Goal: Information Seeking & Learning: Learn about a topic

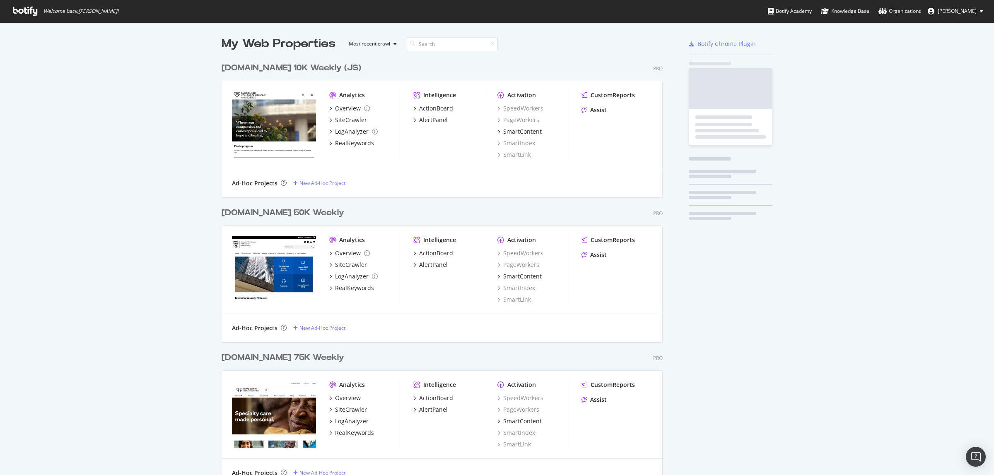
scroll to position [1176, 440]
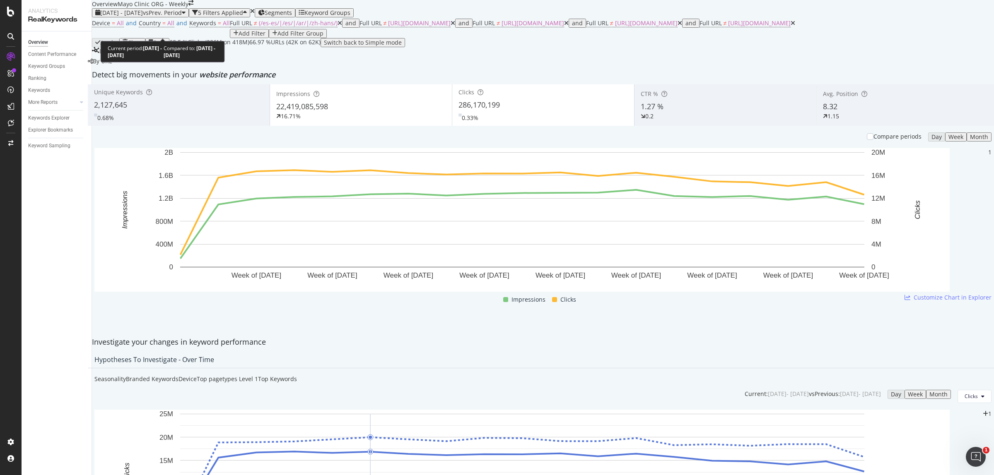
click at [182, 16] on div "[DATE] - [DATE] vs Prev. Period" at bounding box center [141, 13] width 82 height 7
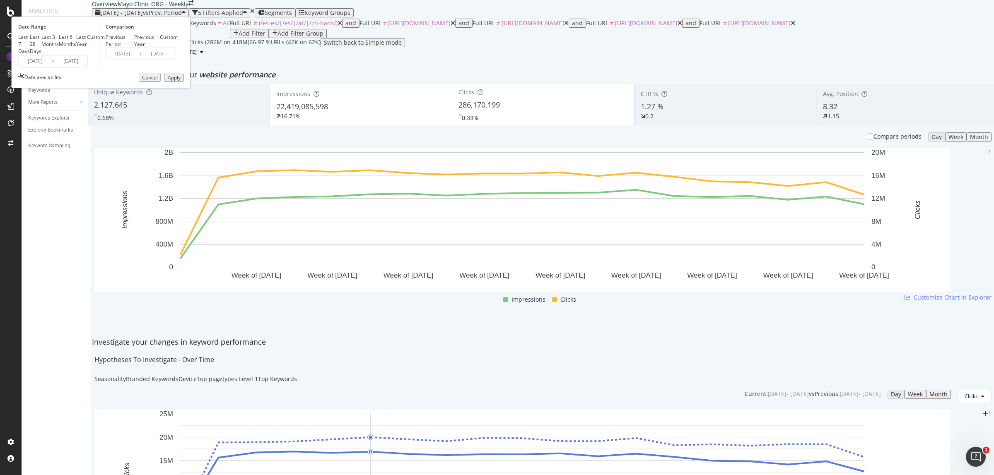
click at [52, 67] on input "2024/12/29" at bounding box center [35, 61] width 33 height 12
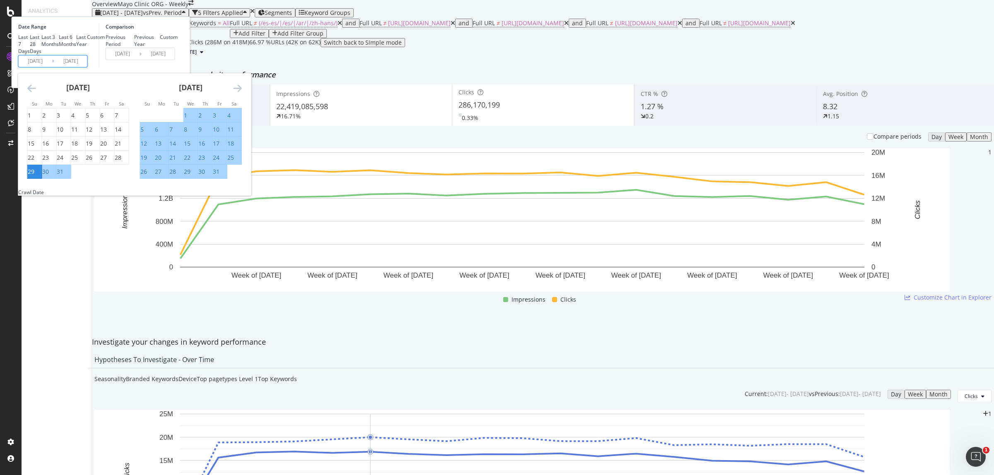
click at [242, 93] on icon "Move forward to switch to the next month." at bounding box center [237, 88] width 9 height 10
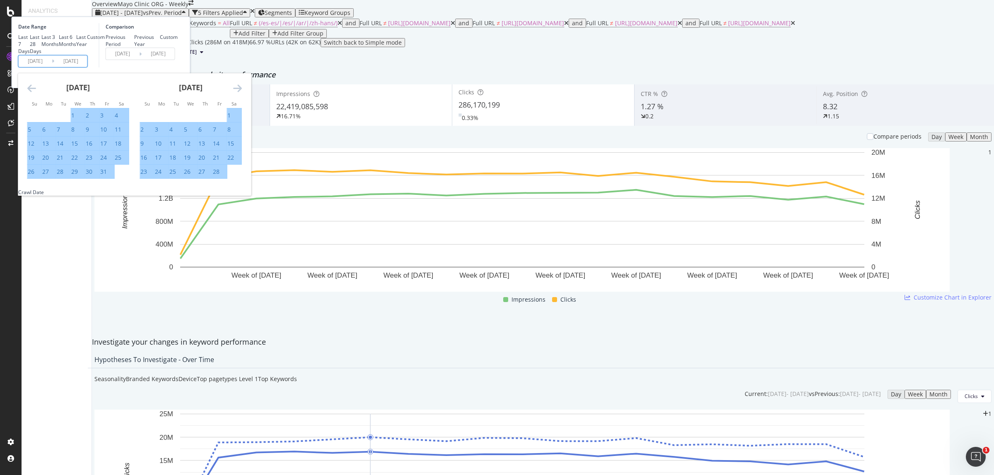
click at [242, 93] on icon "Move forward to switch to the next month." at bounding box center [237, 88] width 9 height 10
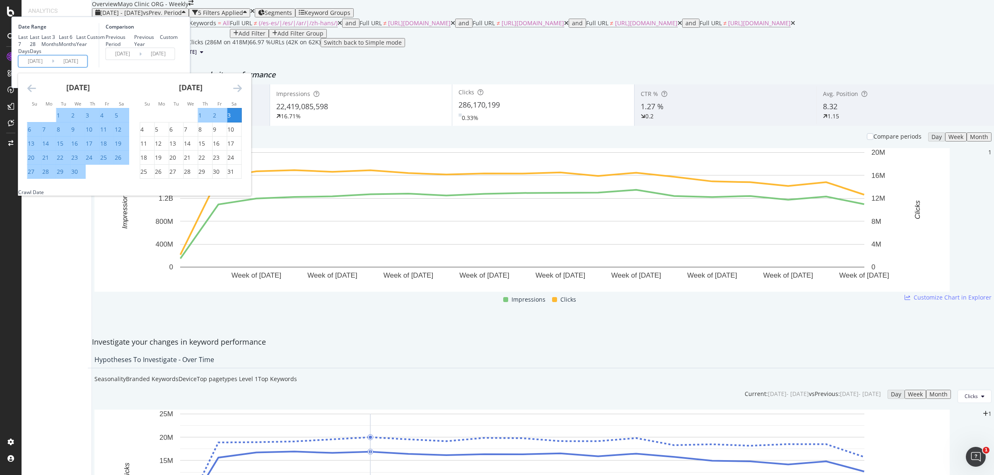
click at [242, 93] on icon "Move forward to switch to the next month." at bounding box center [237, 88] width 9 height 10
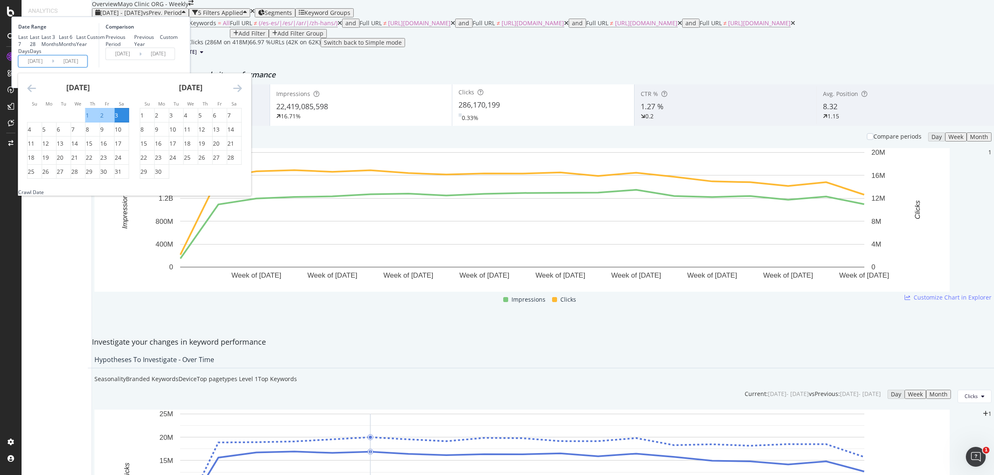
click at [242, 93] on icon "Move forward to switch to the next month." at bounding box center [237, 88] width 9 height 10
click at [34, 148] on div "10" at bounding box center [31, 144] width 7 height 8
type input "2025/08/10"
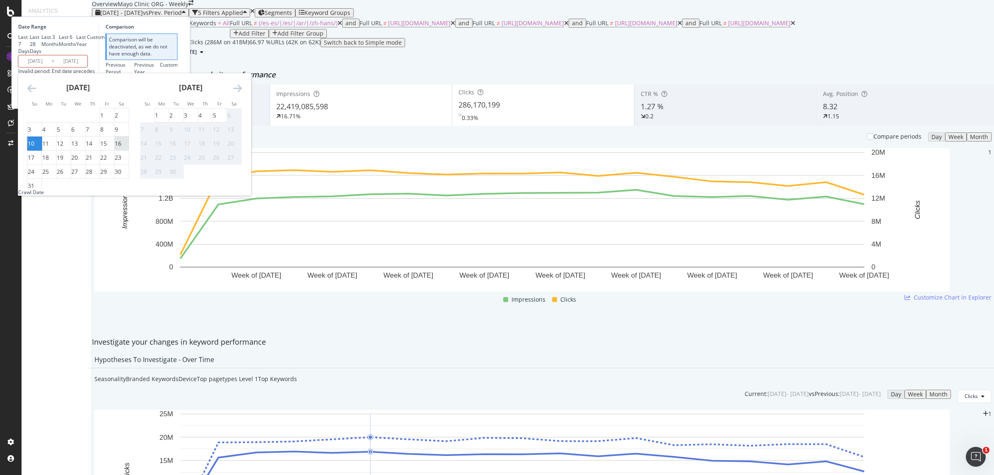
click at [121, 148] on div "16" at bounding box center [118, 144] width 7 height 8
type input "2025/08/16"
type input "2025/08/03"
type input "2025/08/09"
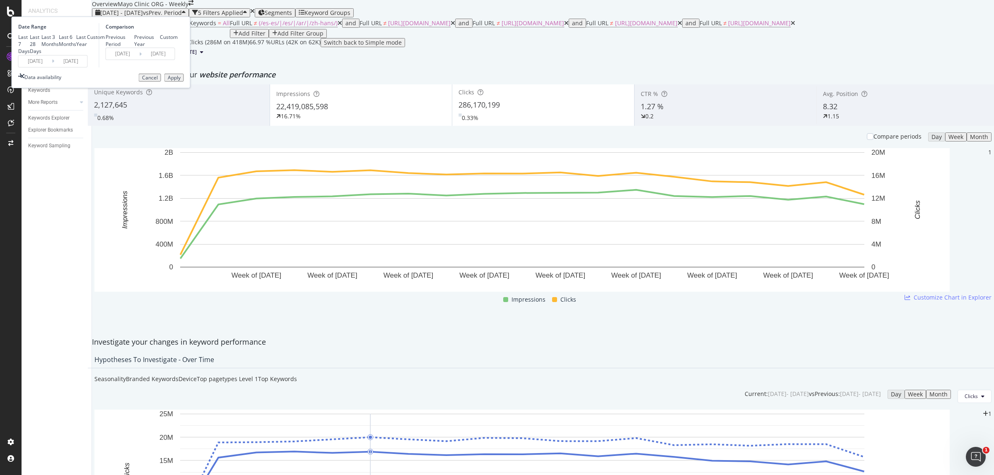
click at [184, 82] on button "Apply" at bounding box center [173, 78] width 19 height 8
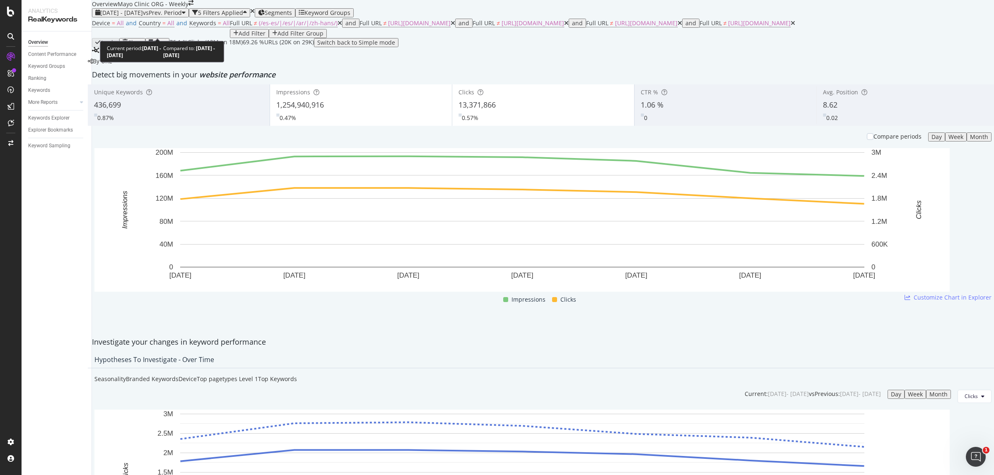
click at [172, 17] on span "vs Prev. Period" at bounding box center [162, 13] width 39 height 8
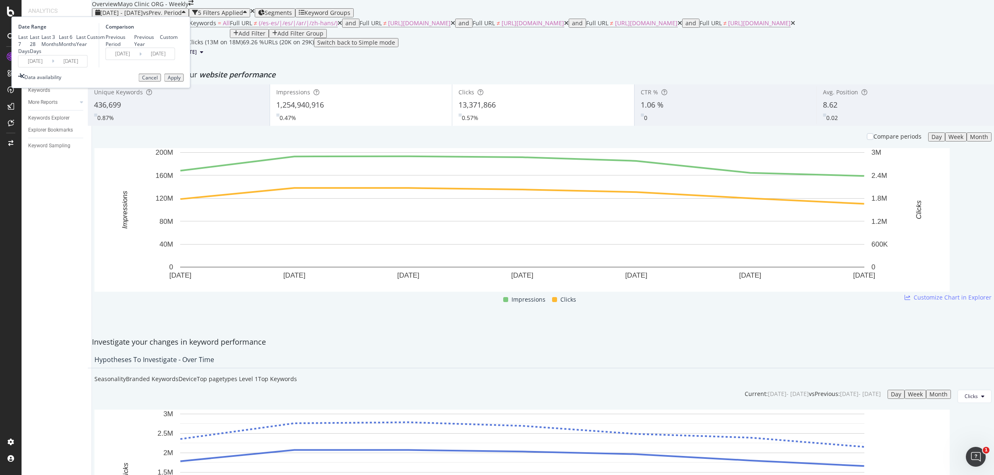
click at [52, 67] on input "2025/08/10" at bounding box center [35, 61] width 33 height 12
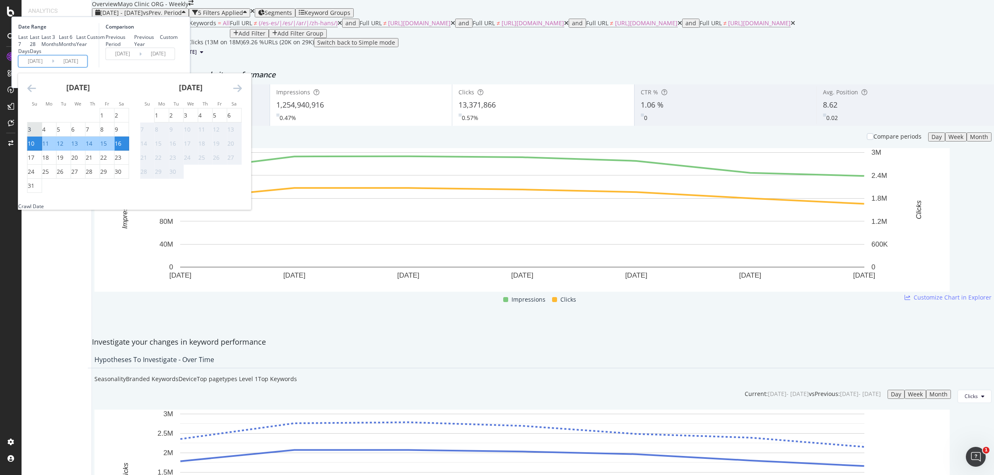
click at [42, 134] on div "3" at bounding box center [35, 129] width 14 height 8
type input "2025/08/03"
type input "2025/07/20"
type input "2025/08/02"
click at [118, 134] on div "9" at bounding box center [116, 129] width 3 height 8
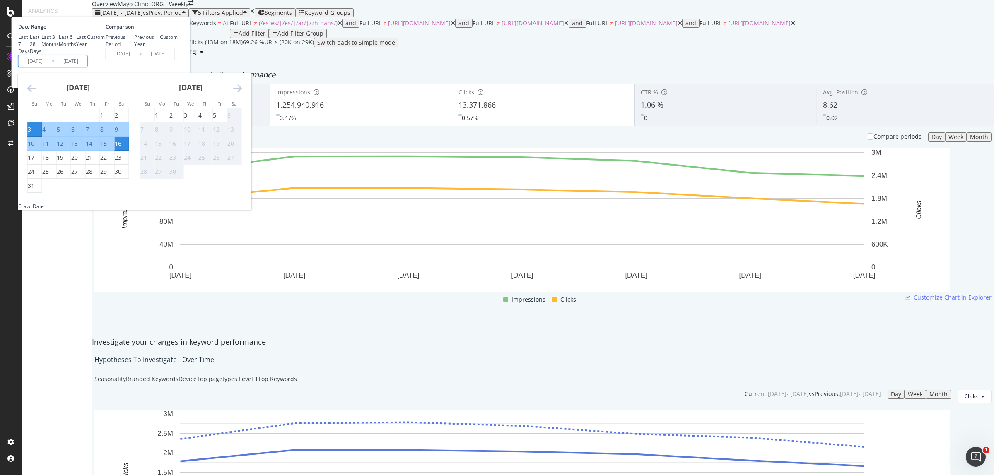
type input "2025/08/09"
type input "2025/07/27"
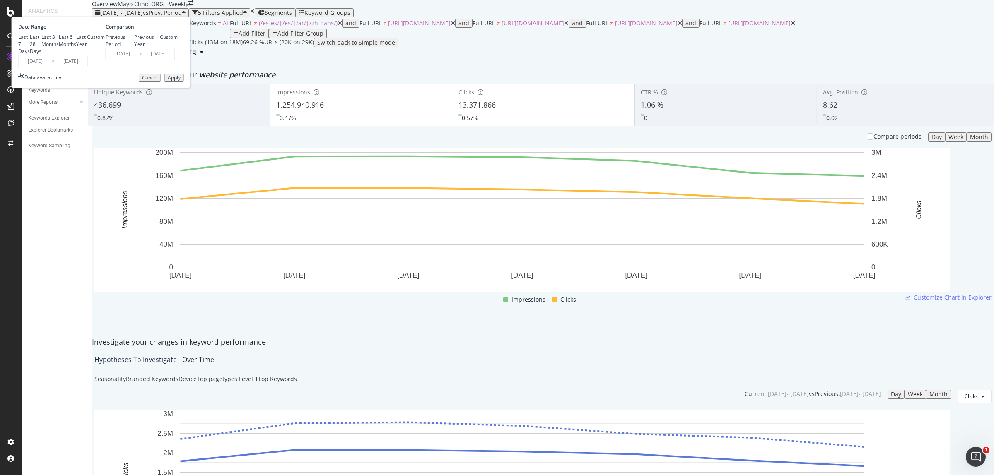
click at [184, 82] on button "Apply" at bounding box center [173, 78] width 19 height 8
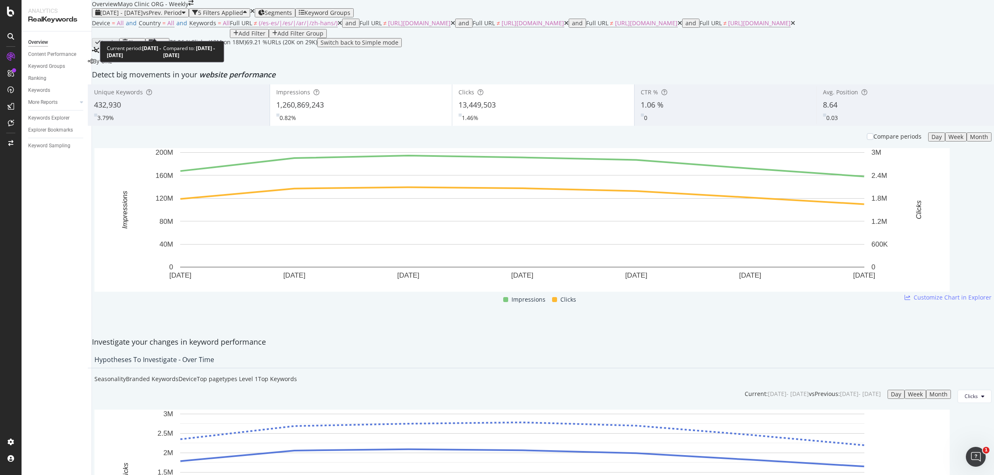
click at [185, 16] on div "2025 Aug. 3rd - Aug. 9th vs Prev. Period" at bounding box center [140, 13] width 90 height 7
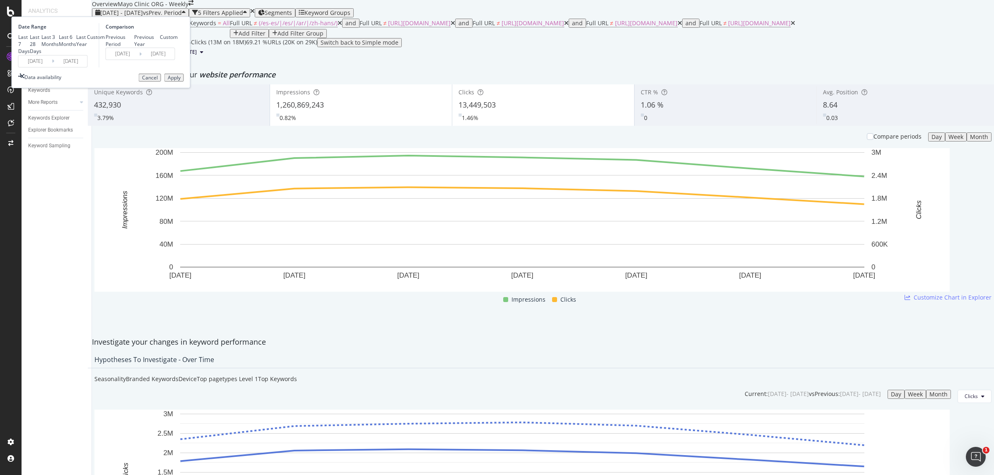
click at [52, 67] on input "2025/08/03" at bounding box center [35, 61] width 33 height 12
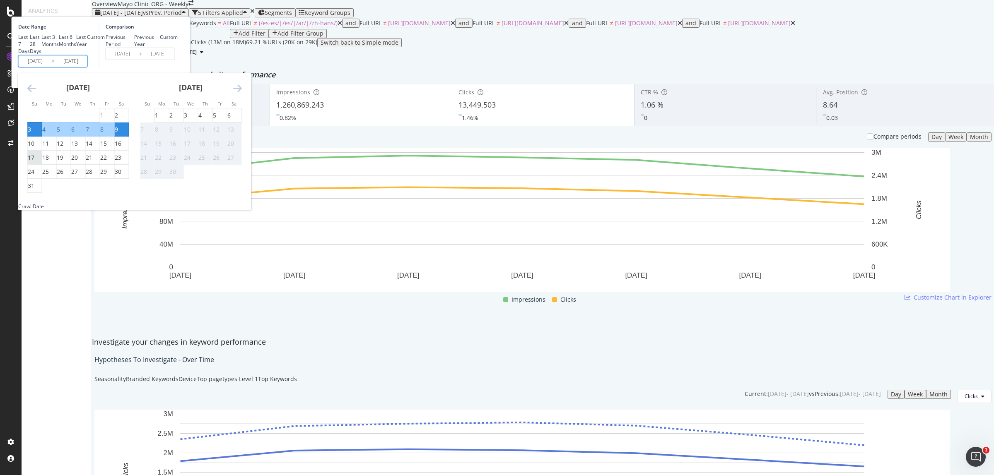
click at [34, 162] on div "17" at bounding box center [31, 158] width 7 height 8
type input "2025/08/17"
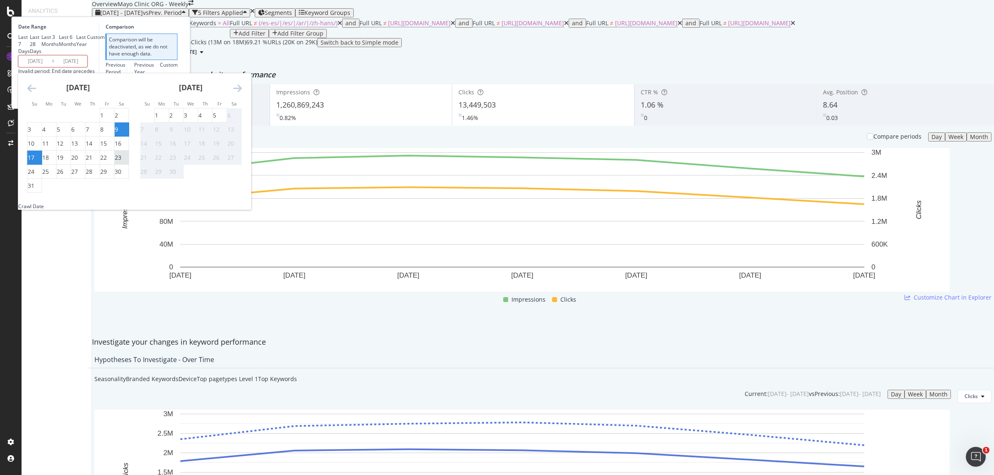
click at [121, 162] on div "23" at bounding box center [118, 158] width 7 height 8
type input "2025/08/23"
type input "2025/08/10"
type input "2025/08/16"
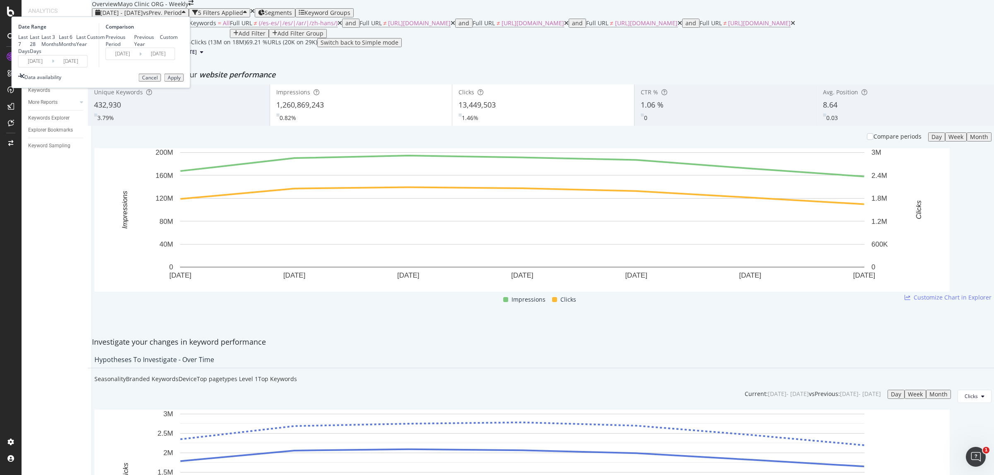
click at [181, 81] on div "Apply" at bounding box center [174, 78] width 13 height 6
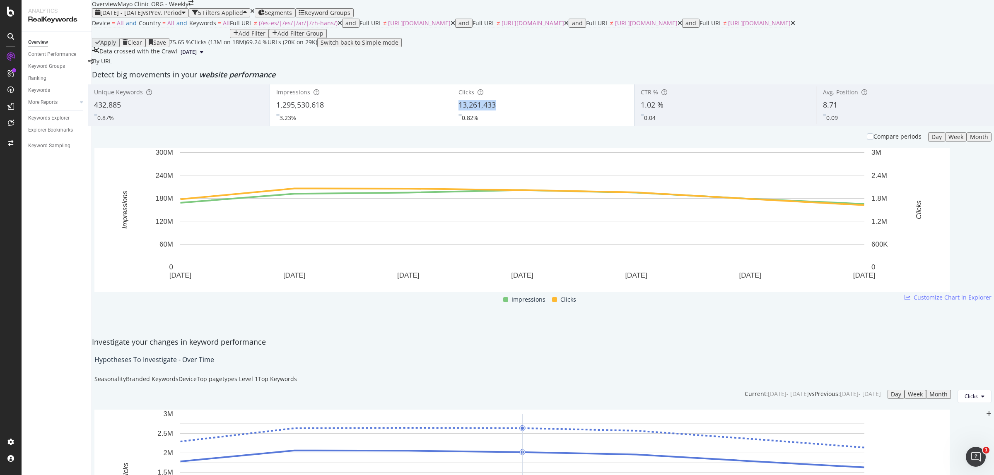
copy span "13,261,433"
drag, startPoint x: 459, startPoint y: 156, endPoint x: 522, endPoint y: 154, distance: 63.4
click at [522, 111] on div "13,261,433" at bounding box center [542, 105] width 169 height 11
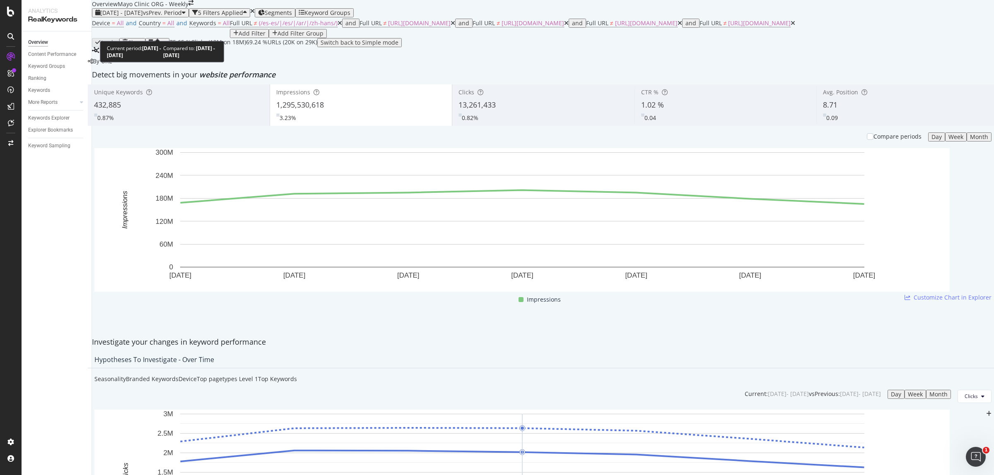
click at [172, 17] on span "vs Prev. Period" at bounding box center [162, 13] width 39 height 8
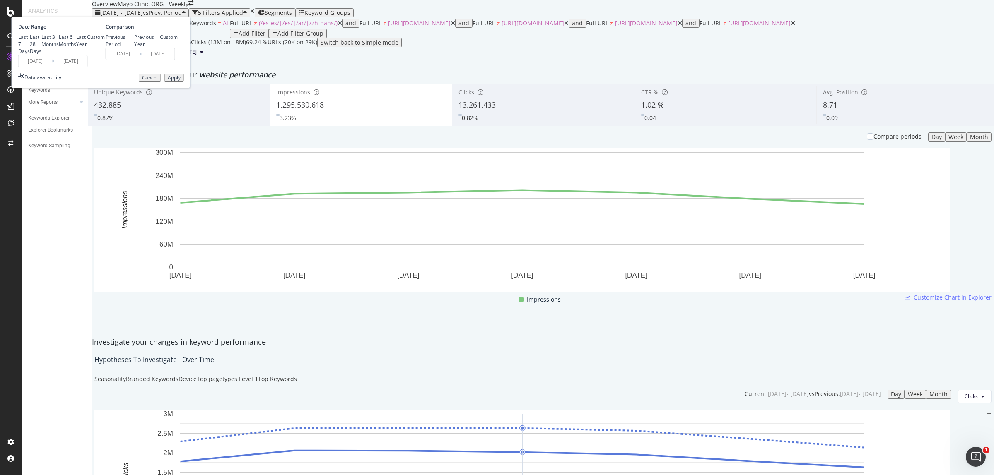
click at [52, 67] on input "2025/08/17" at bounding box center [35, 61] width 33 height 12
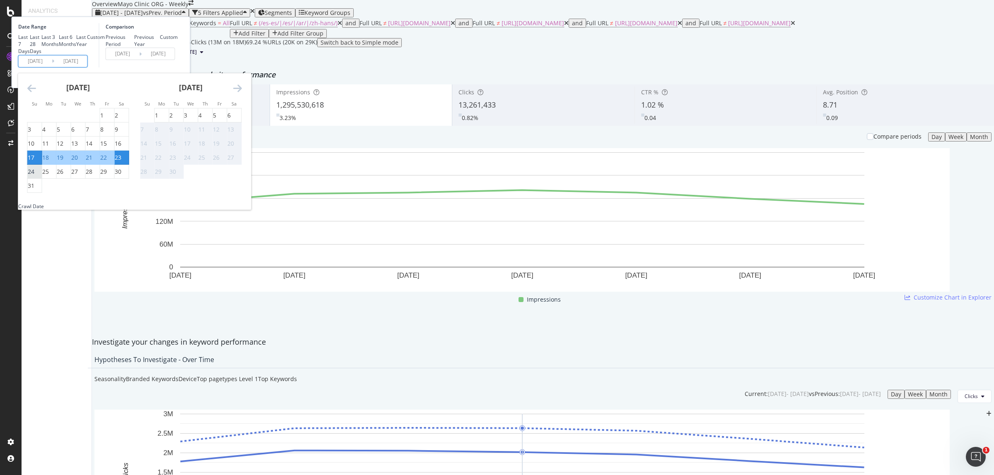
click at [34, 176] on div "24" at bounding box center [31, 172] width 7 height 8
type input "2025/08/24"
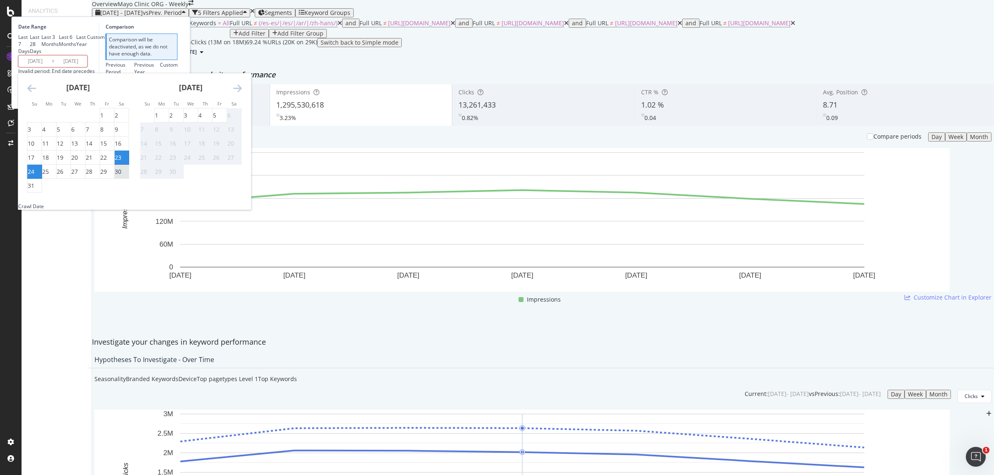
click at [121, 176] on div "30" at bounding box center [118, 172] width 7 height 8
type input "2025/08/30"
type input "2025/08/17"
type input "2025/08/23"
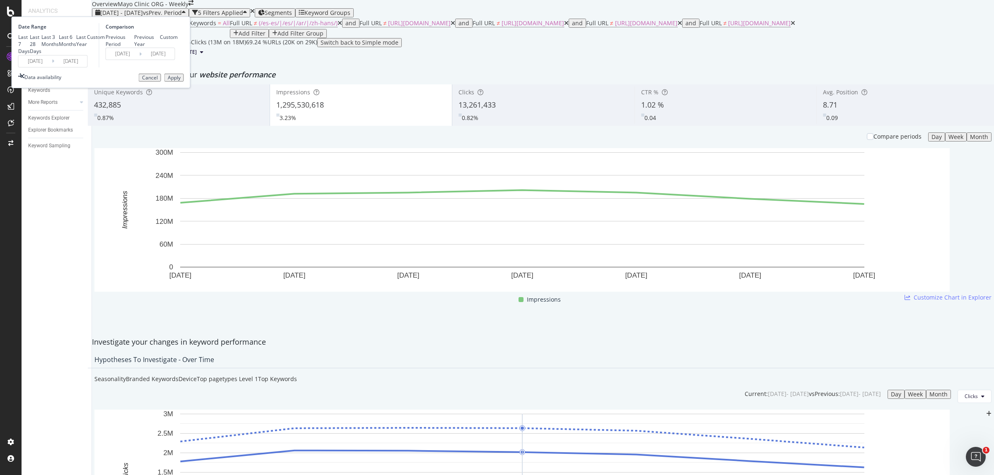
click at [181, 81] on div "Apply" at bounding box center [174, 78] width 13 height 6
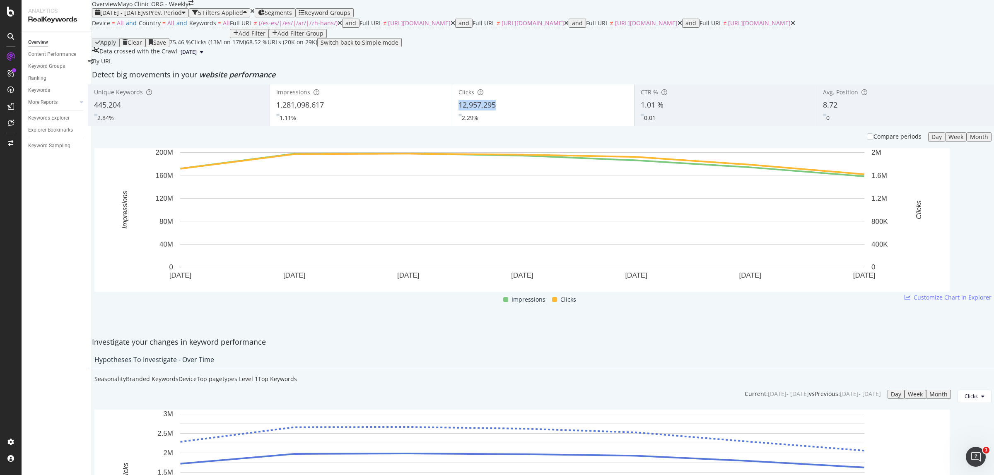
copy span "12,957,295"
drag, startPoint x: 456, startPoint y: 160, endPoint x: 500, endPoint y: 154, distance: 44.2
click at [500, 124] on div "Clicks 12,957,295 2.29%" at bounding box center [543, 105] width 182 height 37
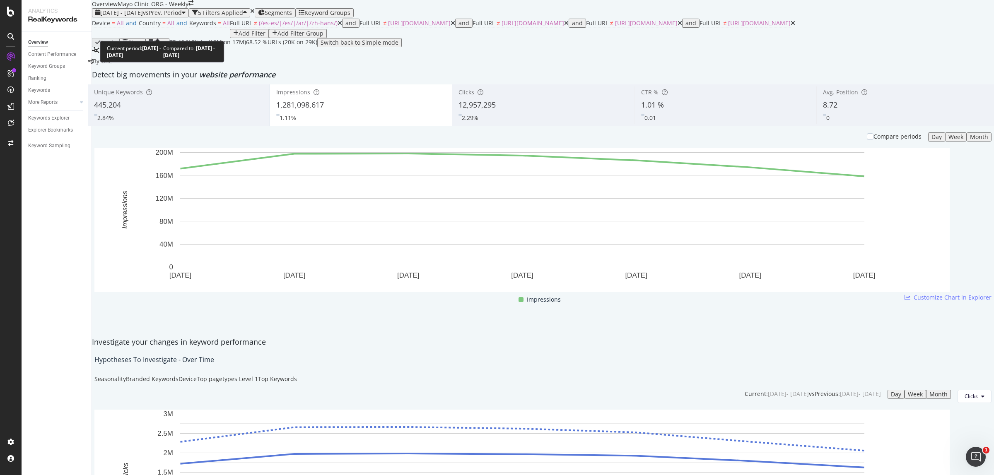
click at [143, 17] on span "2025 Aug. 24th - Aug. 30th" at bounding box center [121, 13] width 43 height 8
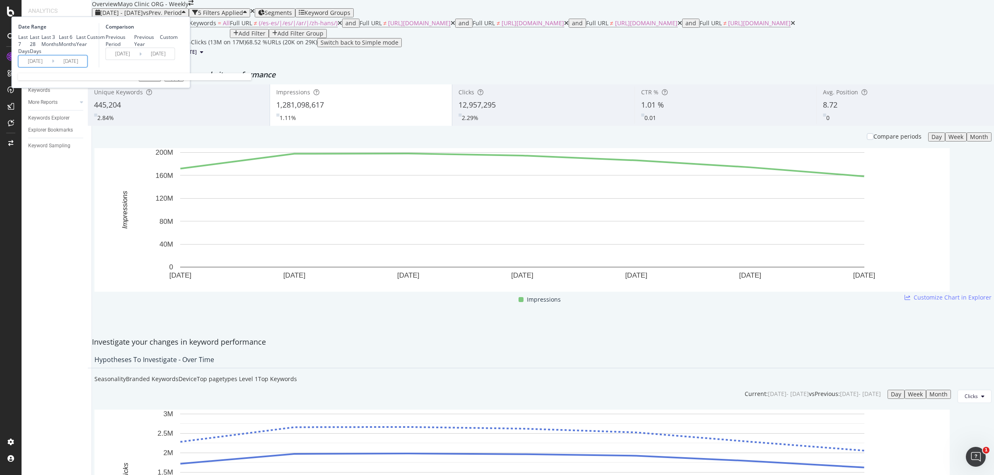
click at [52, 67] on input "2025/08/24" at bounding box center [35, 61] width 33 height 12
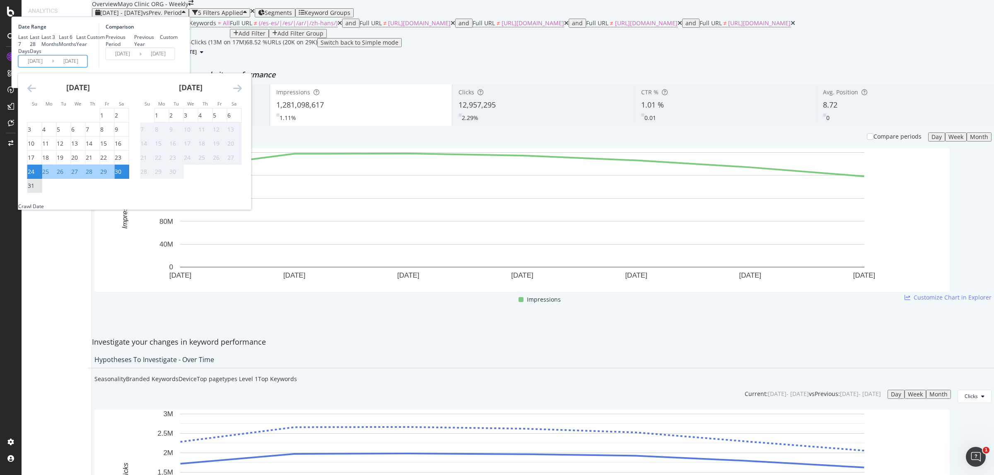
click at [34, 190] on div "31" at bounding box center [31, 186] width 7 height 8
type input "[DATE]"
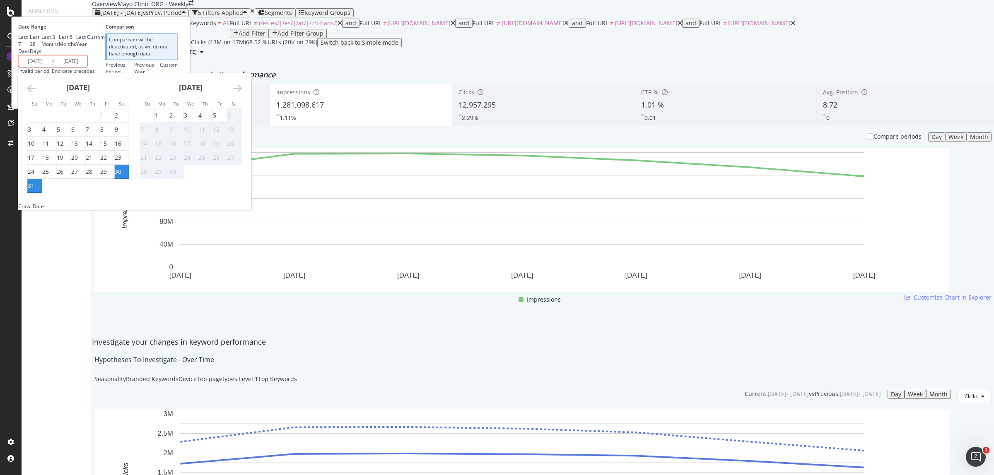
click at [231, 120] on div "6" at bounding box center [228, 115] width 3 height 8
type input "2025/09/06"
type input "2025/08/24"
type input "2025/08/30"
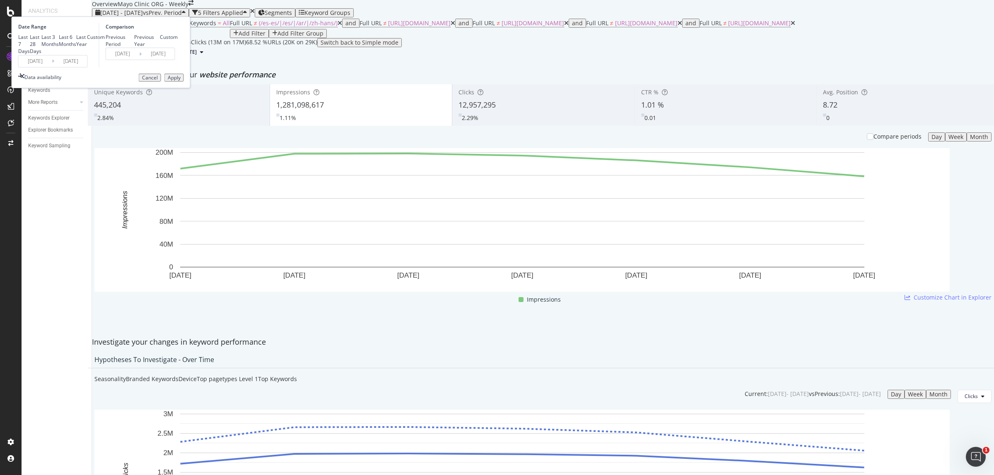
click at [181, 81] on div "Apply" at bounding box center [174, 78] width 13 height 6
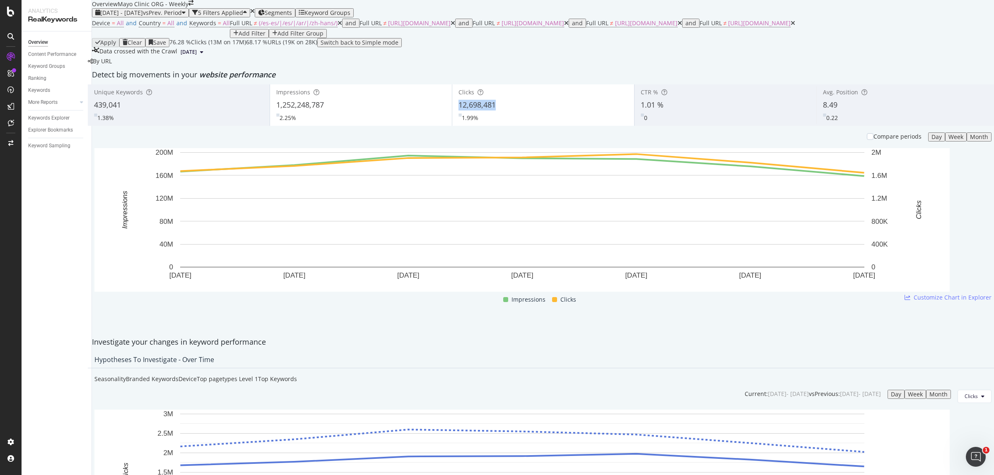
copy span "12,698,481"
drag, startPoint x: 457, startPoint y: 159, endPoint x: 498, endPoint y: 152, distance: 40.8
click at [498, 124] on div "Clicks 12,698,481 1.99%" at bounding box center [543, 105] width 182 height 37
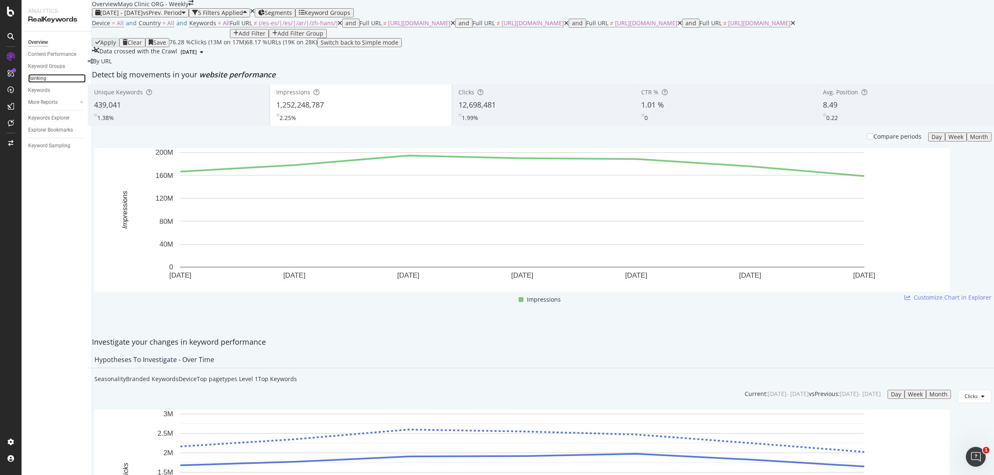
click at [47, 74] on link "Ranking" at bounding box center [57, 78] width 58 height 9
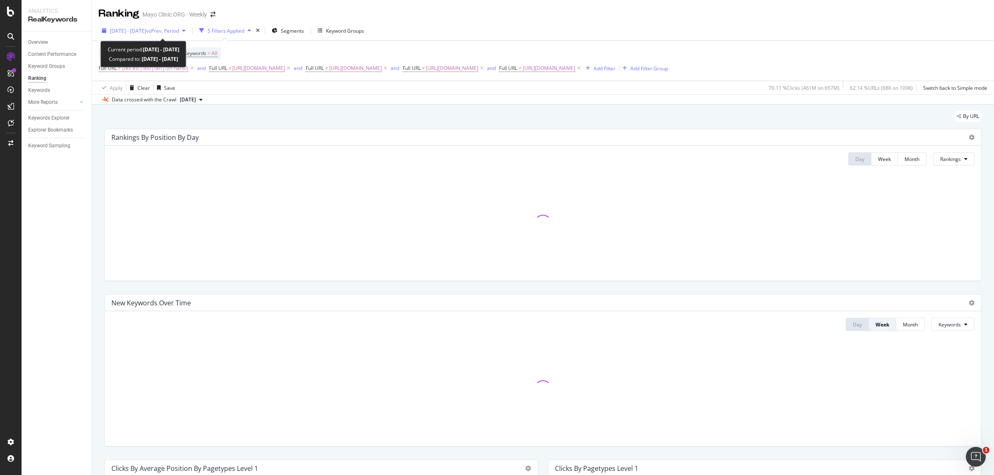
click at [146, 31] on span "2024 Dec. 29th - 2025 Aug. 2nd" at bounding box center [128, 30] width 36 height 7
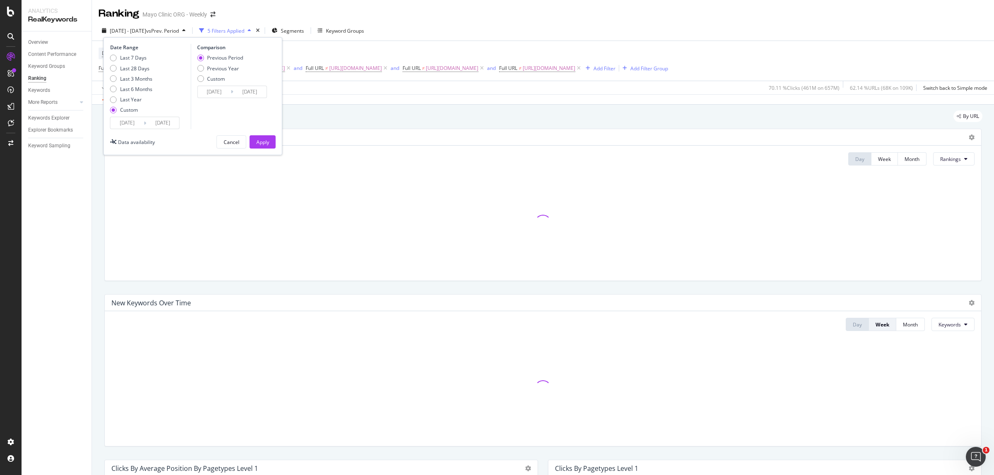
click at [120, 119] on input "2024/12/29" at bounding box center [127, 123] width 33 height 12
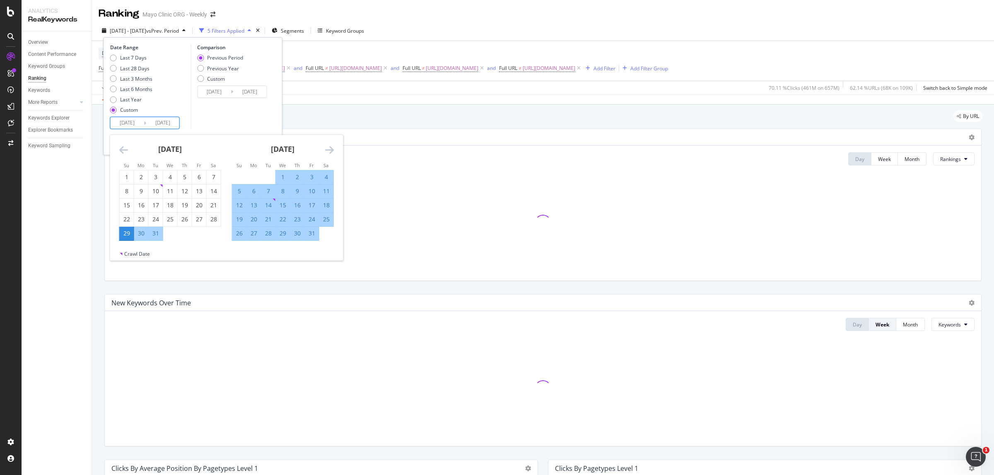
click at [171, 125] on input "2025/08/02" at bounding box center [162, 123] width 33 height 12
click at [332, 149] on icon "Move forward to switch to the next month." at bounding box center [329, 150] width 9 height 10
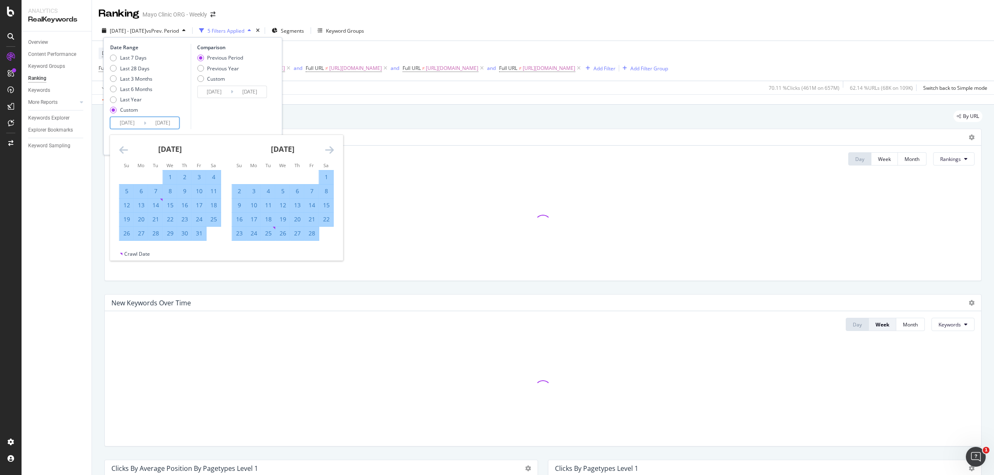
click at [332, 149] on icon "Move forward to switch to the next month." at bounding box center [329, 150] width 9 height 10
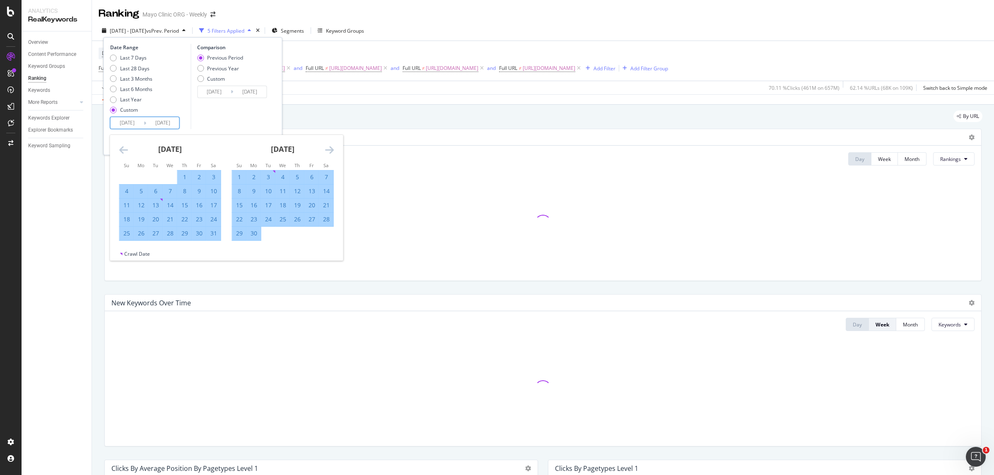
click at [332, 149] on icon "Move forward to switch to the next month." at bounding box center [329, 150] width 9 height 10
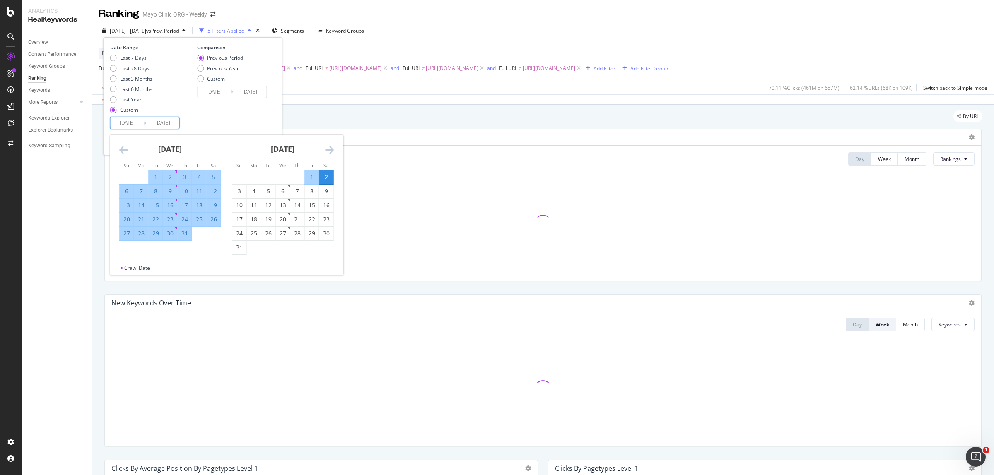
click at [332, 149] on icon "Move forward to switch to the next month." at bounding box center [329, 150] width 9 height 10
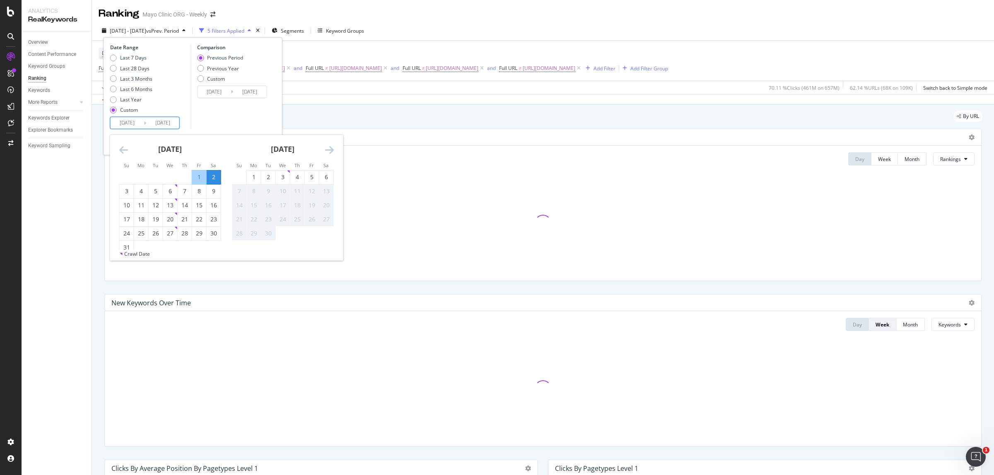
click at [332, 149] on icon "Move forward to switch to the next month." at bounding box center [329, 150] width 9 height 10
click at [218, 176] on div "6" at bounding box center [214, 177] width 14 height 8
type input "2025/09/06"
type input "2024/04/20"
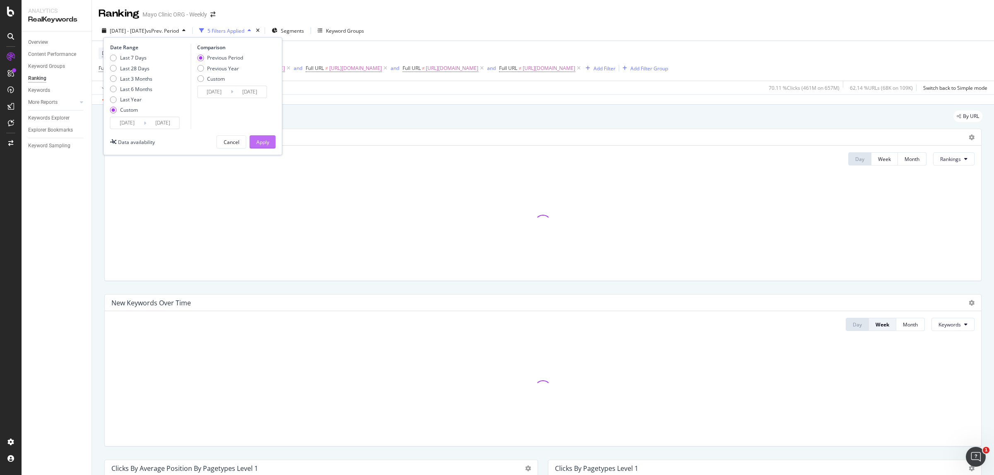
click at [263, 144] on div "Apply" at bounding box center [262, 142] width 13 height 7
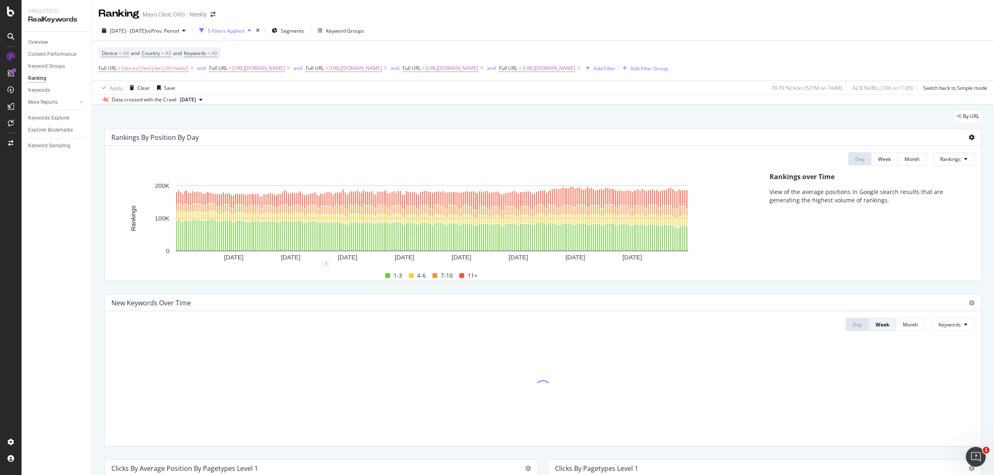
click at [968, 138] on icon at bounding box center [971, 138] width 6 height 6
click at [937, 165] on div "Export as CSV" at bounding box center [924, 161] width 72 height 12
click at [904, 159] on div "Month" at bounding box center [911, 159] width 15 height 7
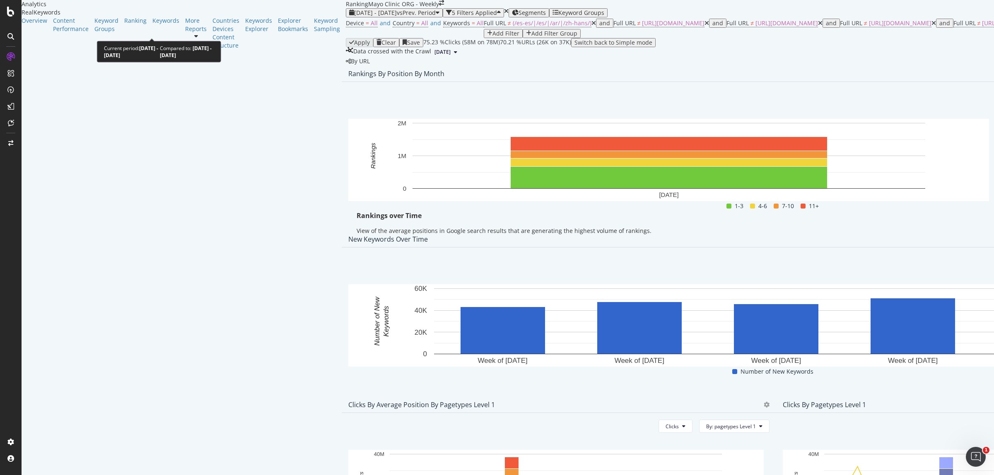
click at [354, 17] on span "[DATE] - [DATE]" at bounding box center [375, 13] width 43 height 8
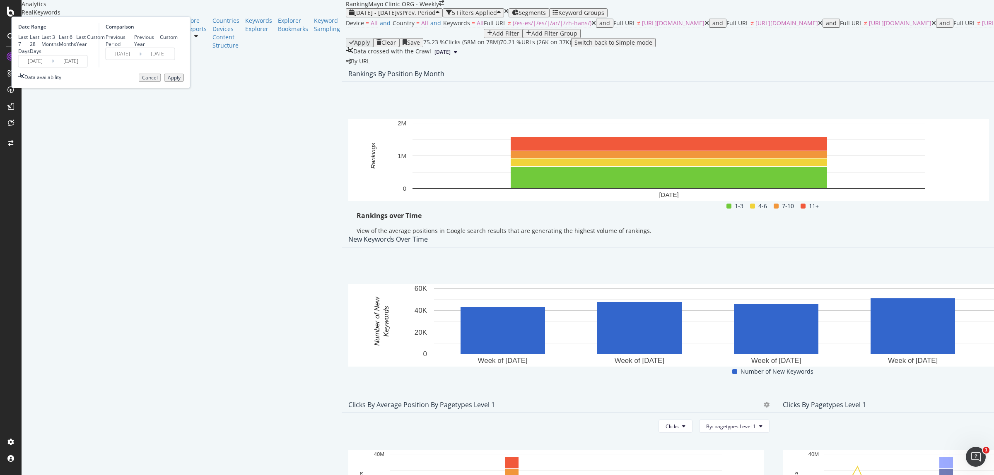
click at [52, 67] on input "[DATE]" at bounding box center [35, 61] width 33 height 12
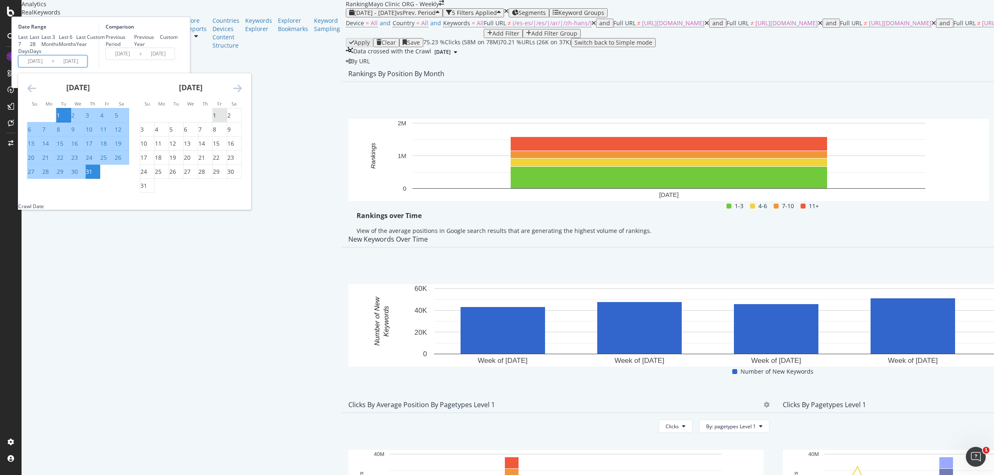
click at [216, 120] on div "1" at bounding box center [214, 115] width 3 height 8
type input "[DATE]"
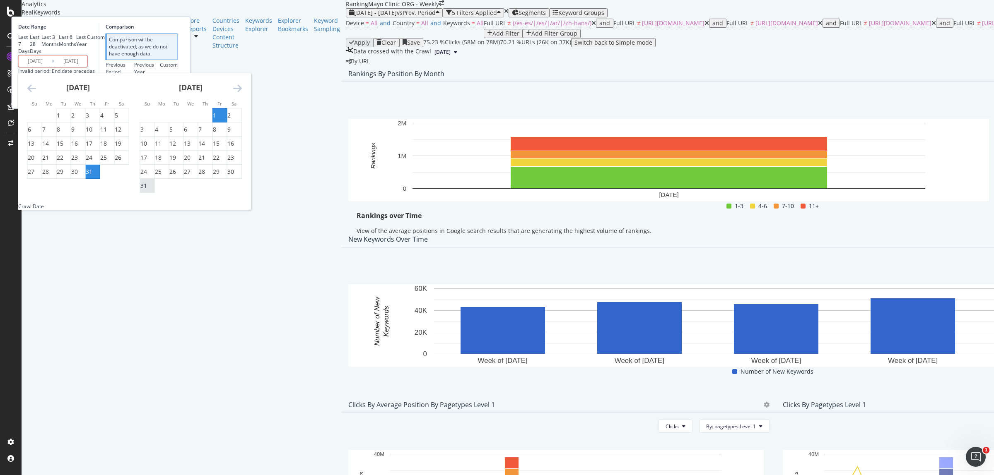
click at [147, 190] on div "31" at bounding box center [143, 186] width 7 height 8
type input "[DATE]"
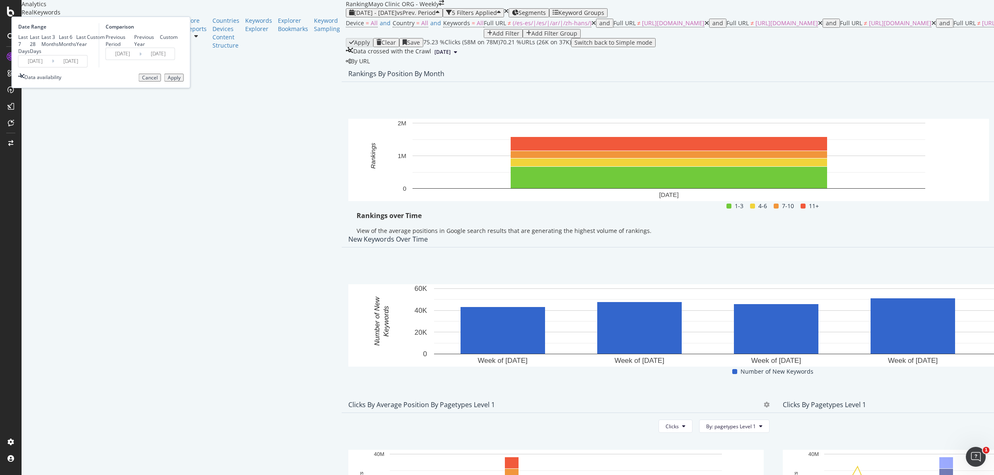
click at [181, 81] on div "Apply" at bounding box center [174, 78] width 13 height 6
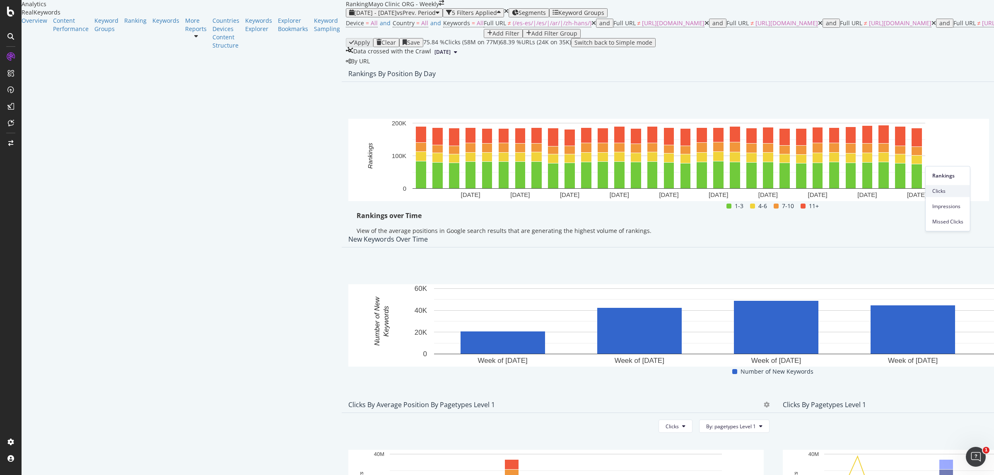
click at [944, 185] on div "Clicks" at bounding box center [947, 191] width 44 height 12
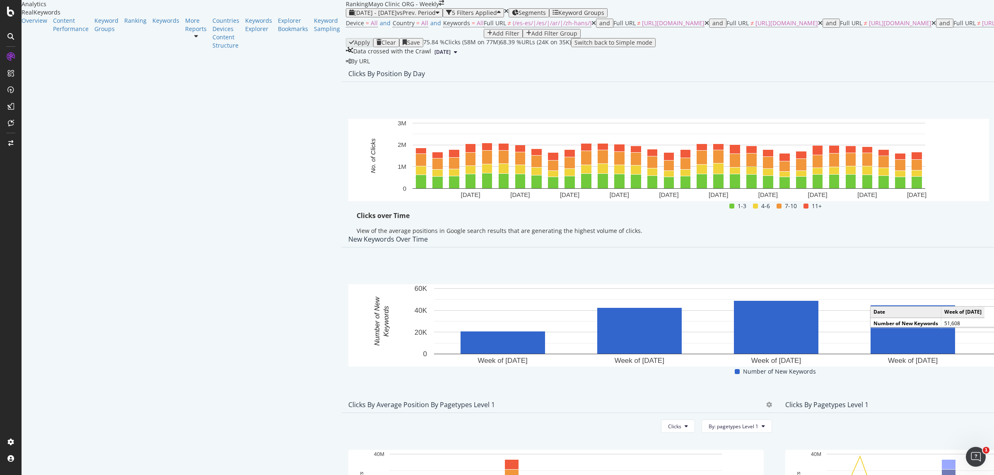
click at [947, 156] on div "Export as CSV" at bounding box center [924, 161] width 72 height 12
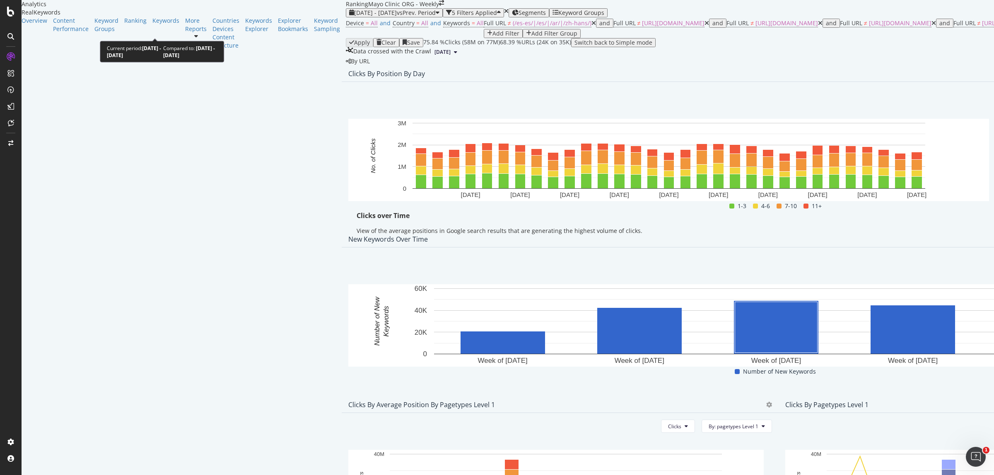
click at [354, 17] on span "[DATE] - [DATE]" at bounding box center [375, 13] width 43 height 8
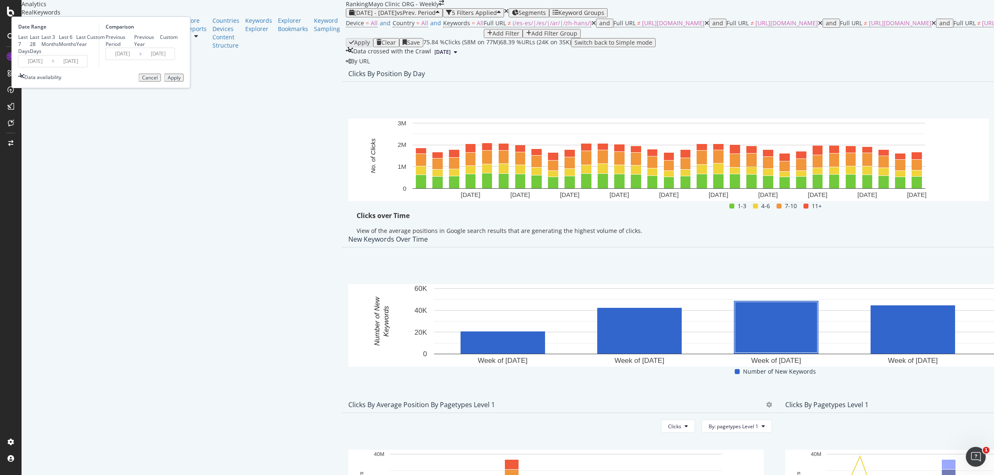
click at [52, 67] on input "[DATE]" at bounding box center [35, 61] width 33 height 12
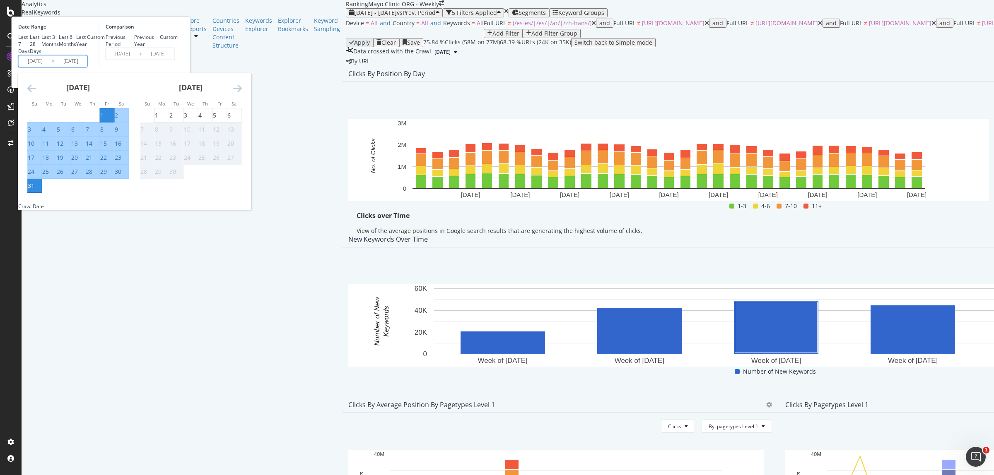
click at [36, 93] on icon "Move backward to switch to the previous month." at bounding box center [31, 88] width 9 height 10
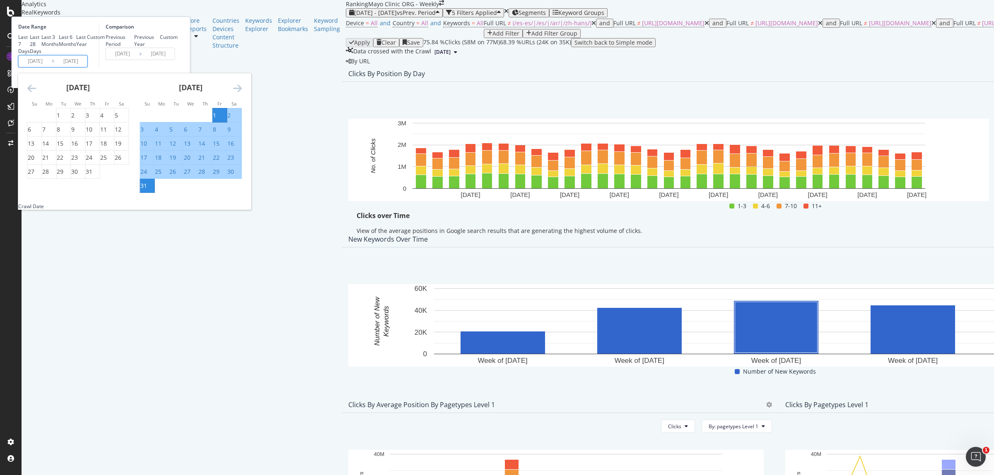
click at [36, 93] on icon "Move backward to switch to the previous month." at bounding box center [31, 88] width 9 height 10
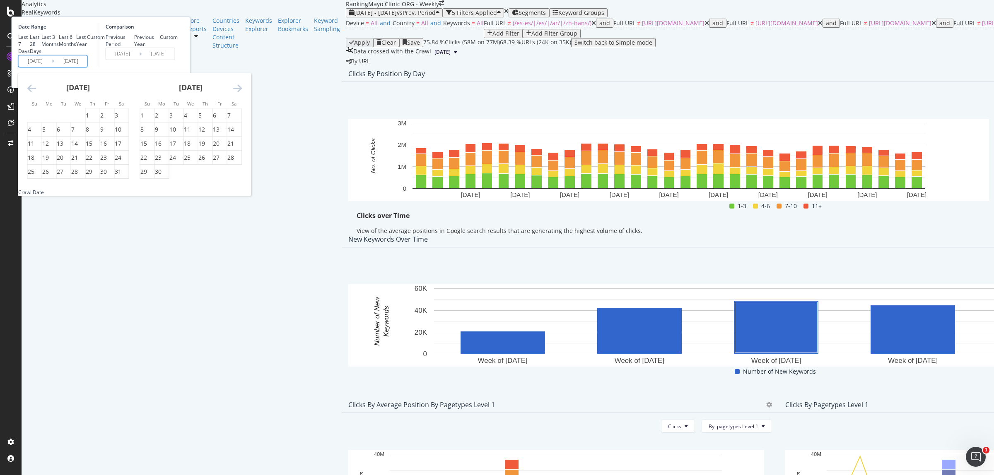
click at [36, 93] on icon "Move backward to switch to the previous month." at bounding box center [31, 88] width 9 height 10
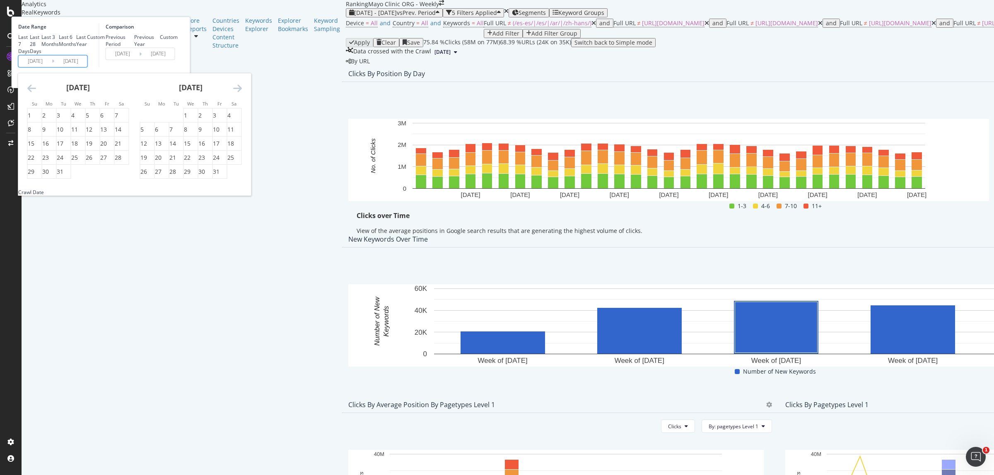
click at [36, 93] on icon "Move backward to switch to the previous month." at bounding box center [31, 88] width 9 height 10
click at [89, 120] on div "1" at bounding box center [87, 115] width 3 height 8
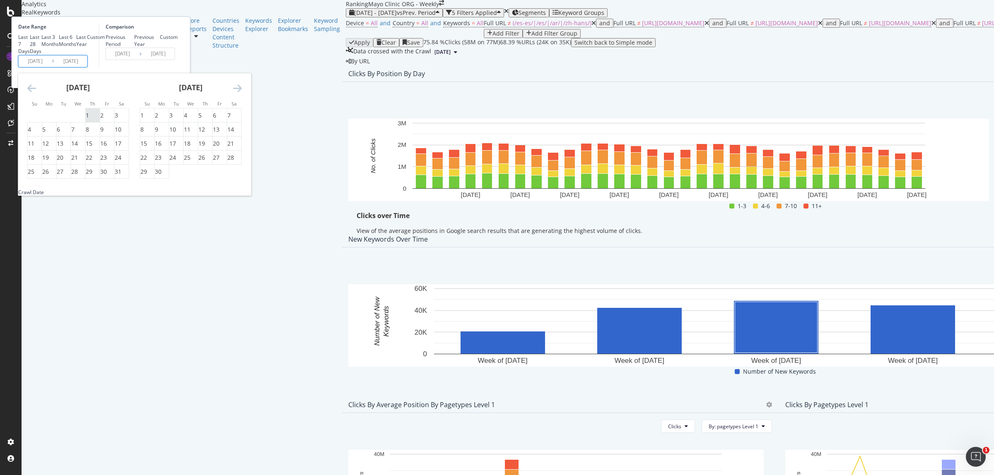
type input "2024/08/01"
type input "2023/07/02"
type input "2024/07/31"
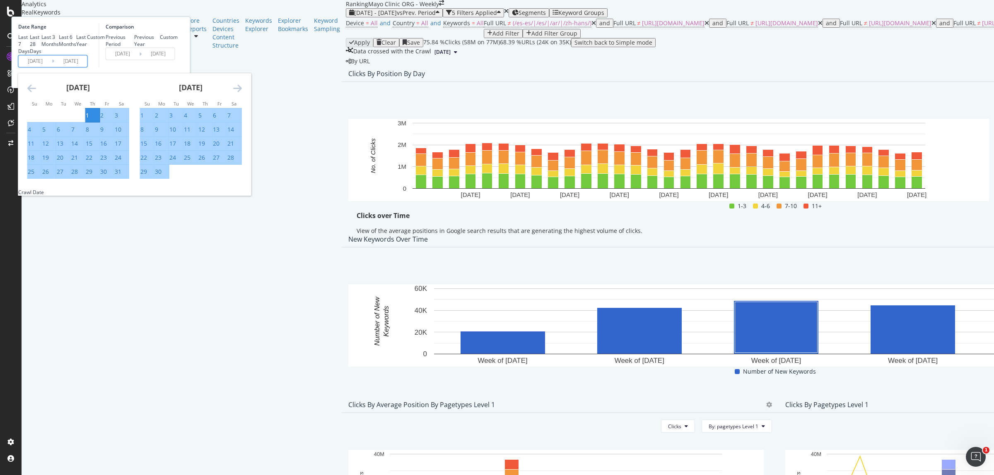
click at [121, 176] on div "31" at bounding box center [118, 172] width 7 height 8
type input "2024/08/31"
type input "2024/07/01"
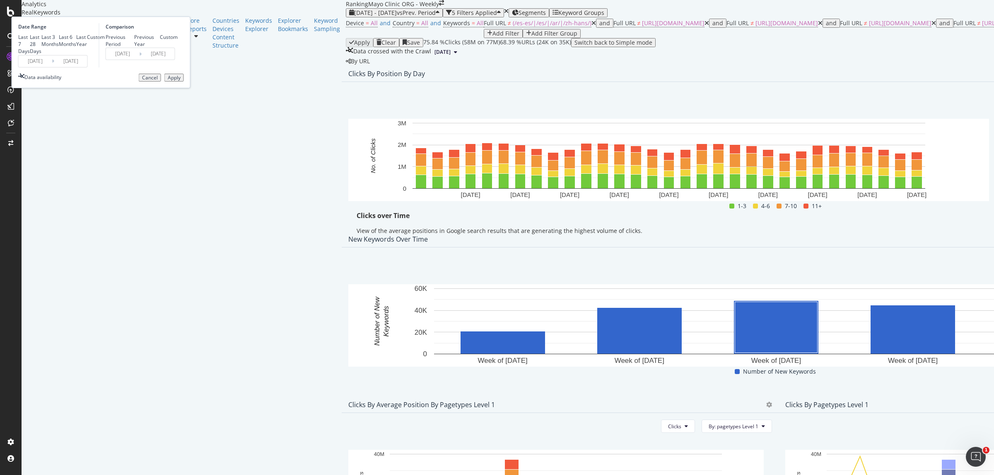
click at [181, 81] on div "Apply" at bounding box center [174, 78] width 13 height 6
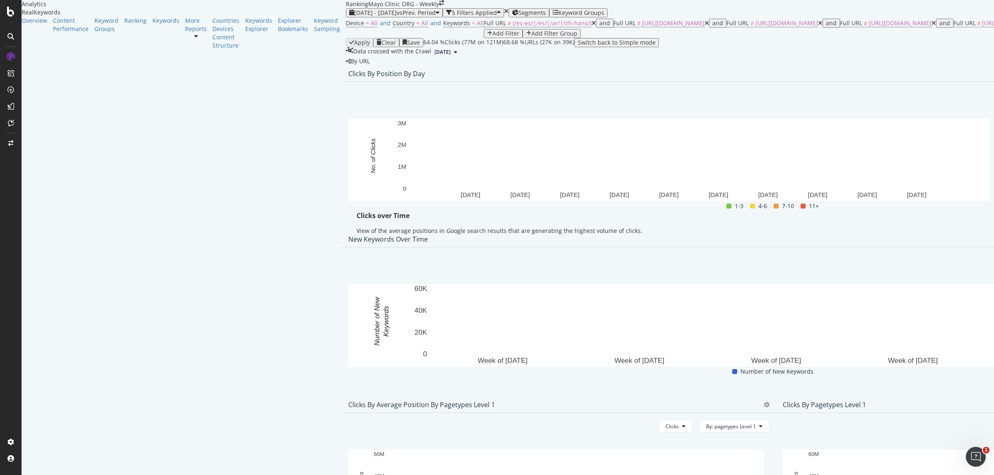
click at [968, 82] on div "Clicks By Position By Day" at bounding box center [776, 73] width 868 height 17
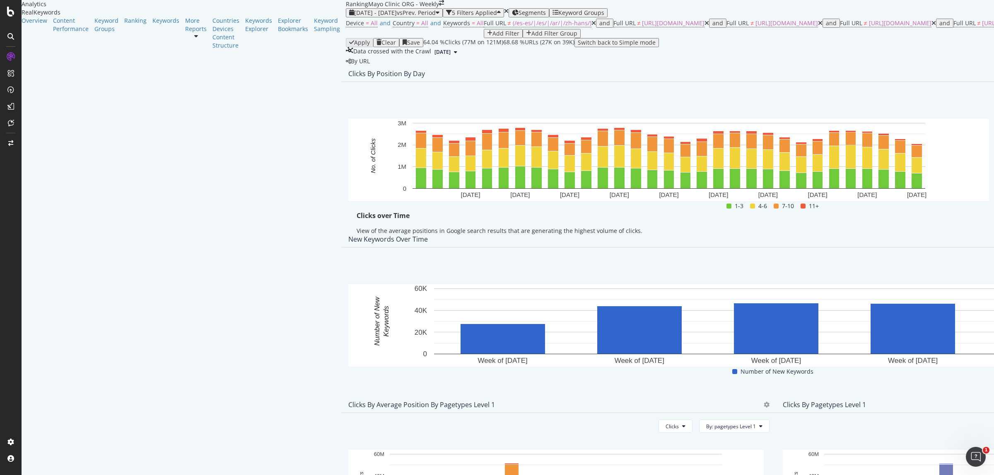
click at [929, 162] on span "Export as CSV" at bounding box center [931, 160] width 46 height 7
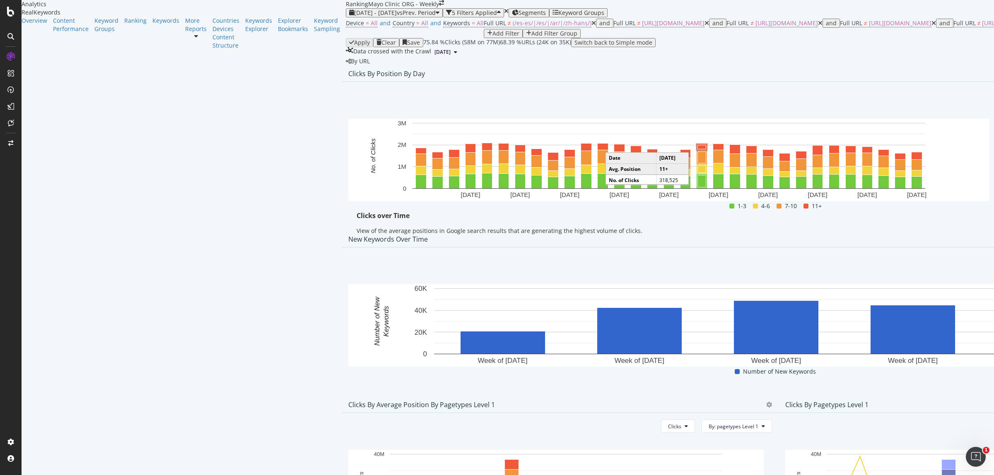
click at [955, 178] on span "Rankings" at bounding box center [955, 175] width 31 height 7
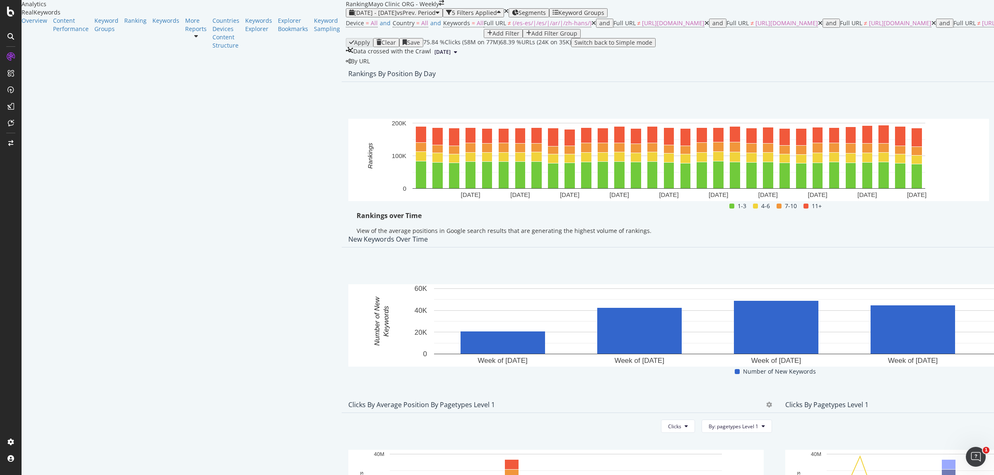
click at [946, 158] on span "Export as CSV" at bounding box center [931, 160] width 46 height 7
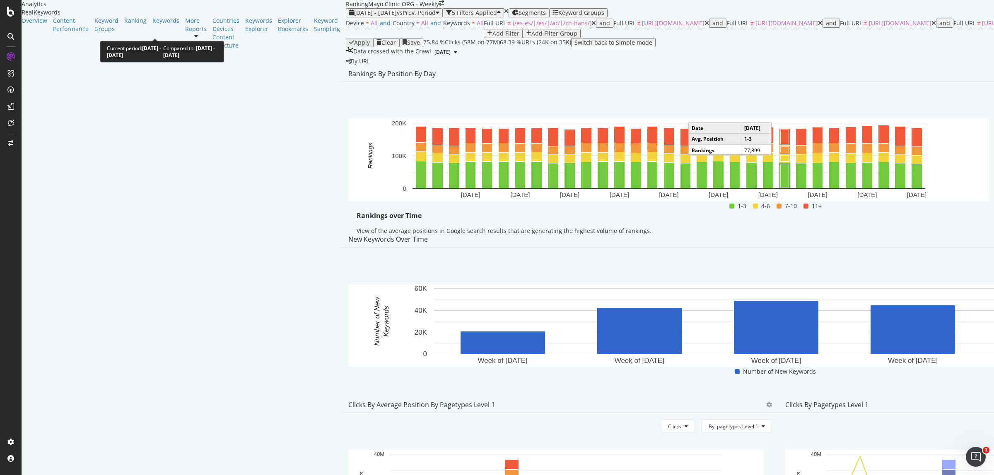
click at [397, 17] on span "vs Prev. Period" at bounding box center [416, 13] width 39 height 8
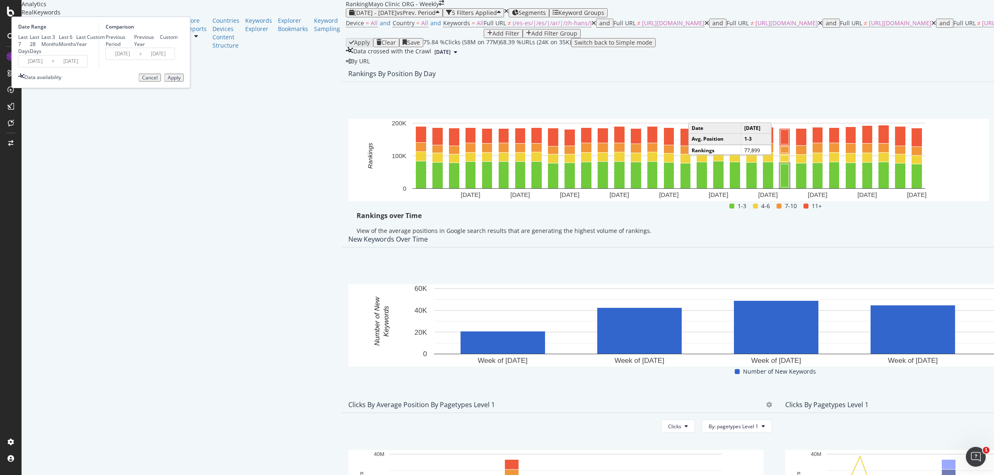
click at [52, 67] on input "2025/08/01" at bounding box center [35, 61] width 33 height 12
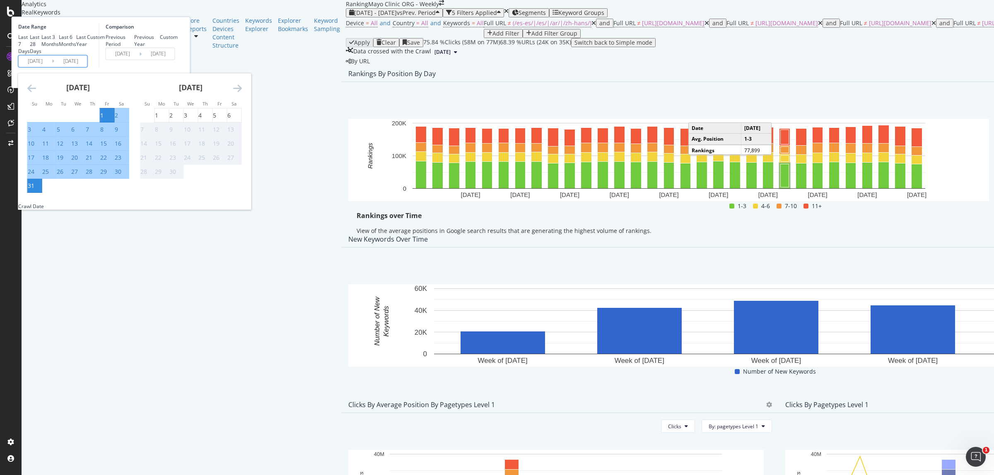
click at [36, 93] on icon "Move backward to switch to the previous month." at bounding box center [31, 88] width 9 height 10
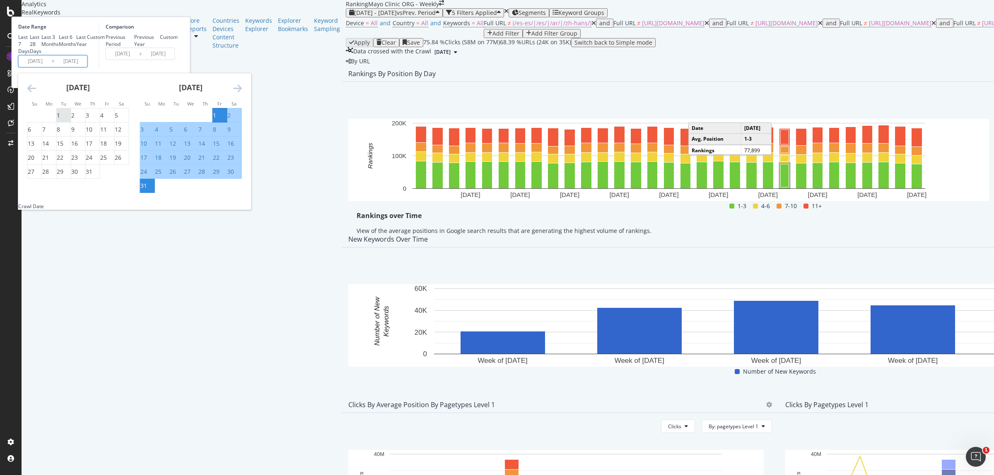
click at [60, 120] on div "1" at bounding box center [58, 115] width 3 height 8
type input "2025/07/01"
type input "2025/04/30"
type input "2025/06/30"
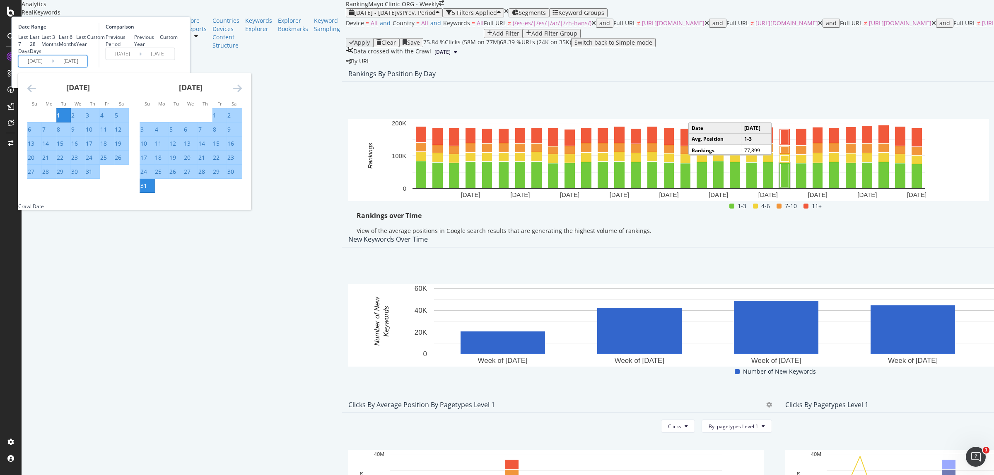
click at [92, 176] on div "31" at bounding box center [89, 172] width 7 height 8
type input "[DATE]"
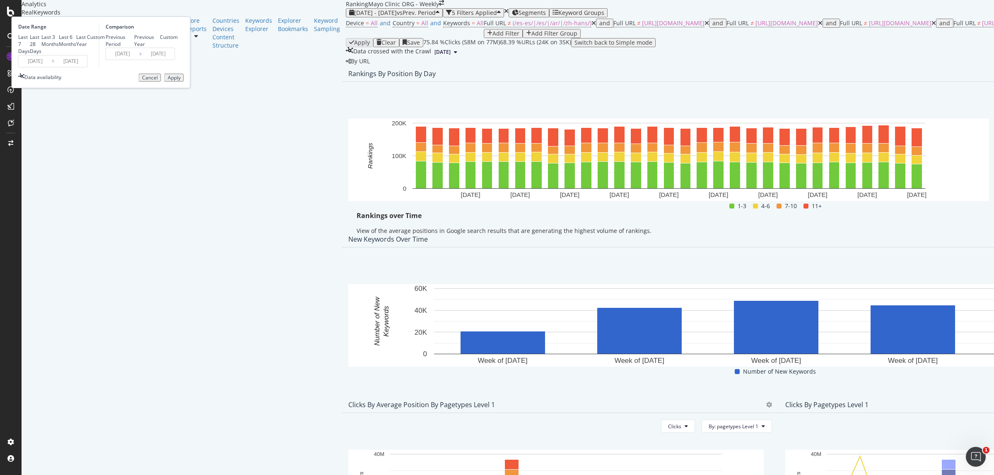
click at [181, 81] on div "Apply" at bounding box center [174, 78] width 13 height 6
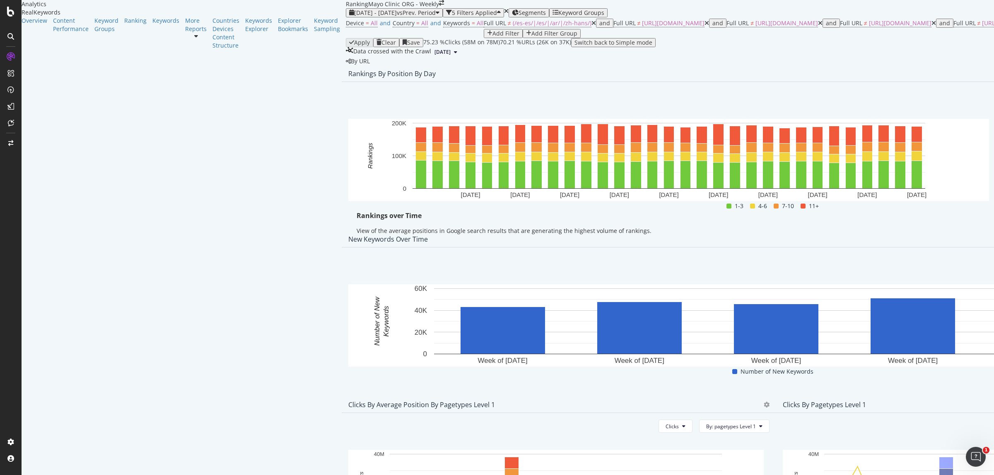
click at [908, 162] on div "Export as CSV" at bounding box center [924, 161] width 72 height 12
click at [349, 16] on div "[DATE] - [DATE] vs Prev. Period" at bounding box center [394, 13] width 90 height 7
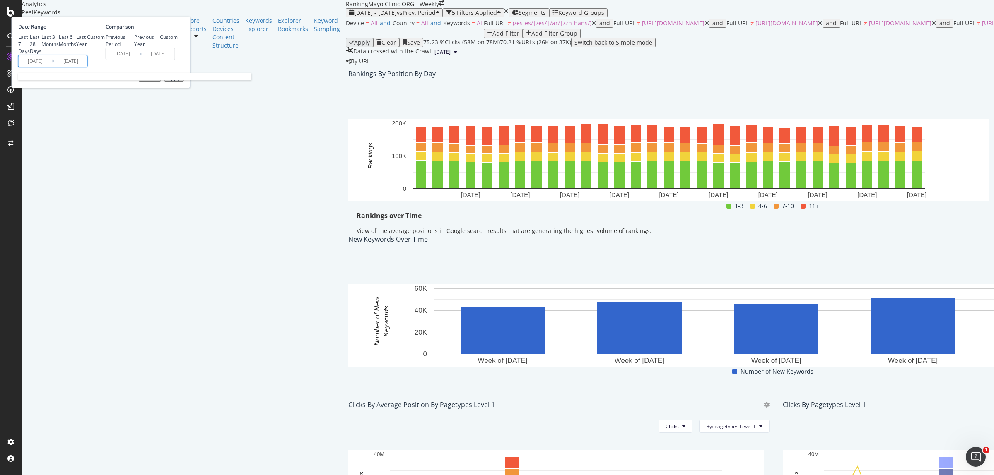
click at [52, 67] on input "[DATE]" at bounding box center [35, 61] width 33 height 12
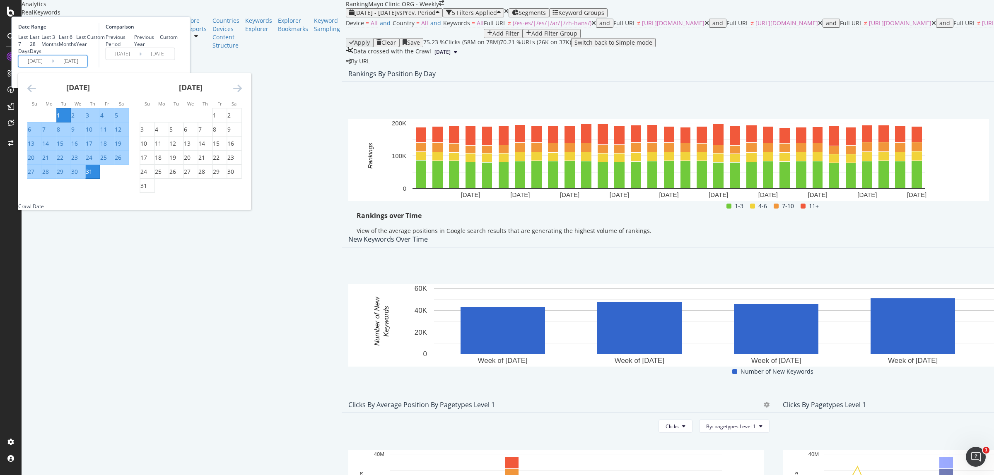
click at [36, 93] on icon "Move backward to switch to the previous month." at bounding box center [31, 88] width 9 height 10
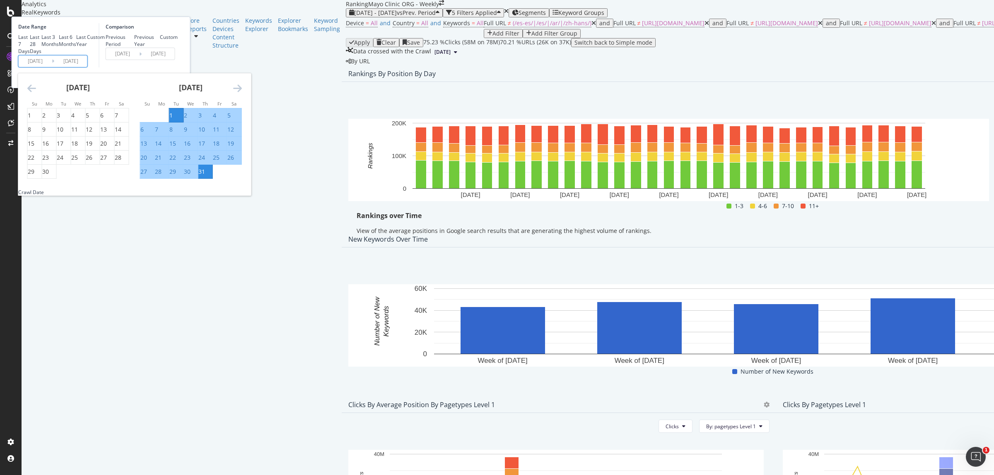
click at [36, 93] on icon "Move backward to switch to the previous month." at bounding box center [31, 88] width 9 height 10
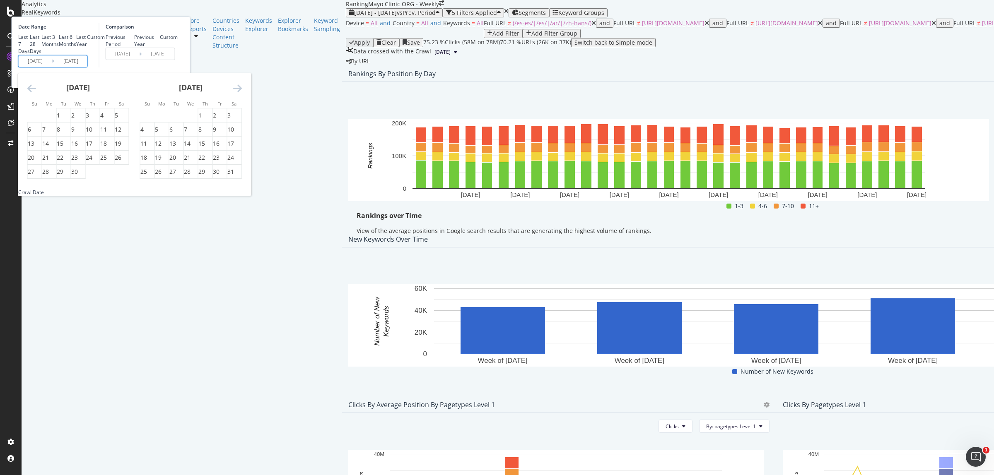
click at [36, 93] on icon "Move backward to switch to the previous month." at bounding box center [31, 88] width 9 height 10
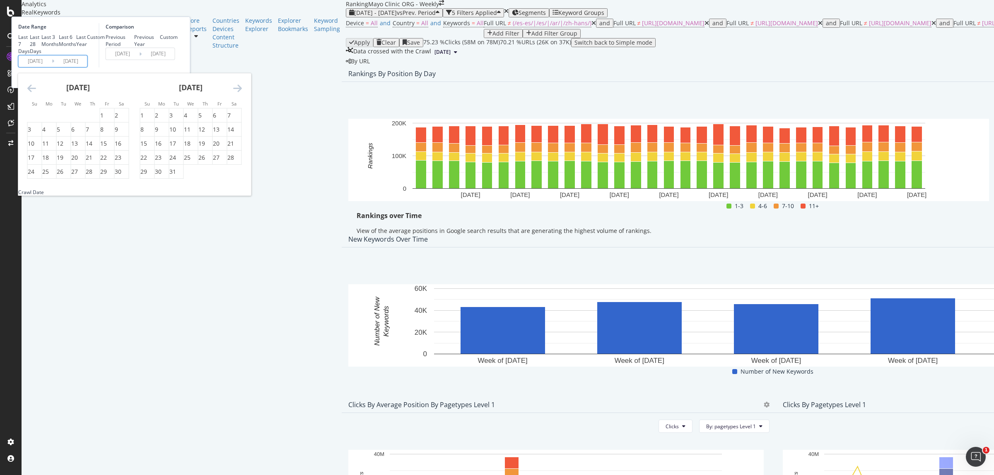
click at [36, 93] on icon "Move backward to switch to the previous month." at bounding box center [31, 88] width 9 height 10
click at [89, 120] on div "1" at bounding box center [87, 115] width 3 height 8
type input "[DATE]"
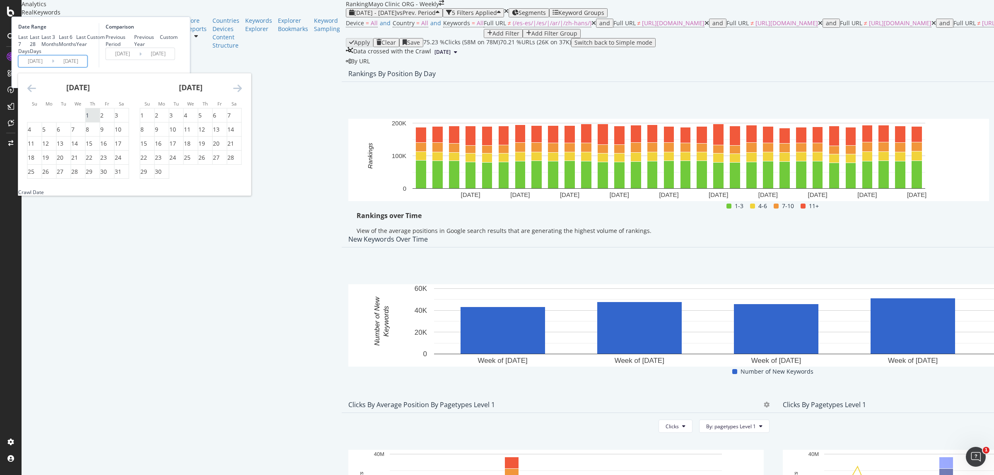
type input "2023/08/02"
type input "[DATE]"
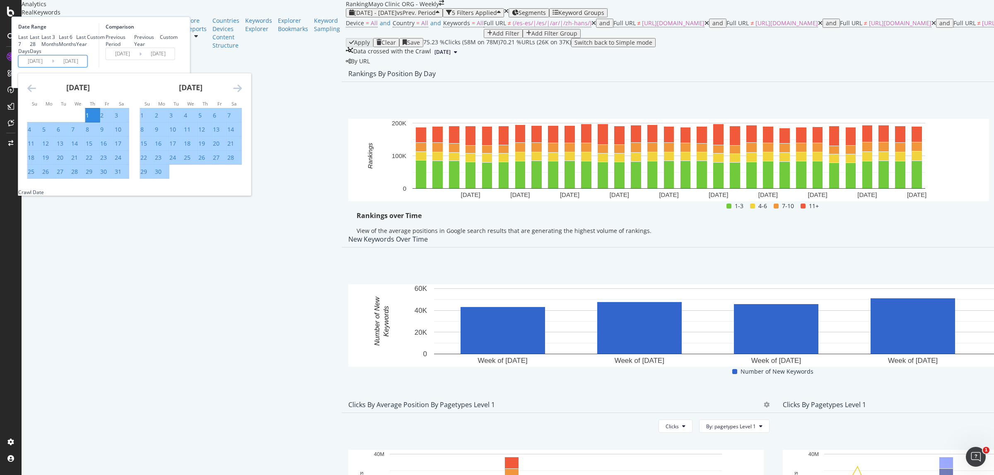
click at [121, 176] on div "31" at bounding box center [118, 172] width 7 height 8
type input "[DATE]"
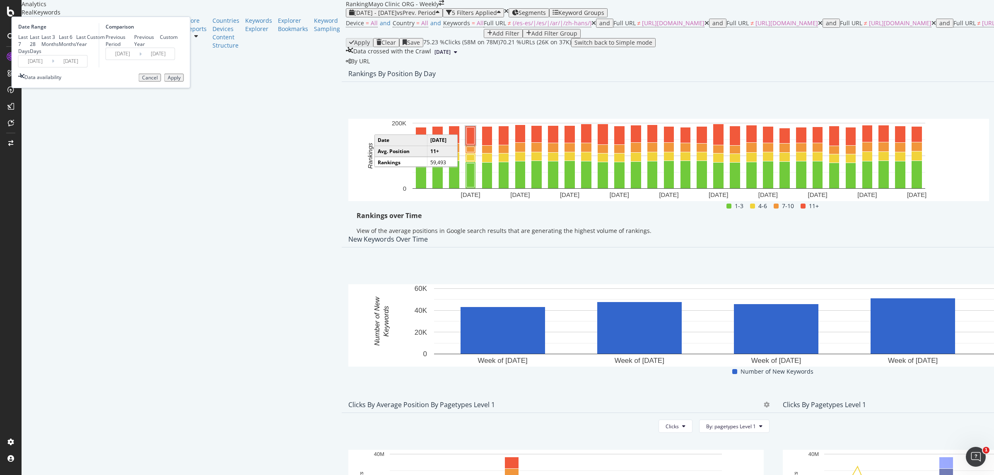
click at [181, 81] on div "Apply" at bounding box center [174, 78] width 13 height 6
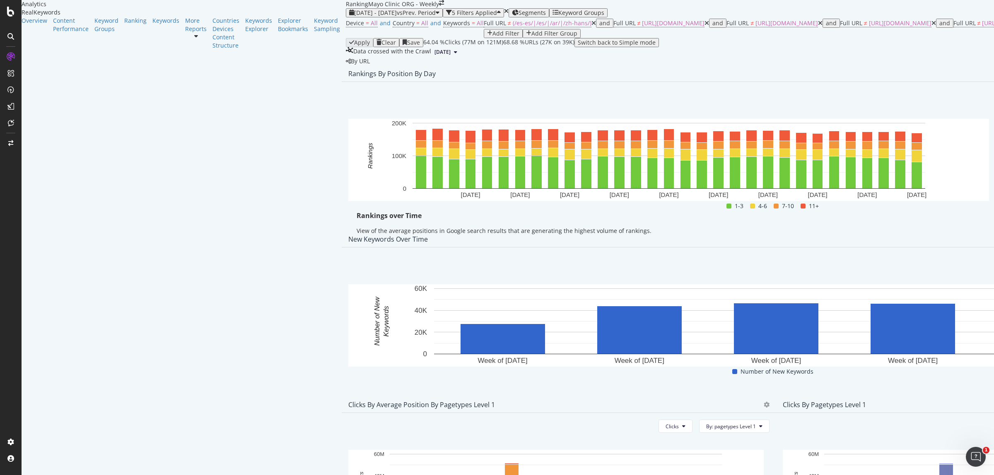
click at [922, 164] on div "Export as CSV" at bounding box center [924, 161] width 72 height 12
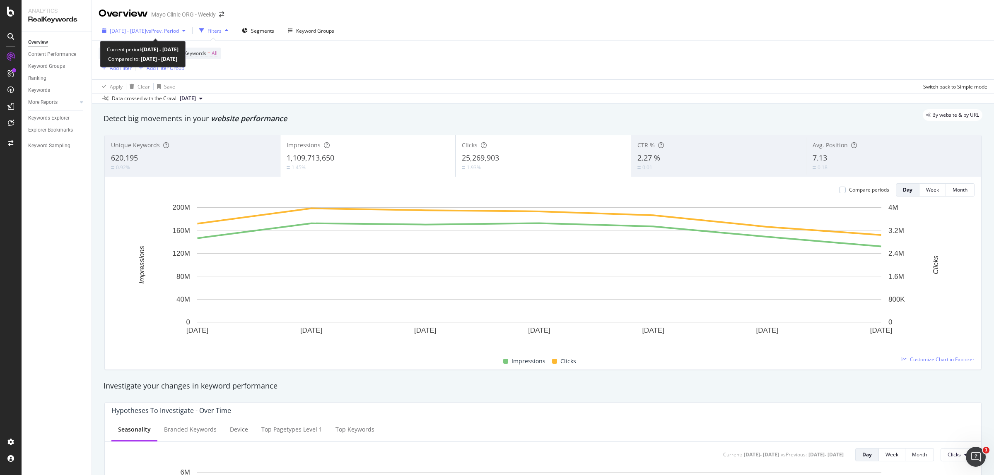
click at [143, 30] on span "[DATE] - [DATE]" at bounding box center [128, 30] width 36 height 7
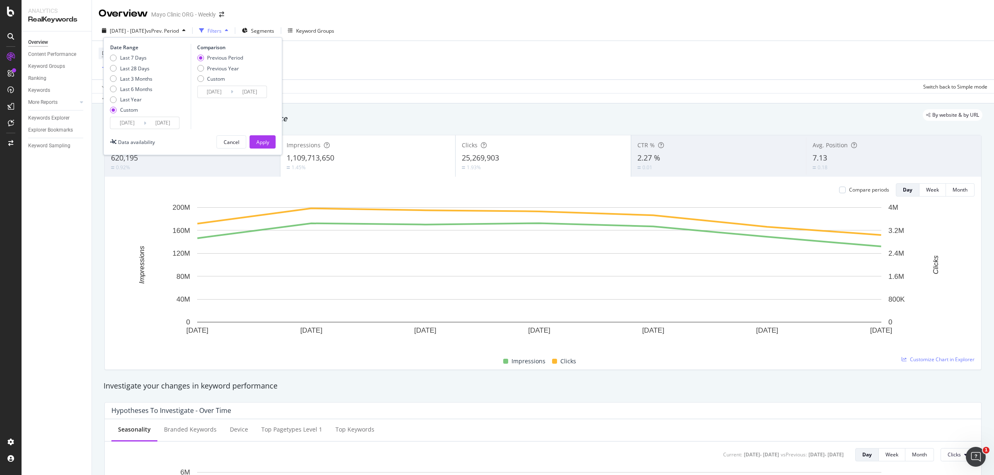
click at [125, 127] on input "[DATE]" at bounding box center [127, 123] width 33 height 12
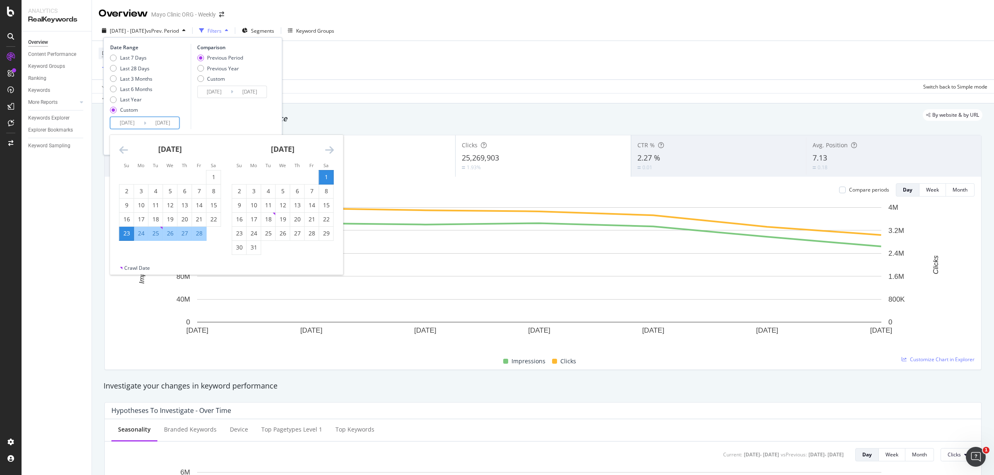
click at [327, 151] on icon "Move forward to switch to the next month." at bounding box center [329, 150] width 9 height 10
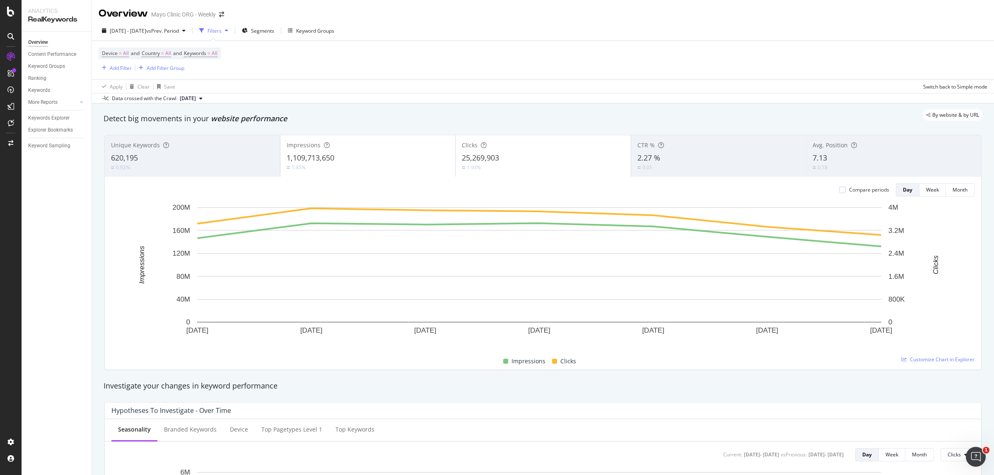
click at [444, 64] on div "Device = All and Country = All and Keywords = All Add Filter Add Filter Group" at bounding box center [543, 60] width 888 height 39
click at [152, 26] on div "[DATE] - [DATE] vs Prev. Period" at bounding box center [144, 30] width 90 height 12
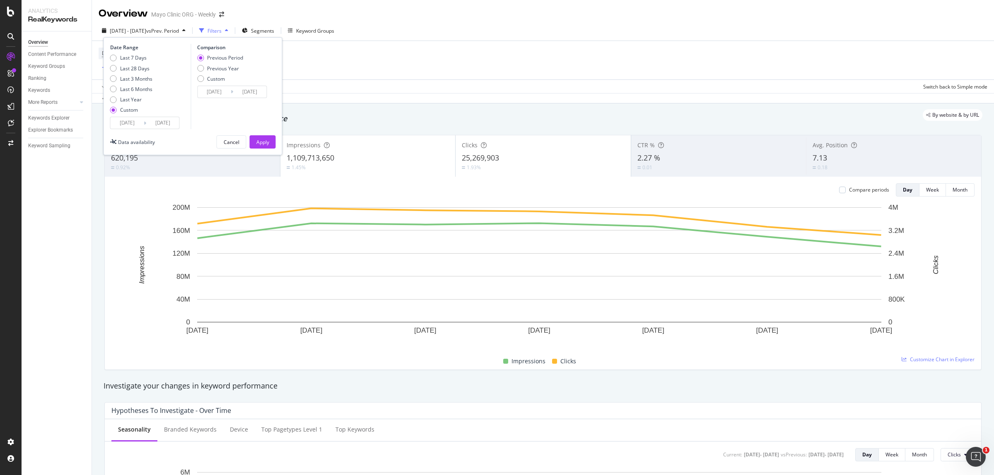
click at [120, 117] on input "[DATE]" at bounding box center [127, 123] width 33 height 12
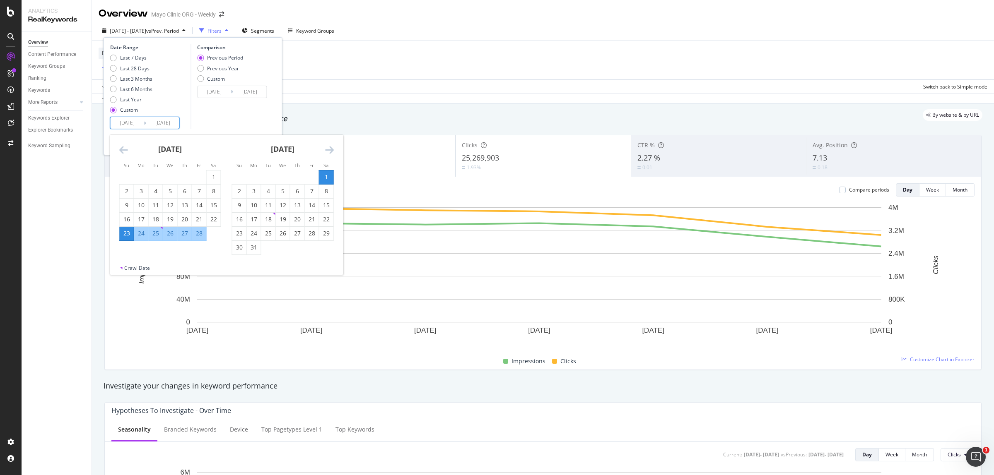
click at [330, 148] on icon "Move forward to switch to the next month." at bounding box center [329, 150] width 9 height 10
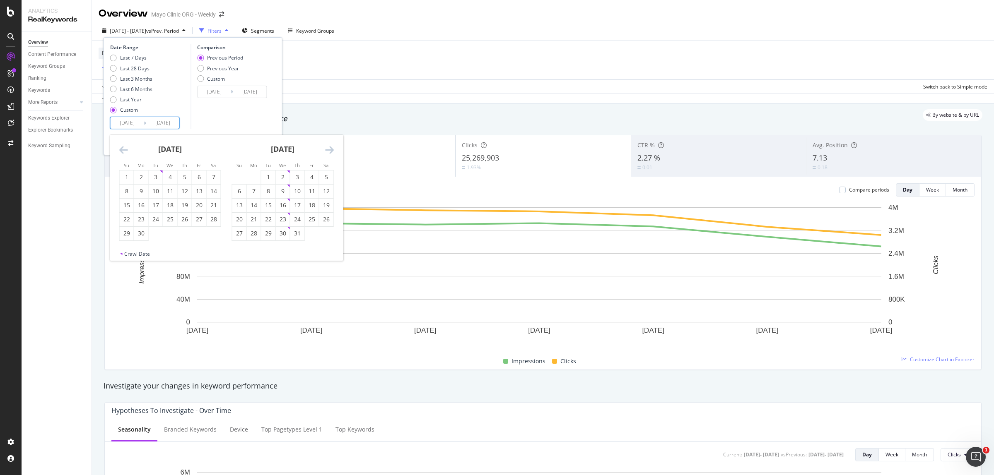
click at [330, 148] on icon "Move forward to switch to the next month." at bounding box center [329, 150] width 9 height 10
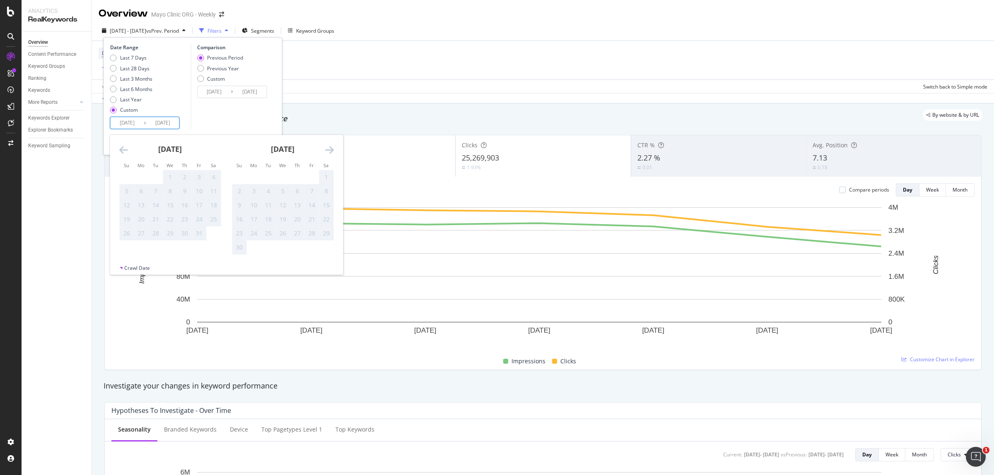
click at [124, 151] on icon "Move backward to switch to the previous month." at bounding box center [123, 150] width 9 height 10
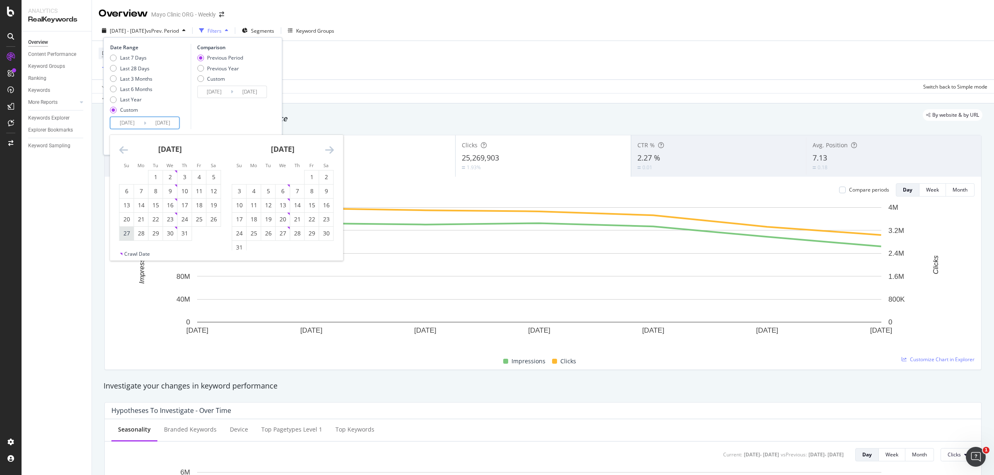
click at [124, 234] on div "27" at bounding box center [127, 233] width 14 height 8
type input "2025/07/27"
click at [328, 178] on div "2" at bounding box center [326, 177] width 14 height 8
type input "2025/08/02"
type input "2025/07/20"
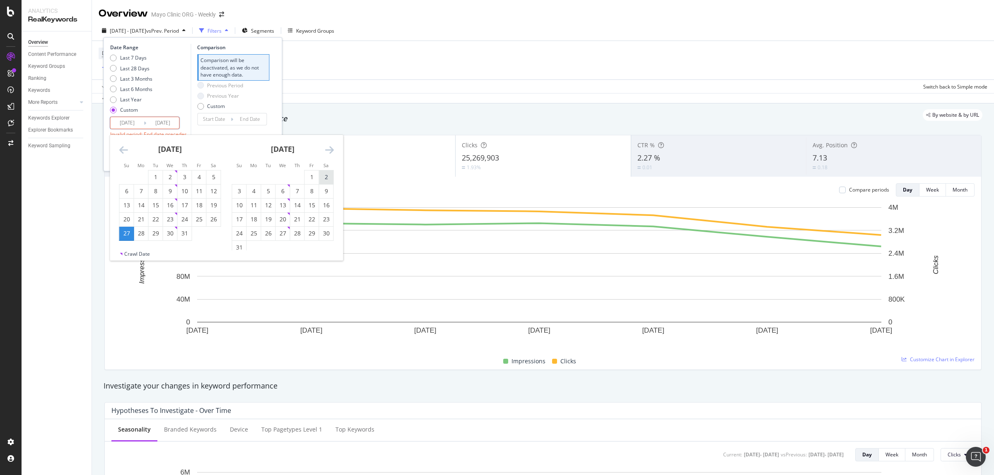
type input "2025/07/26"
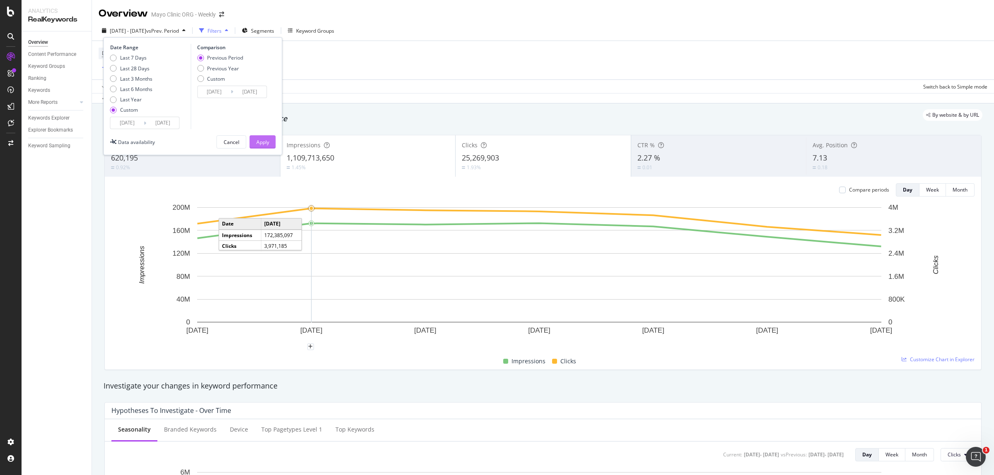
click at [268, 143] on div "Apply" at bounding box center [262, 142] width 13 height 7
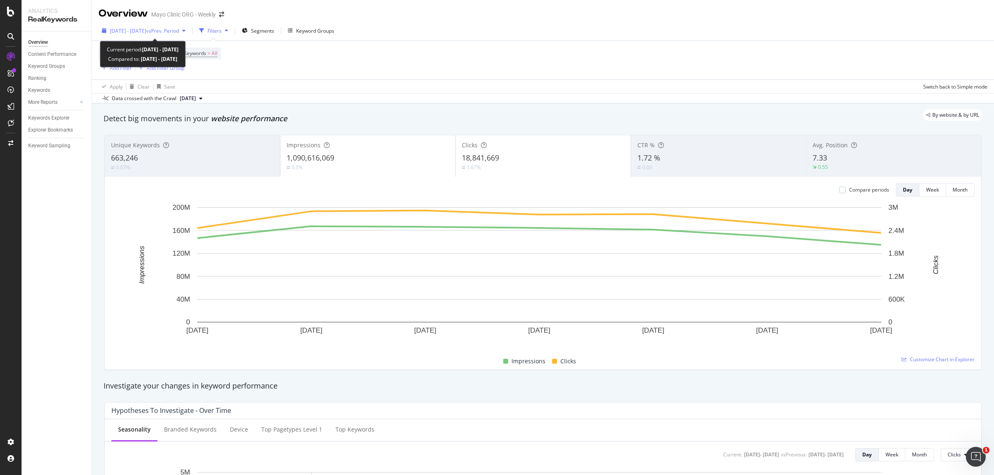
click at [126, 31] on span "2025 Jul. 27th - Aug. 2nd" at bounding box center [128, 30] width 36 height 7
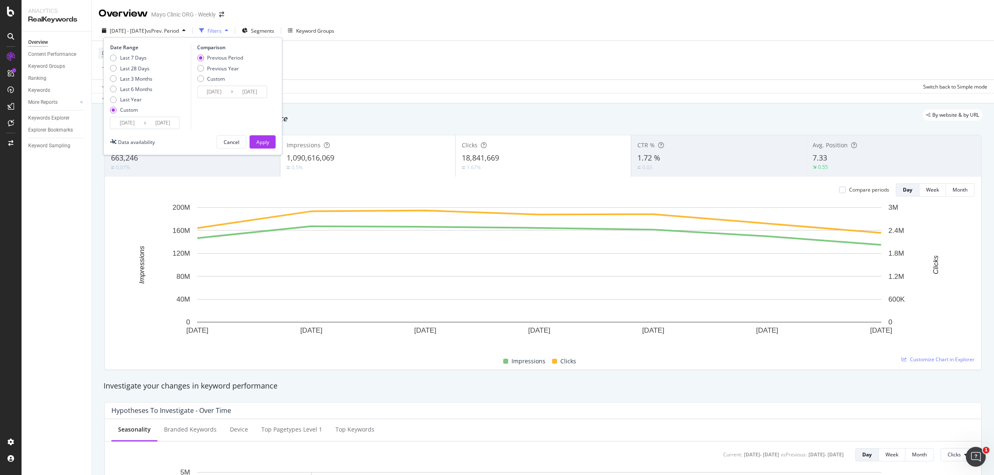
click at [126, 120] on input "2025/07/27" at bounding box center [127, 123] width 33 height 12
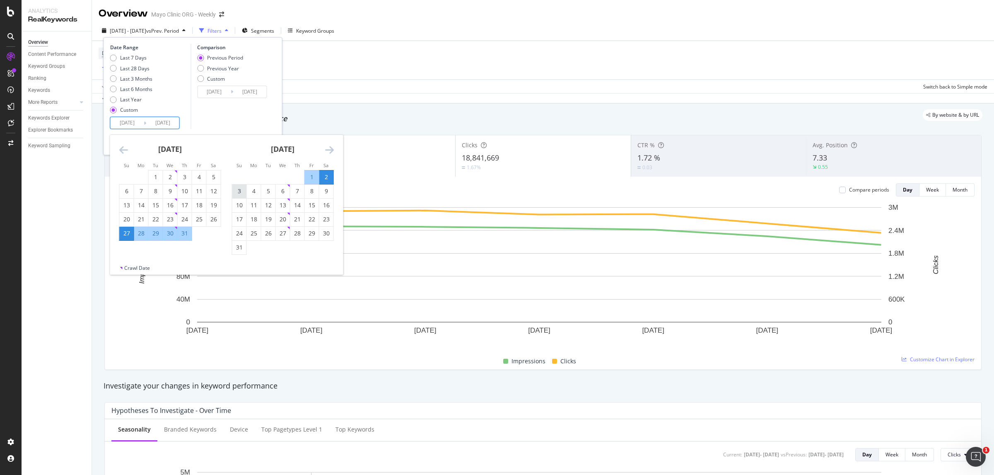
click at [237, 195] on div "3" at bounding box center [239, 191] width 14 height 8
type input "2025/08/03"
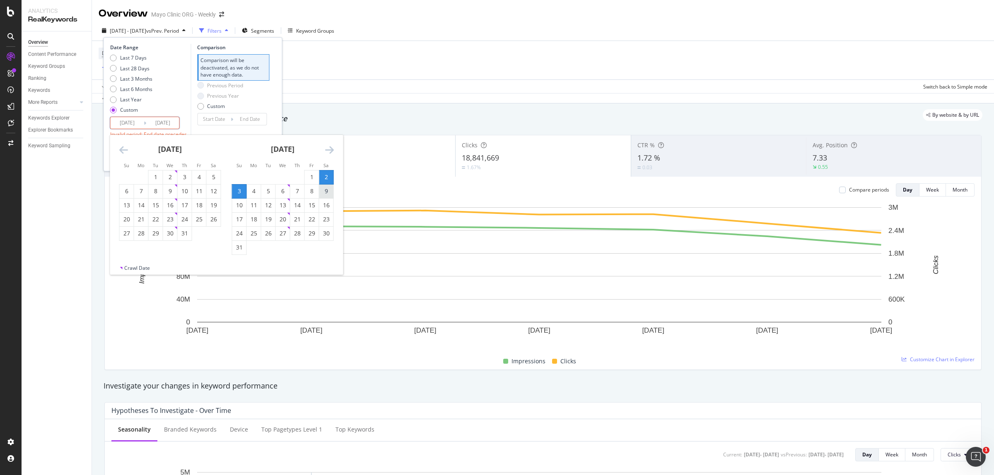
click at [324, 195] on div "9" at bounding box center [326, 191] width 14 height 8
type input "2025/08/09"
type input "2025/07/27"
type input "2025/08/02"
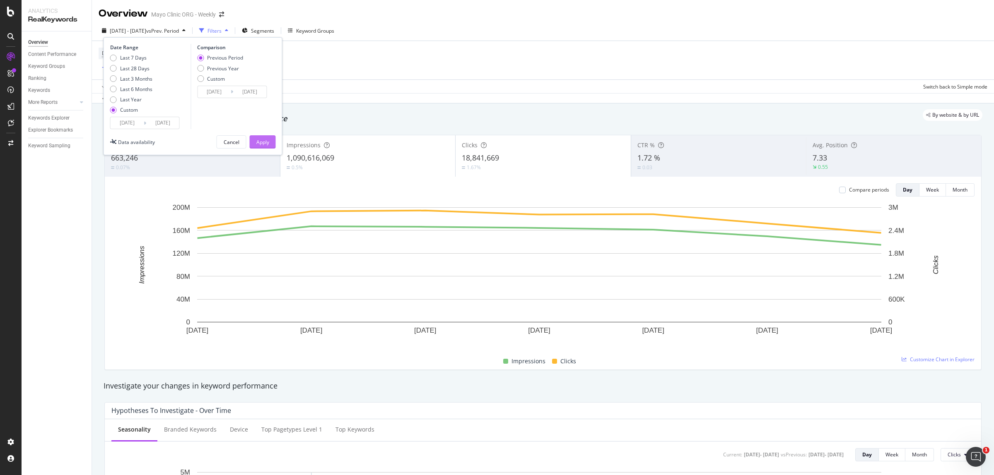
click at [272, 143] on button "Apply" at bounding box center [263, 141] width 26 height 13
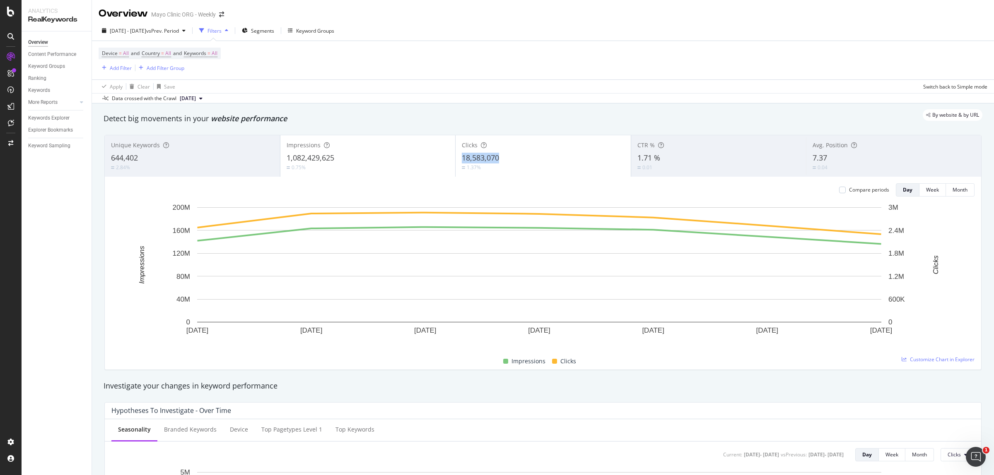
drag, startPoint x: 457, startPoint y: 156, endPoint x: 500, endPoint y: 160, distance: 43.7
click at [500, 160] on div "Clicks 18,583,070 1.37%" at bounding box center [542, 155] width 175 height 37
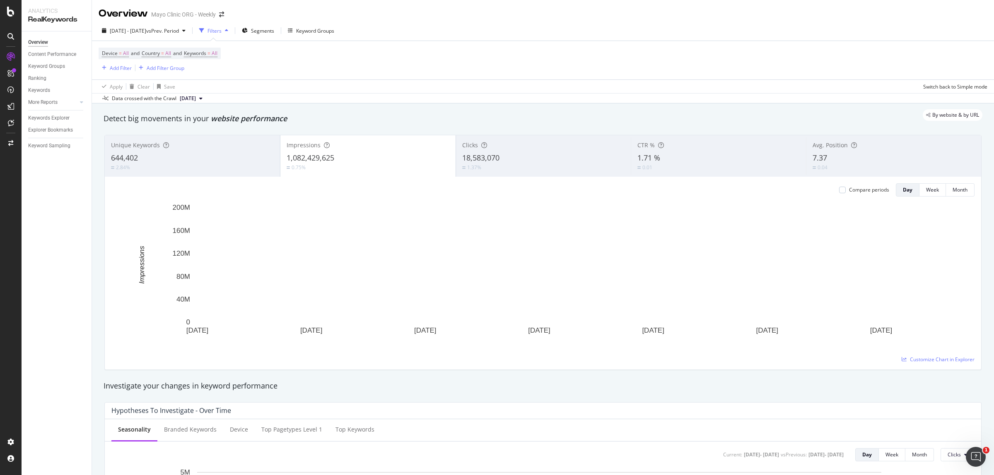
copy span "18,583,070"
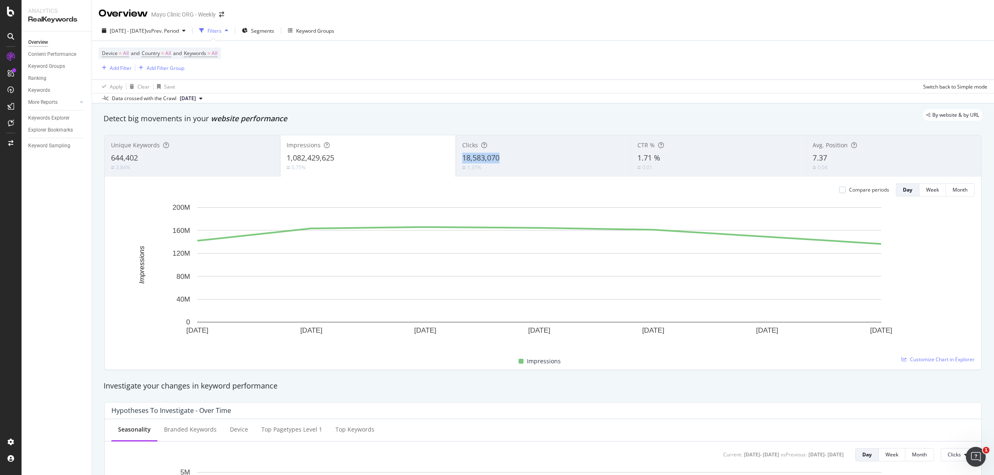
copy span "18,583,070"
drag, startPoint x: 458, startPoint y: 155, endPoint x: 495, endPoint y: 159, distance: 36.7
click at [495, 159] on span "18,583,070" at bounding box center [480, 158] width 37 height 10
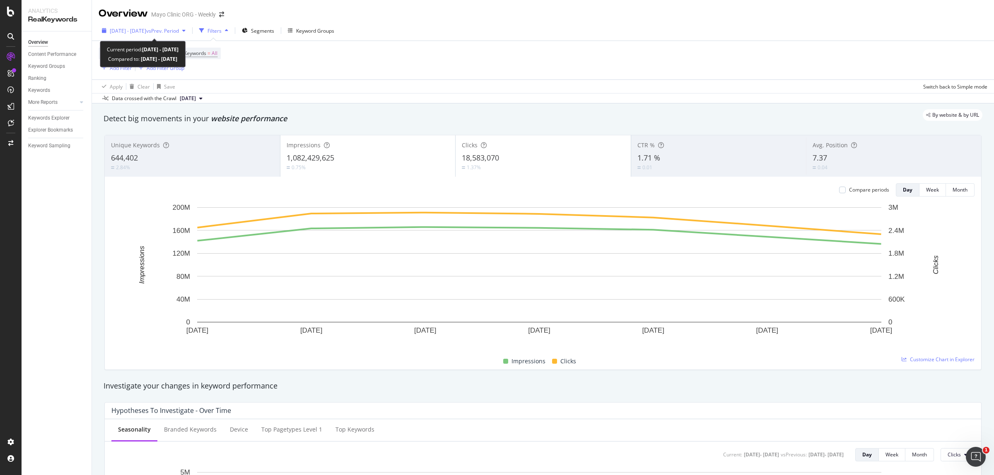
click at [146, 30] on span "2025 Aug. 3rd - Aug. 9th" at bounding box center [128, 30] width 36 height 7
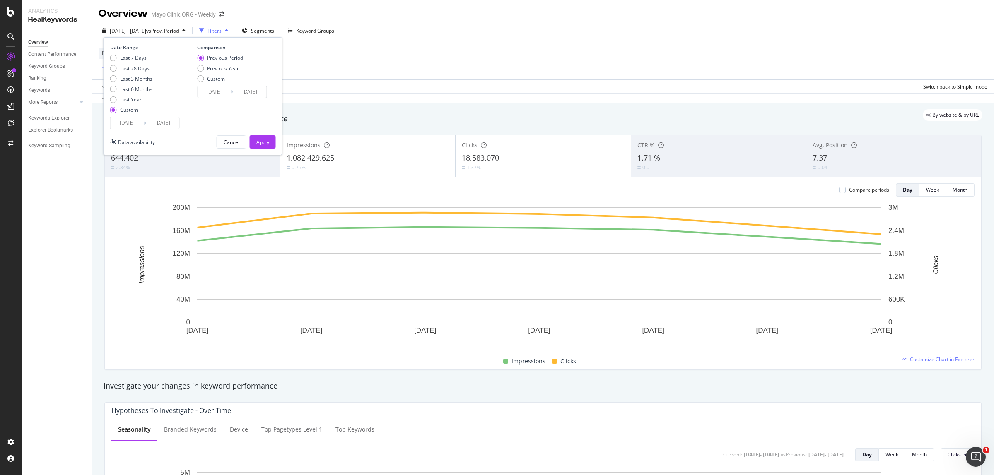
click at [127, 123] on input "2025/08/03" at bounding box center [127, 123] width 33 height 12
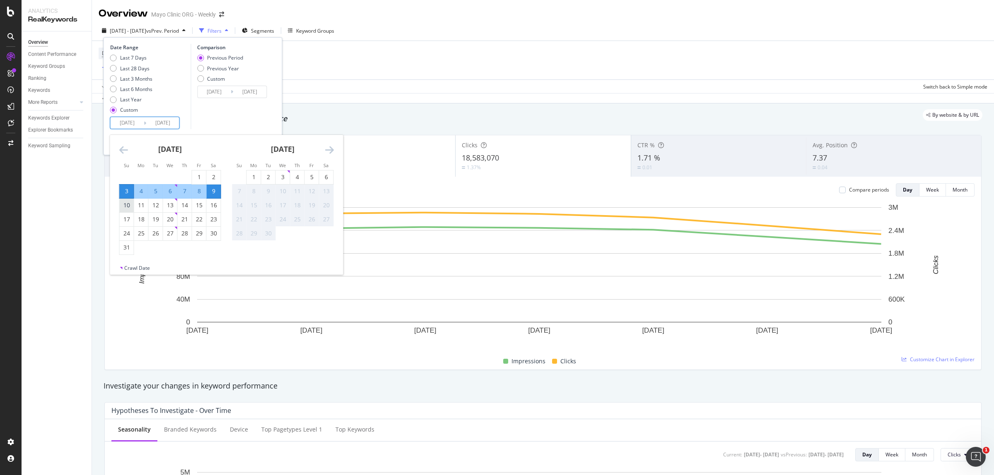
click at [130, 206] on div "10" at bounding box center [127, 205] width 14 height 8
type input "2025/08/10"
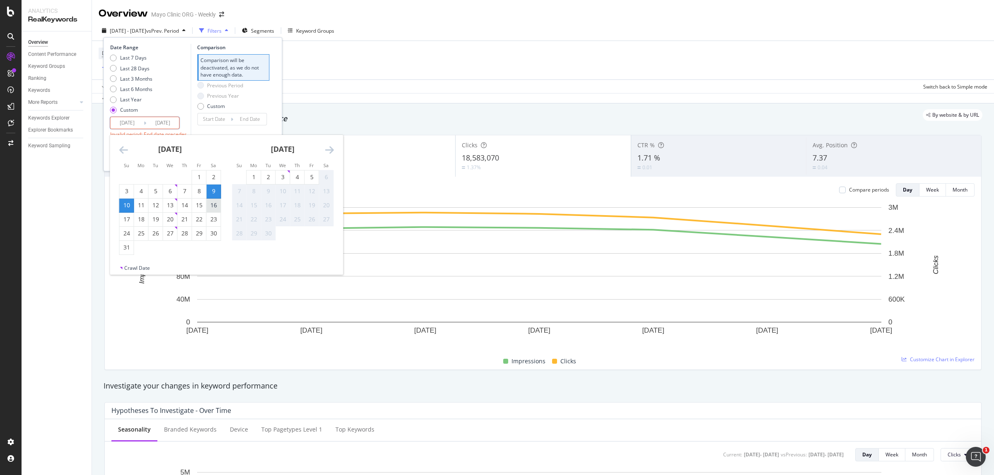
click at [216, 207] on div "16" at bounding box center [214, 205] width 14 height 8
type input "2025/08/16"
type input "2025/08/03"
type input "2025/08/09"
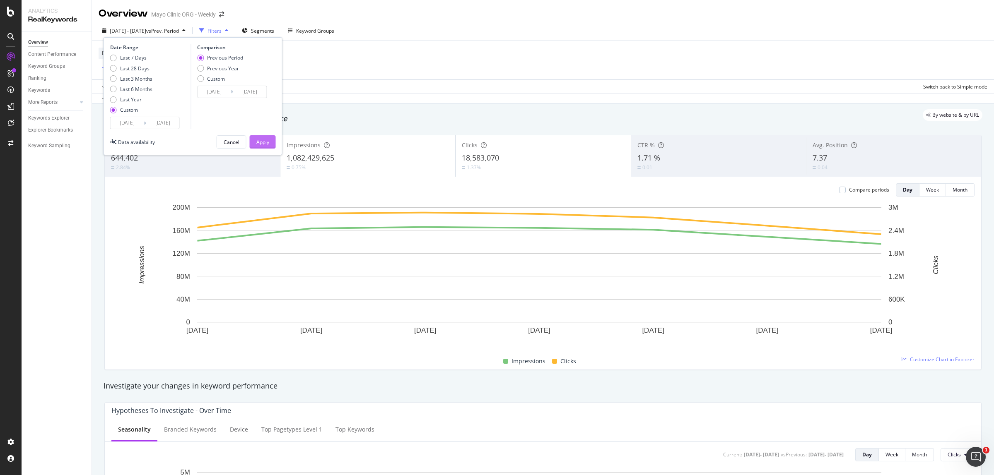
click at [259, 137] on div "Apply" at bounding box center [262, 142] width 13 height 12
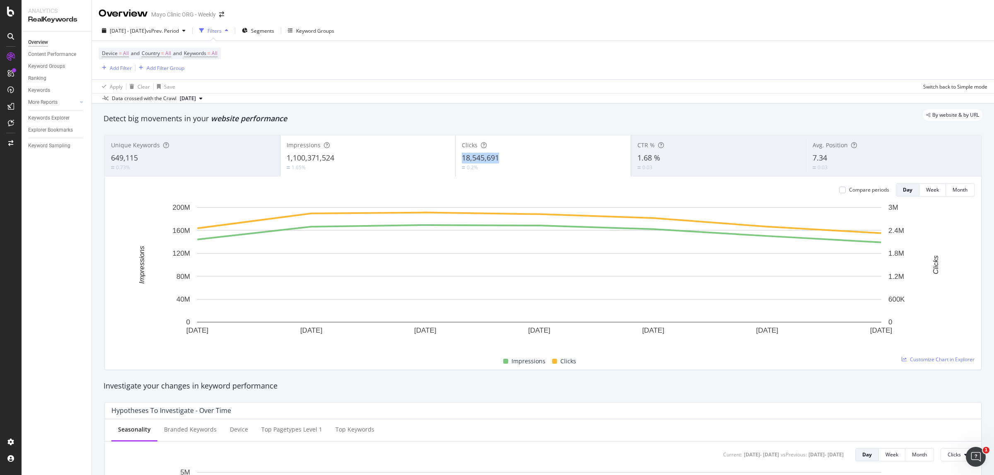
copy span "18,545,691"
drag, startPoint x: 458, startPoint y: 160, endPoint x: 495, endPoint y: 161, distance: 36.4
click at [495, 161] on span "18,545,691" at bounding box center [480, 158] width 37 height 10
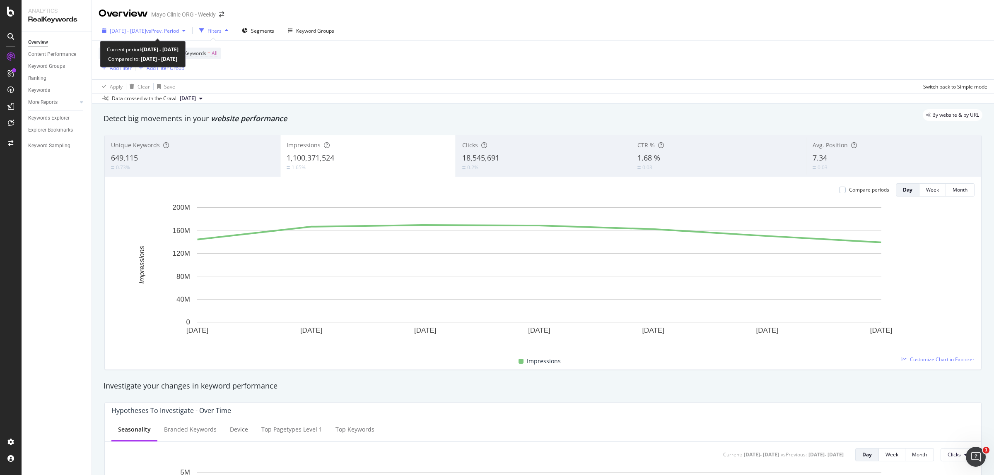
click at [179, 28] on span "vs Prev. Period" at bounding box center [162, 30] width 33 height 7
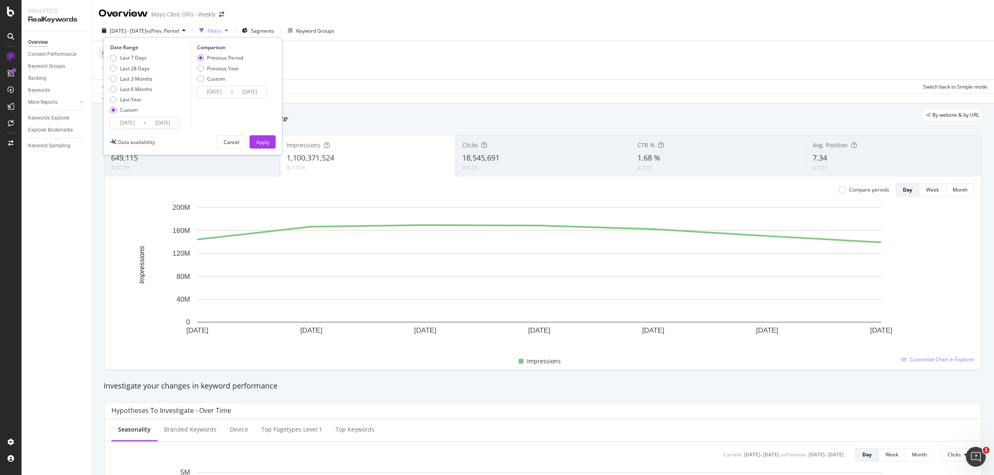
click at [135, 125] on input "2025/08/10" at bounding box center [127, 123] width 33 height 12
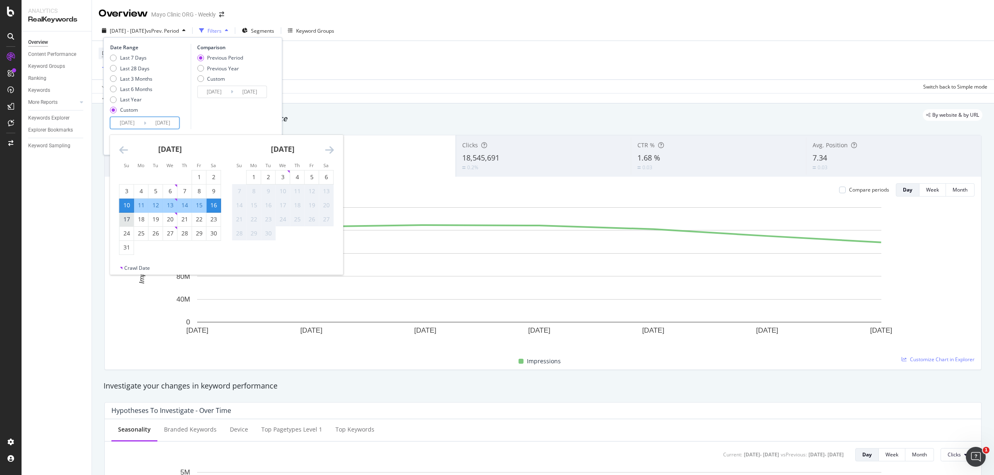
click at [130, 219] on div "17" at bounding box center [127, 219] width 14 height 8
type input "2025/08/17"
click at [212, 219] on div "23" at bounding box center [214, 219] width 14 height 8
type input "2025/08/23"
type input "2025/08/10"
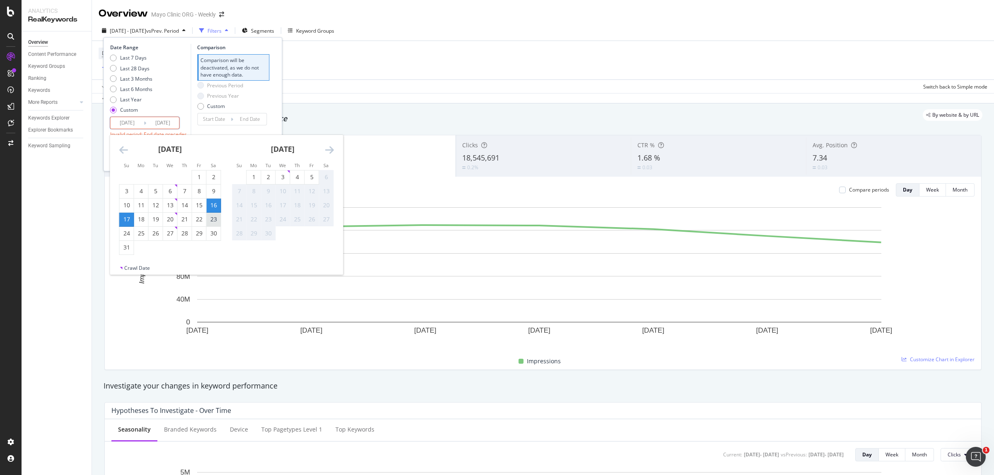
type input "2025/08/16"
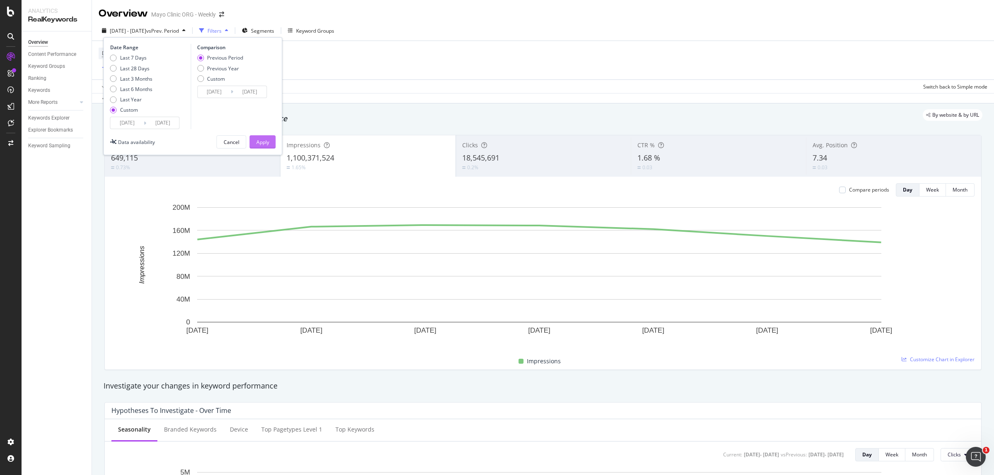
click at [268, 137] on div "Apply" at bounding box center [262, 142] width 13 height 12
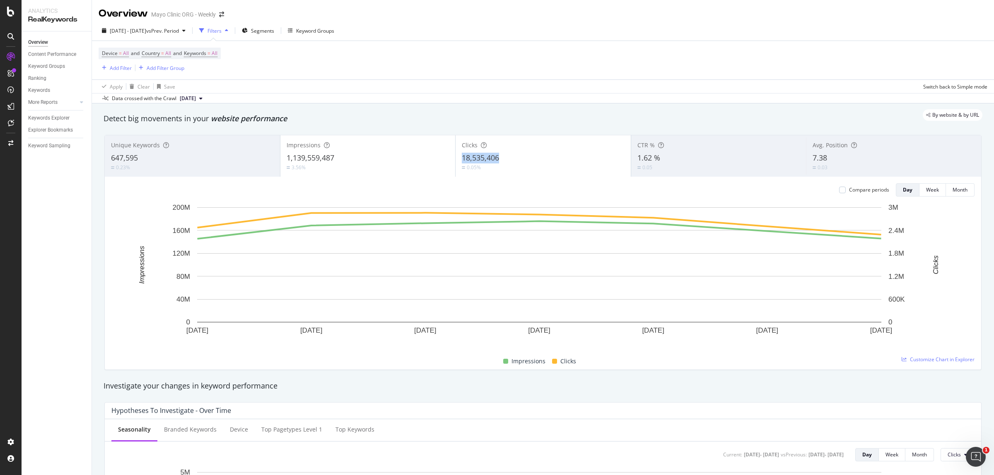
drag, startPoint x: 457, startPoint y: 157, endPoint x: 496, endPoint y: 163, distance: 39.7
click at [496, 163] on div "Clicks 18,535,406 0.05%" at bounding box center [542, 155] width 175 height 37
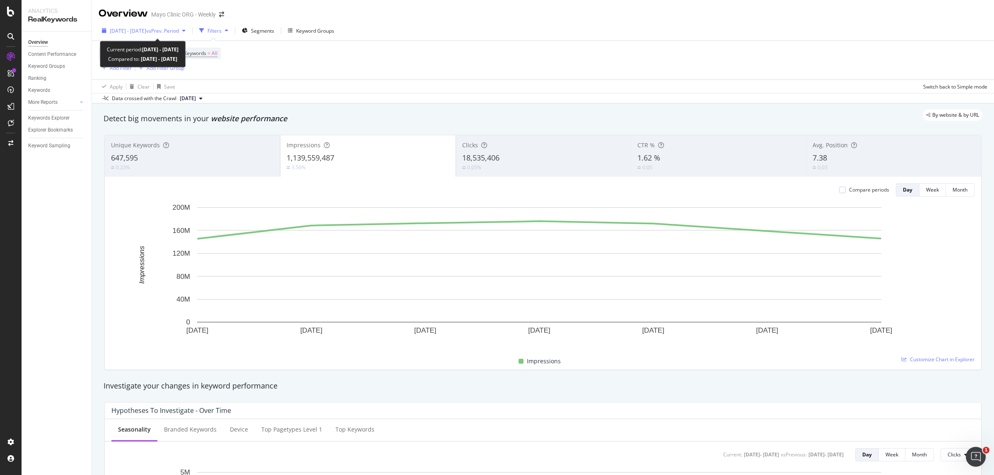
click at [139, 28] on span "2025 Aug. 17th - Aug. 23rd" at bounding box center [128, 30] width 36 height 7
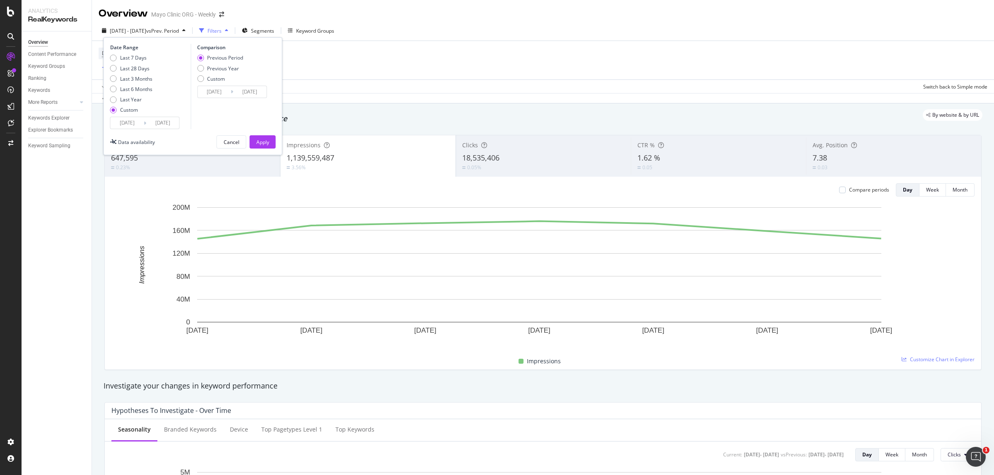
click at [129, 127] on input "2025/08/17" at bounding box center [127, 123] width 33 height 12
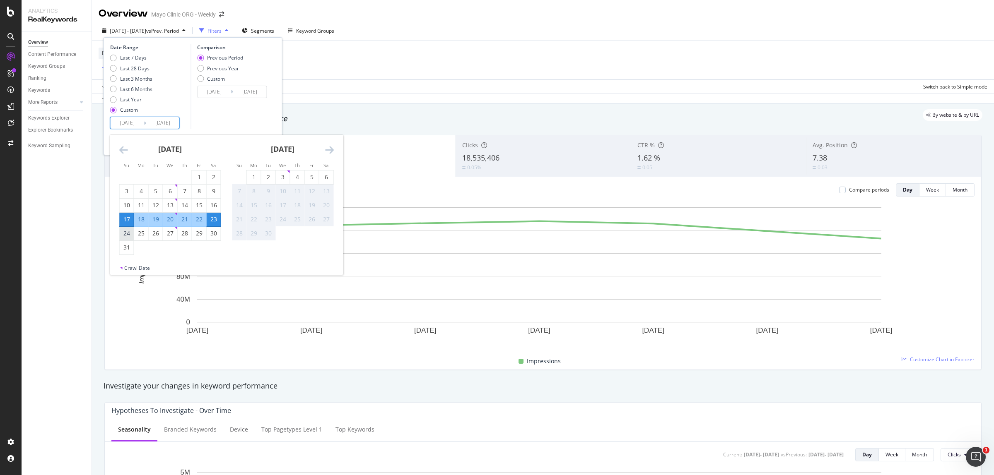
click at [127, 236] on div "24" at bounding box center [127, 233] width 14 height 8
type input "2025/08/24"
click at [216, 232] on div "30" at bounding box center [214, 233] width 14 height 8
type input "2025/08/30"
type input "2025/08/17"
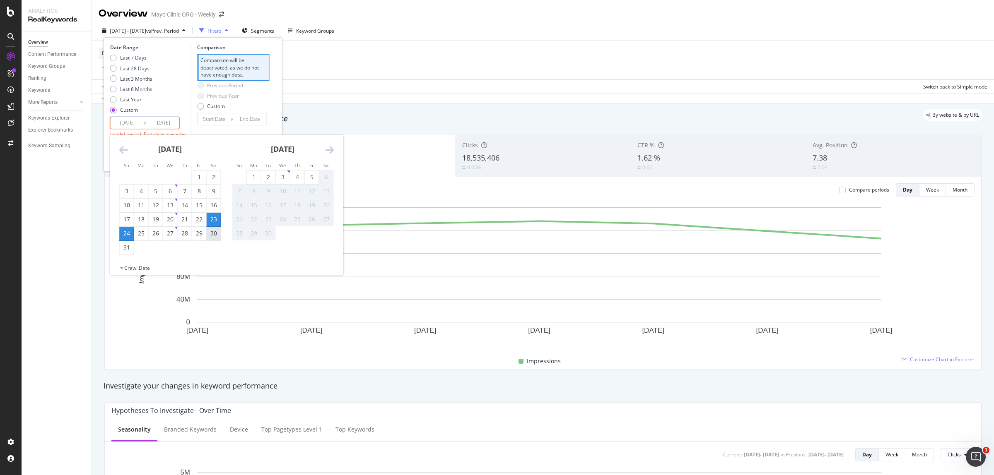
type input "2025/08/23"
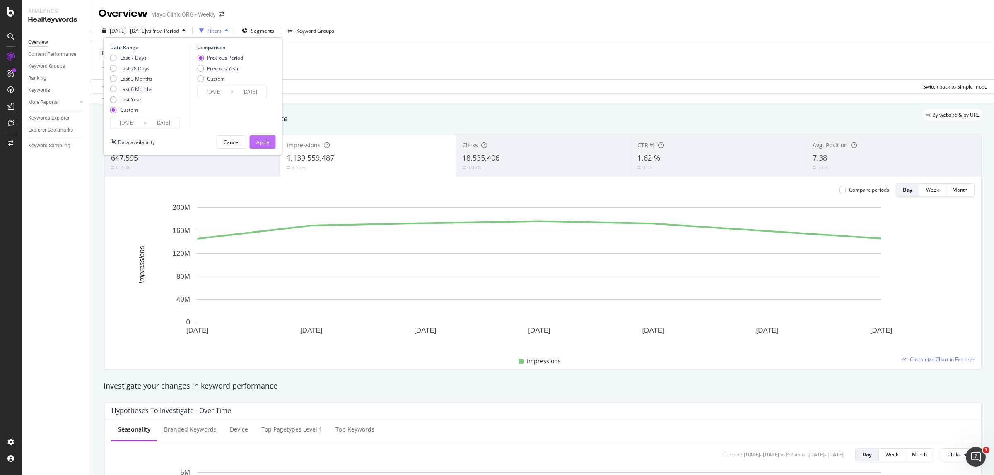
click at [272, 139] on button "Apply" at bounding box center [263, 141] width 26 height 13
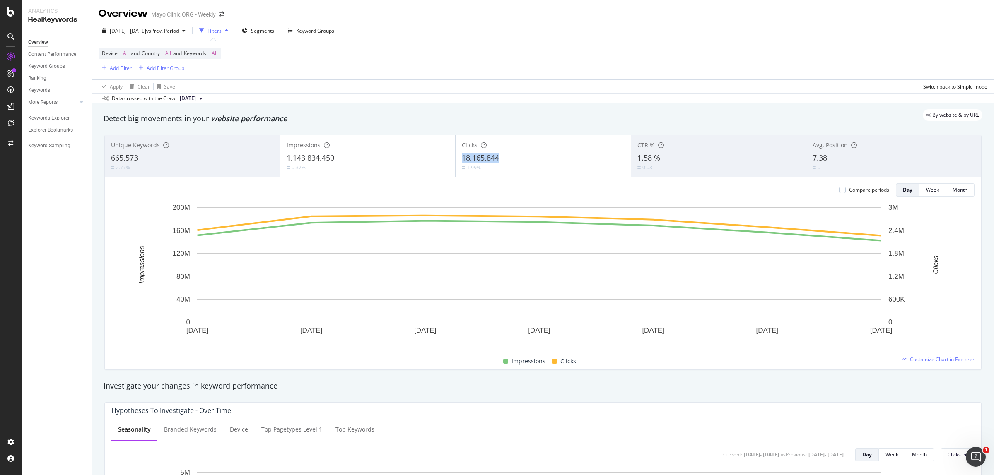
copy span "18,165,844"
drag, startPoint x: 470, startPoint y: 161, endPoint x: 497, endPoint y: 160, distance: 27.3
click at [497, 160] on div "Clicks 18,165,844 1.99%" at bounding box center [542, 155] width 175 height 37
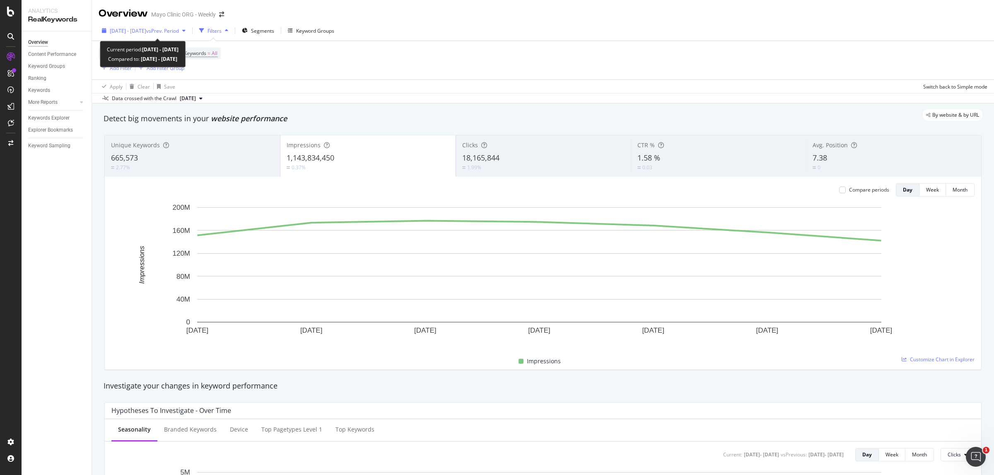
click at [146, 31] on span "2025 Aug. 24th - Aug. 30th" at bounding box center [128, 30] width 36 height 7
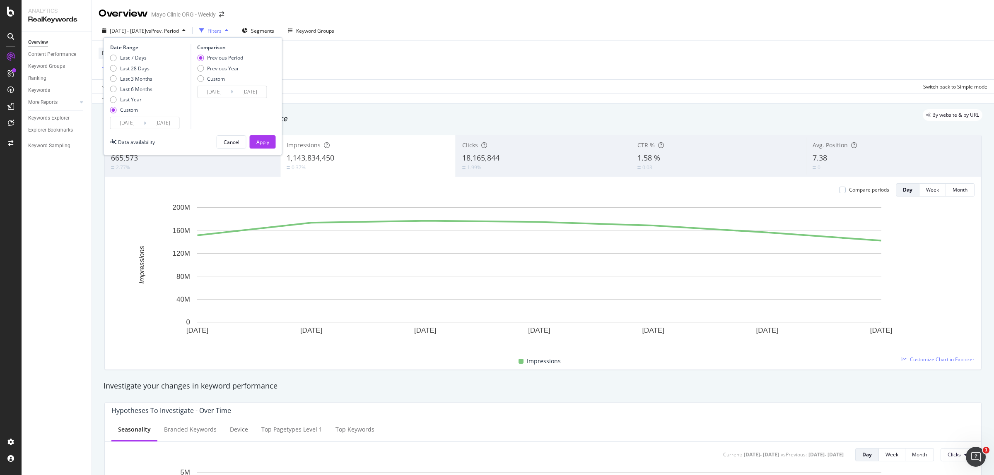
click at [121, 123] on input "2025/08/24" at bounding box center [127, 123] width 33 height 12
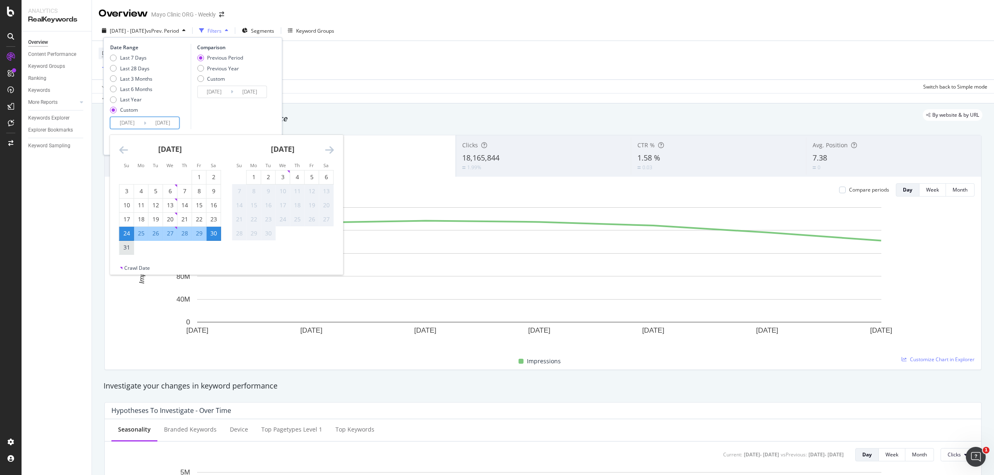
click at [125, 253] on div "31" at bounding box center [127, 248] width 14 height 14
type input "2025/08/31"
click at [324, 179] on div "6" at bounding box center [326, 177] width 14 height 8
type input "[DATE]"
type input "2025/08/24"
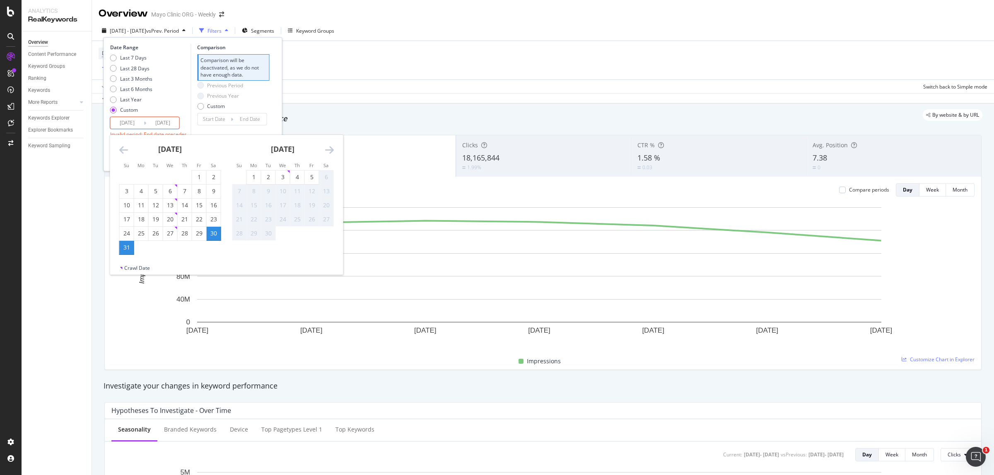
type input "2025/08/30"
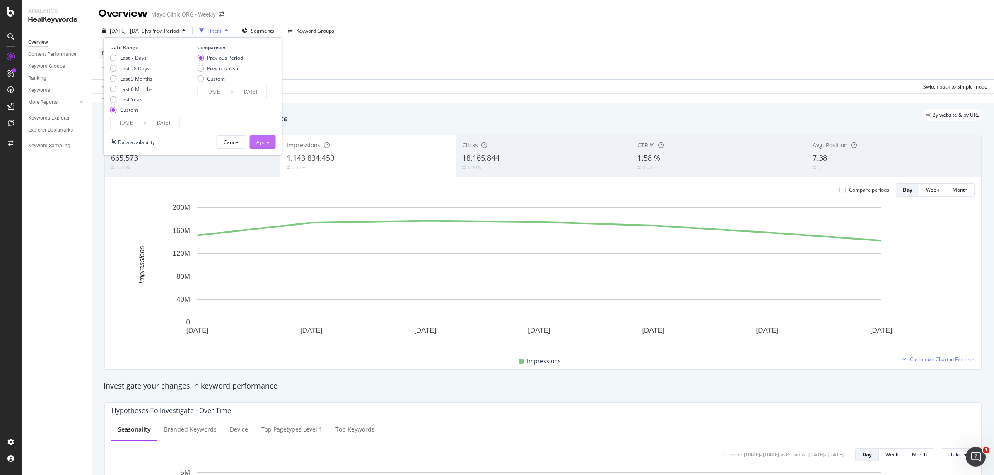
click at [267, 141] on div "Apply" at bounding box center [262, 142] width 13 height 7
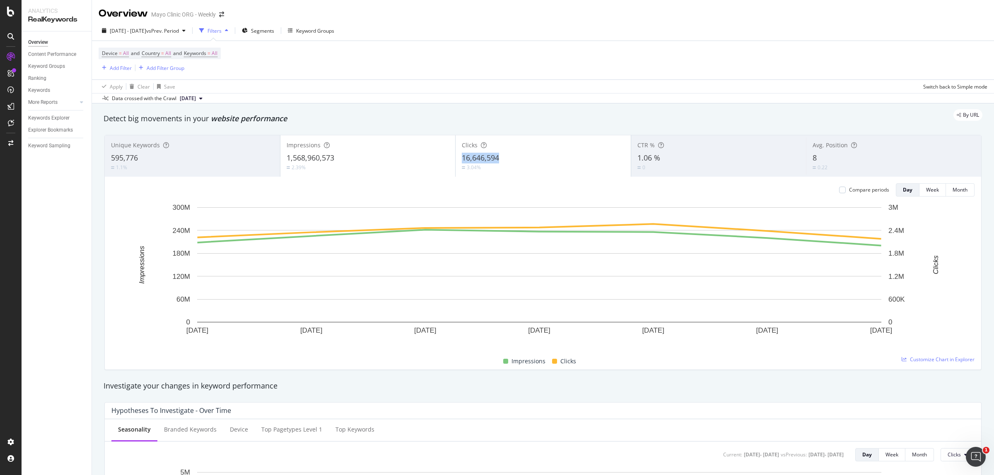
copy span "16,646,594"
drag, startPoint x: 456, startPoint y: 158, endPoint x: 496, endPoint y: 158, distance: 39.7
click at [496, 158] on div "Clicks 16,646,594 3.04%" at bounding box center [542, 155] width 175 height 37
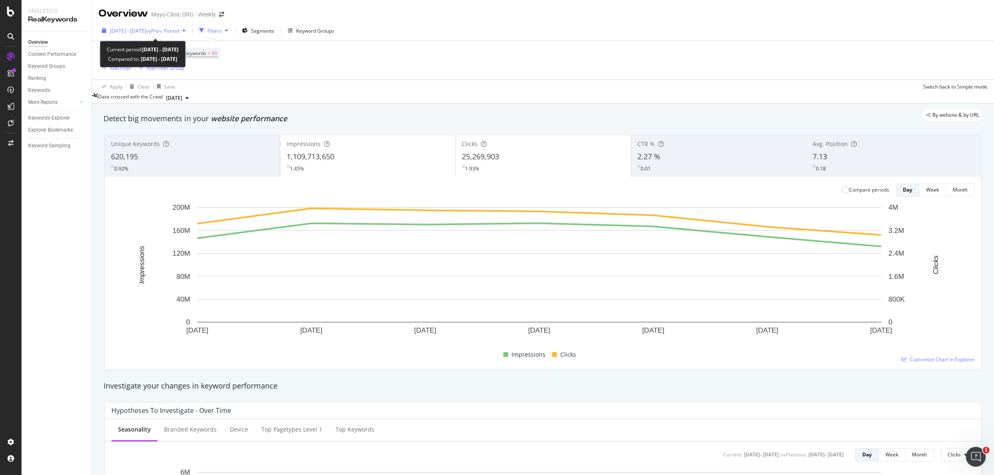
click at [189, 36] on div "[DATE] - [DATE] vs Prev. Period" at bounding box center [144, 30] width 90 height 12
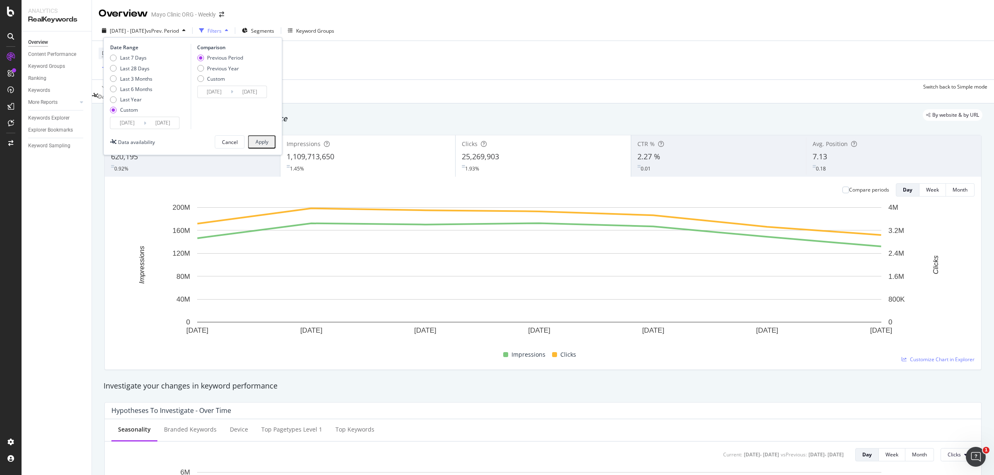
click at [121, 127] on input "2025/02/23" at bounding box center [127, 123] width 33 height 12
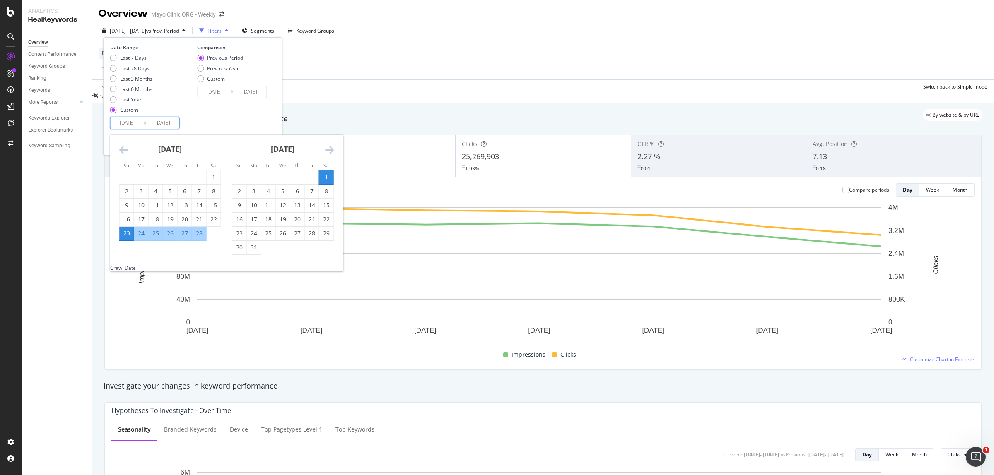
click at [327, 147] on icon "Move forward to switch to the next month." at bounding box center [329, 150] width 9 height 10
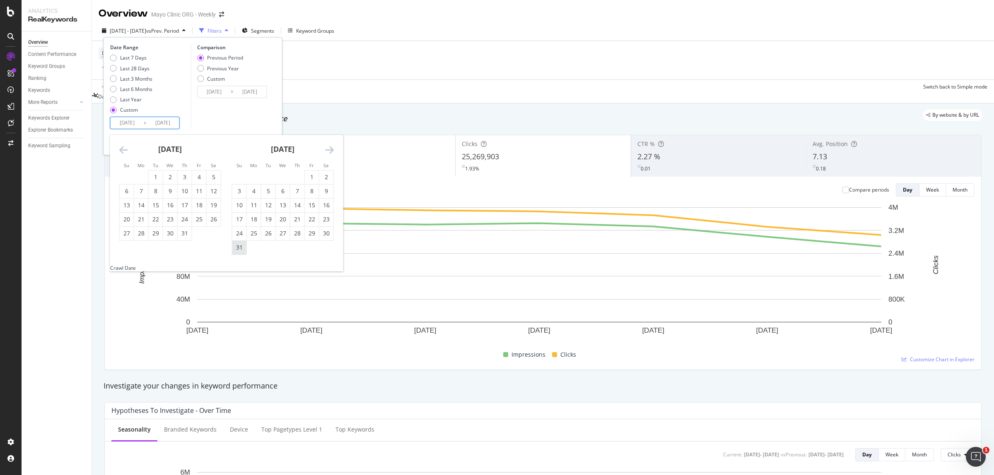
click at [239, 246] on div "31" at bounding box center [239, 247] width 14 height 8
type input "2025/08/31"
click at [329, 152] on icon "Move forward to switch to the next month." at bounding box center [329, 150] width 9 height 10
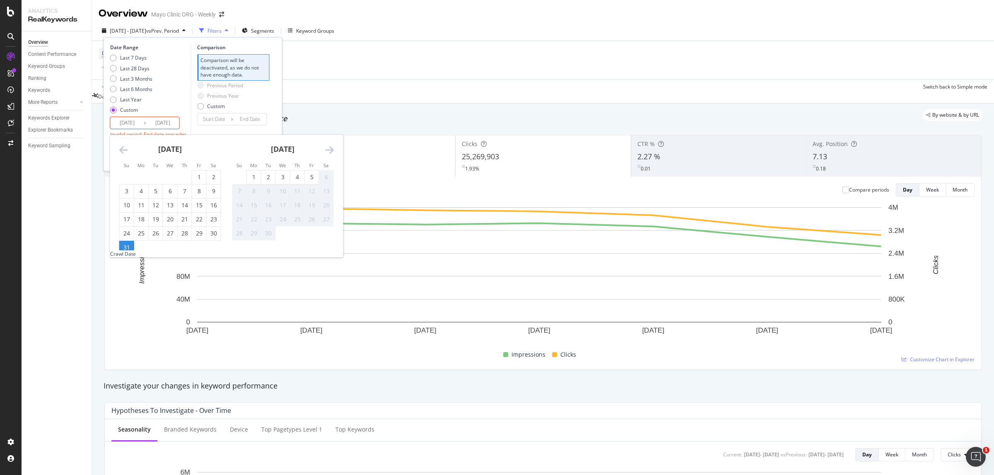
click at [326, 178] on div "6" at bounding box center [326, 177] width 14 height 8
type input "2025/09/06"
type input "2025/08/24"
type input "2025/08/30"
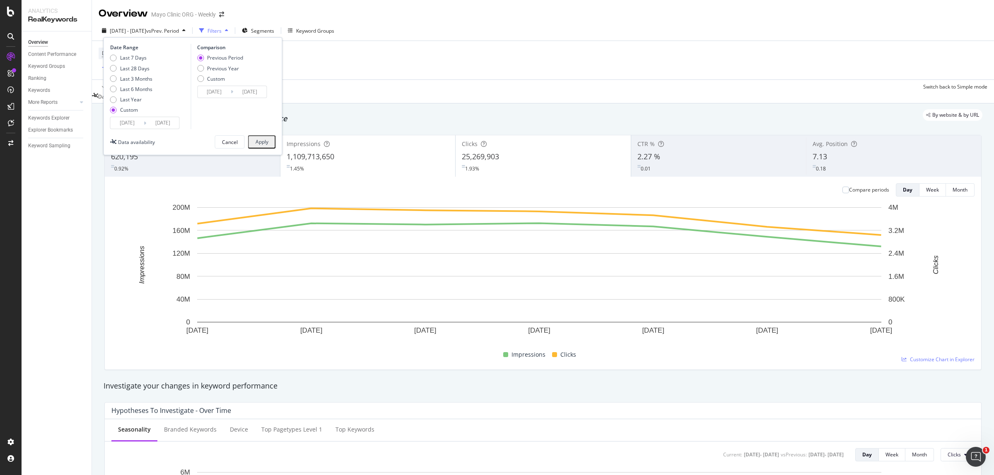
click at [265, 144] on div "Apply" at bounding box center [261, 142] width 13 height 6
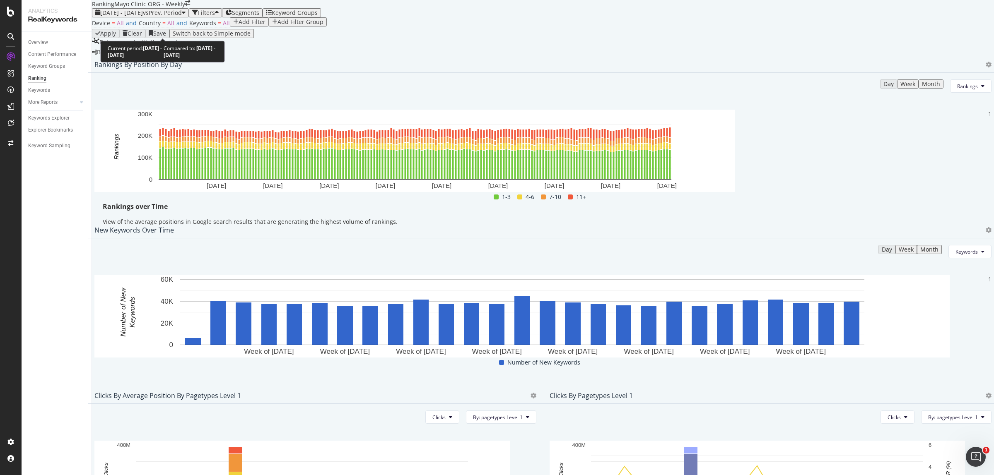
click at [182, 17] on span "vs Prev. Period" at bounding box center [162, 13] width 39 height 8
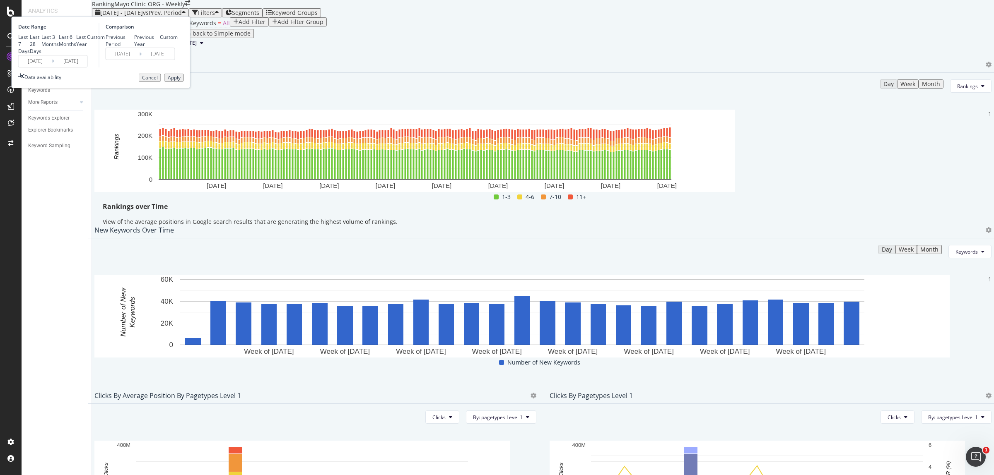
click at [87, 67] on input "[DATE]" at bounding box center [70, 61] width 33 height 12
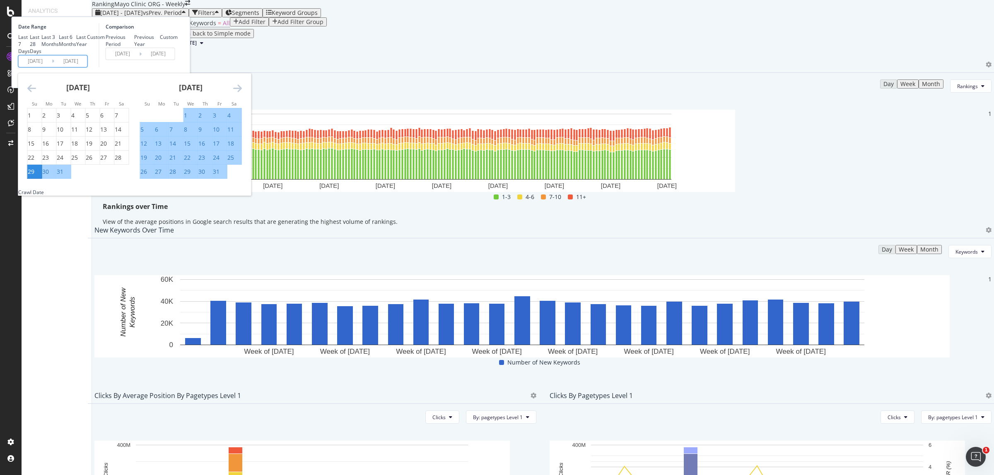
click at [242, 93] on icon "Move forward to switch to the next month." at bounding box center [237, 88] width 9 height 10
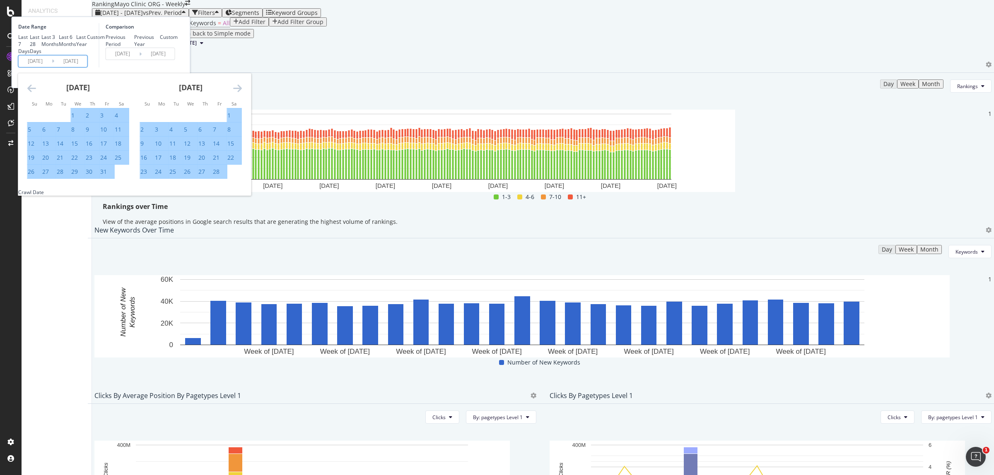
click at [242, 93] on icon "Move forward to switch to the next month." at bounding box center [237, 88] width 9 height 10
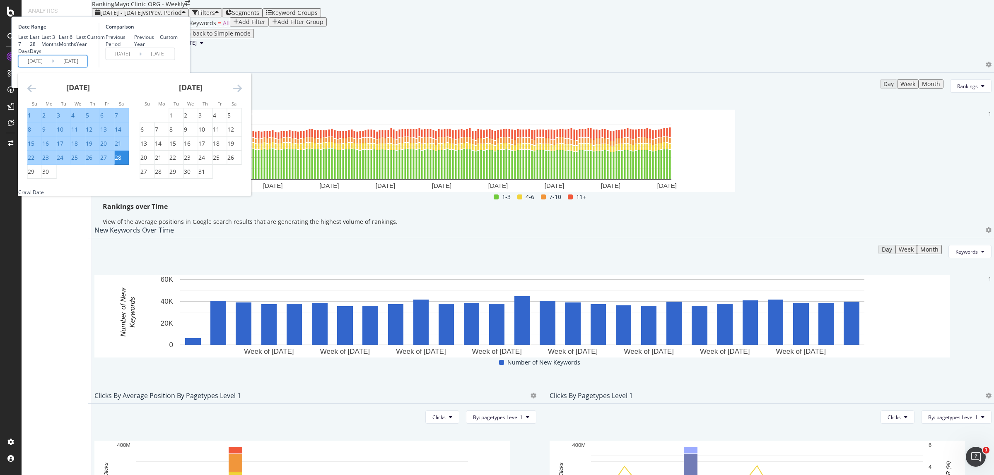
click at [242, 93] on icon "Move forward to switch to the next month." at bounding box center [237, 88] width 9 height 10
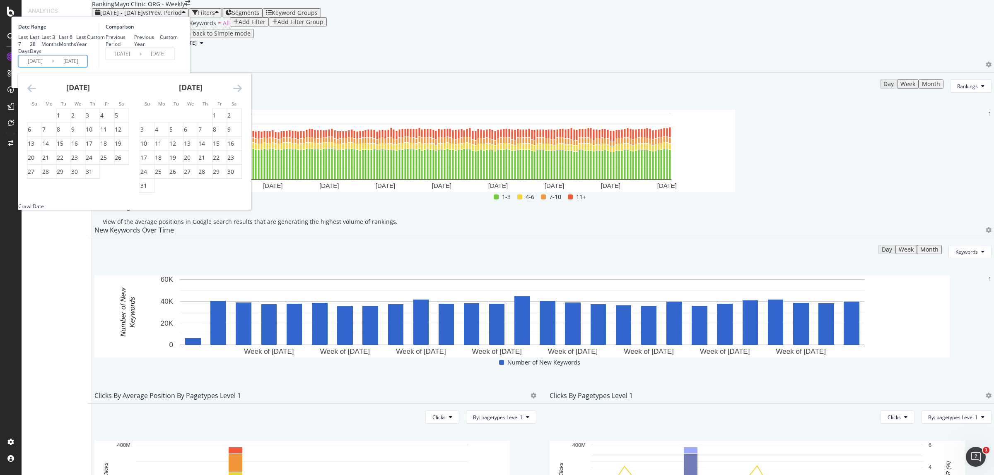
click at [242, 93] on icon "Move forward to switch to the next month." at bounding box center [237, 88] width 9 height 10
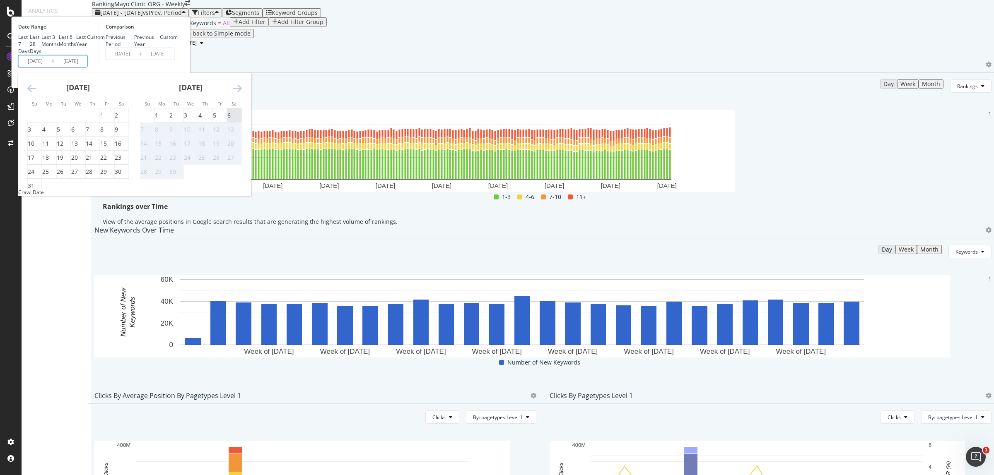
click at [231, 120] on div "6" at bounding box center [228, 115] width 3 height 8
type input "2025/09/06"
type input "2024/04/20"
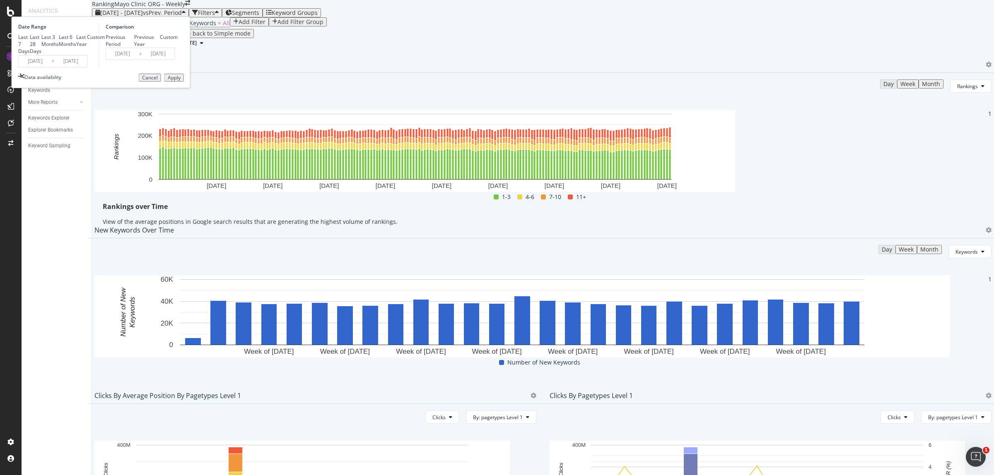
click at [181, 81] on div "Apply" at bounding box center [174, 78] width 13 height 6
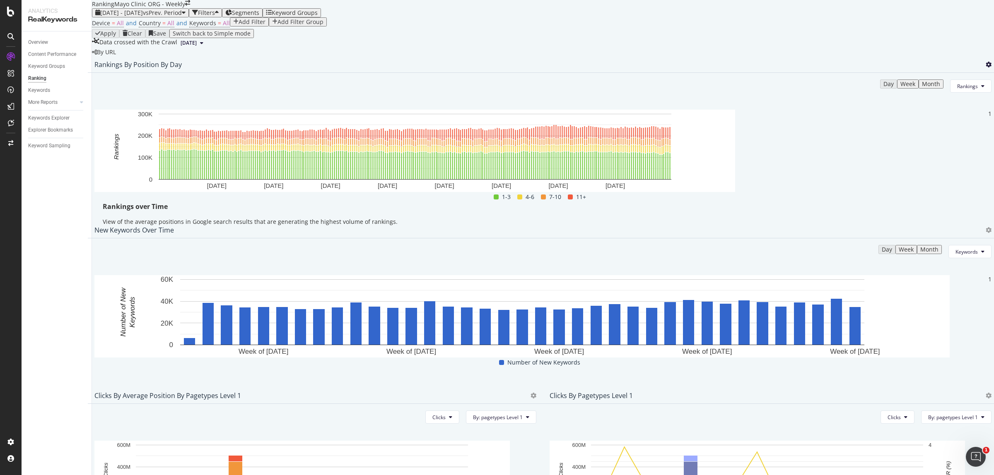
click at [985, 67] on icon at bounding box center [988, 65] width 6 height 6
click at [939, 161] on span "Export as CSV" at bounding box center [931, 159] width 46 height 7
drag, startPoint x: 966, startPoint y: 138, endPoint x: 962, endPoint y: 140, distance: 4.6
click at [985, 67] on icon at bounding box center [988, 65] width 6 height 6
click at [938, 161] on span "Export as CSV" at bounding box center [931, 159] width 46 height 7
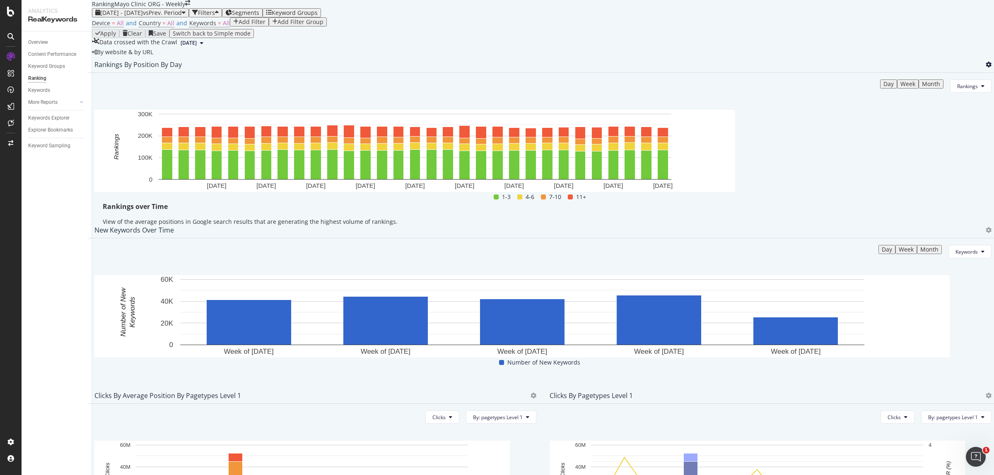
click at [985, 67] on icon at bounding box center [988, 65] width 6 height 6
click at [949, 156] on span "Export as CSV" at bounding box center [931, 159] width 46 height 7
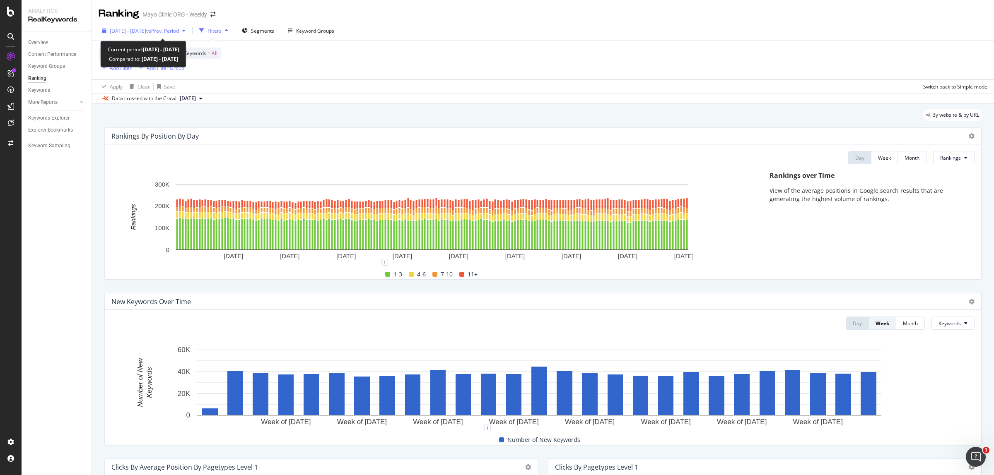
click at [130, 33] on span "[DATE] - [DATE]" at bounding box center [128, 30] width 36 height 7
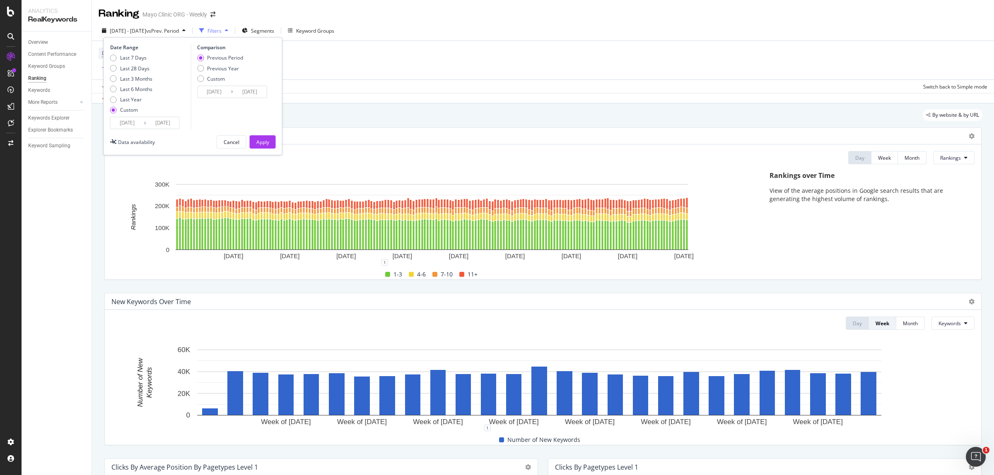
click at [125, 121] on input "[DATE]" at bounding box center [127, 123] width 33 height 12
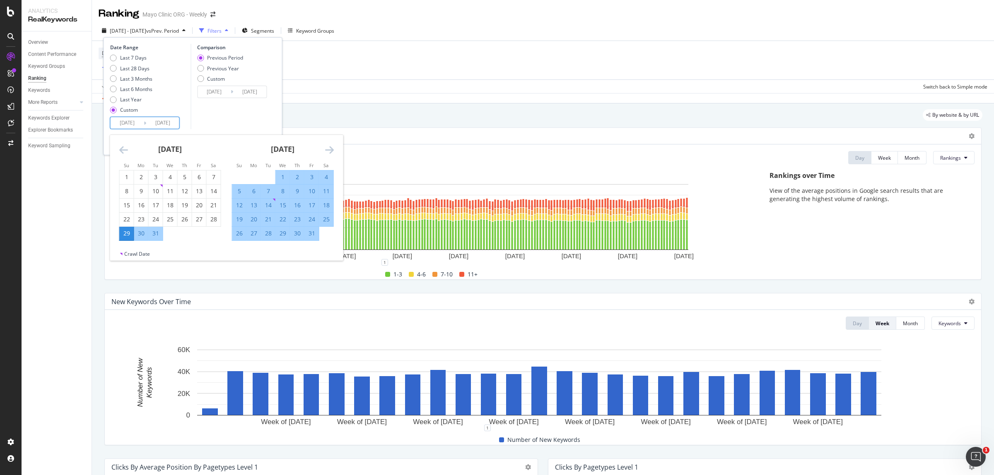
click at [164, 121] on input "2025/06/28" at bounding box center [162, 123] width 33 height 12
click at [330, 148] on icon "Move forward to switch to the next month." at bounding box center [329, 150] width 9 height 10
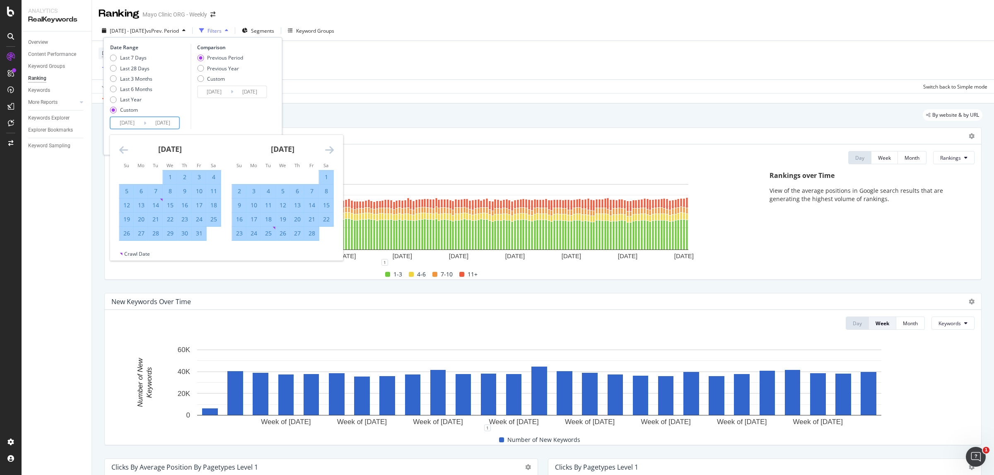
click at [330, 148] on icon "Move forward to switch to the next month." at bounding box center [329, 150] width 9 height 10
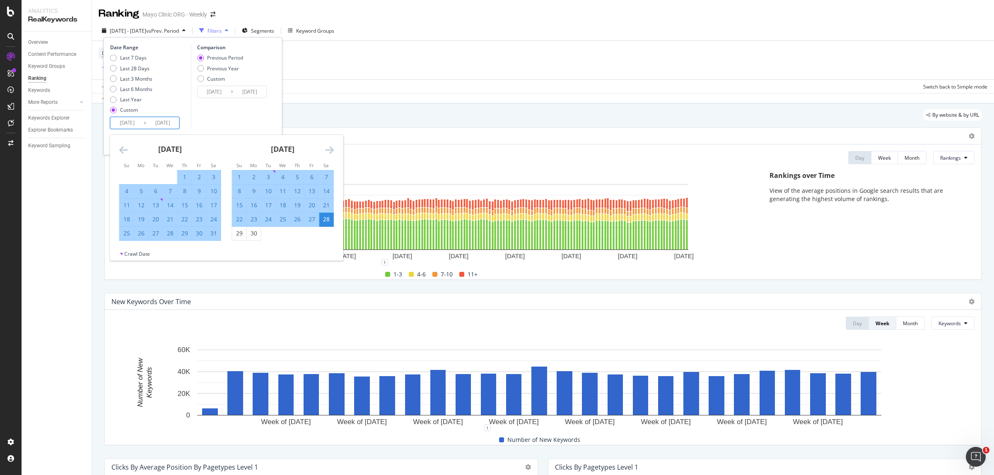
click at [330, 148] on icon "Move forward to switch to the next month." at bounding box center [329, 150] width 9 height 10
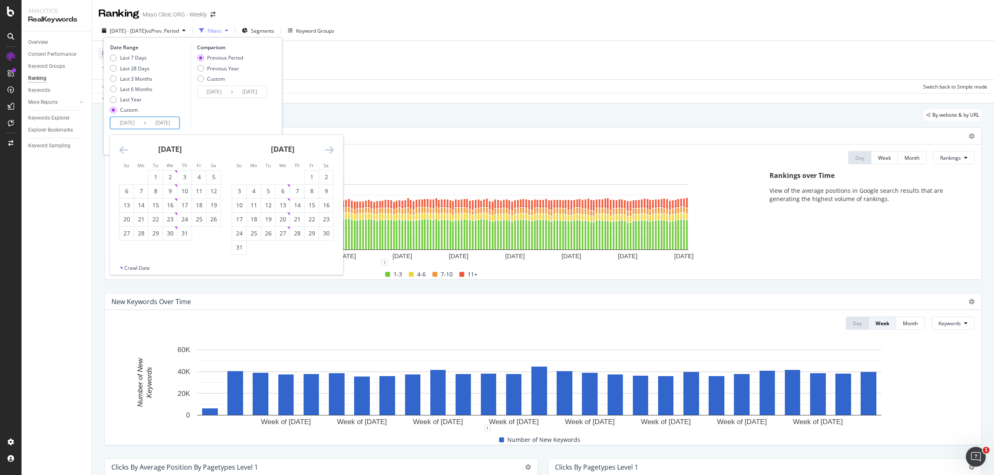
click at [330, 148] on icon "Move forward to switch to the next month." at bounding box center [329, 150] width 9 height 10
click at [330, 177] on div "6" at bounding box center [326, 177] width 14 height 8
type input "2025/09/06"
type input "2024/04/20"
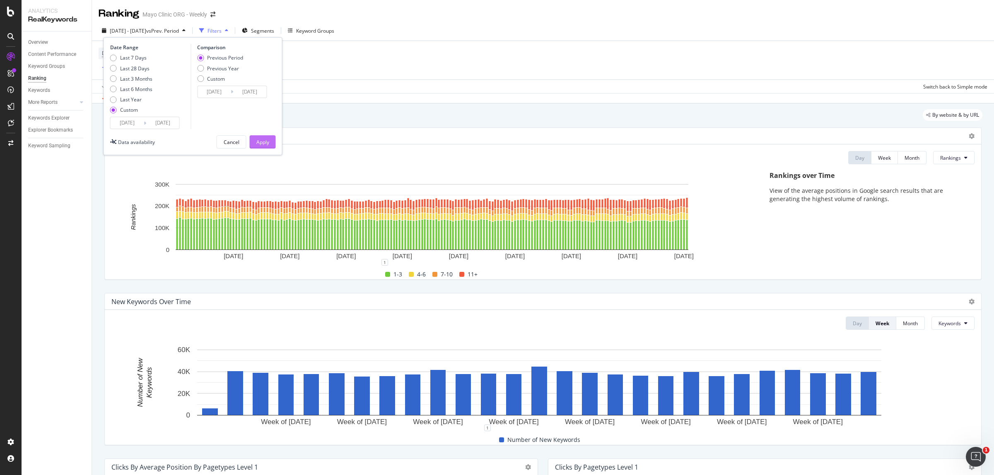
click at [266, 143] on div "Apply" at bounding box center [262, 142] width 13 height 7
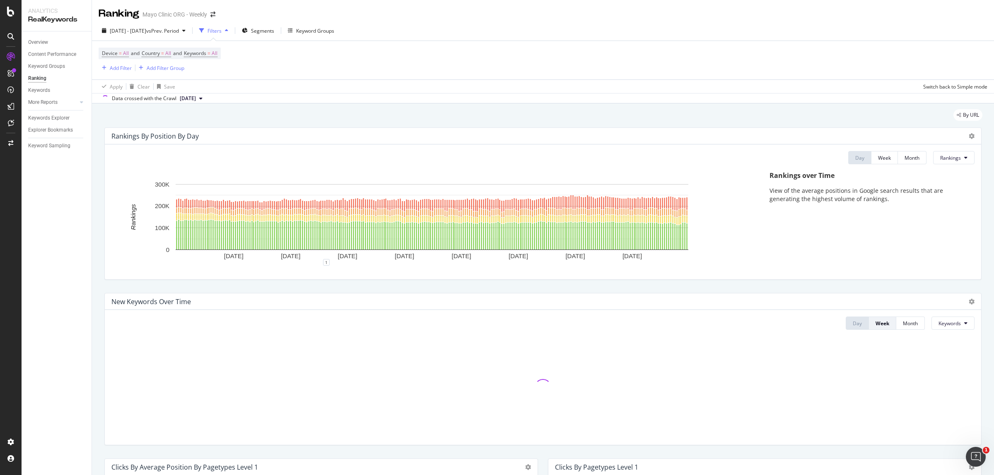
click at [968, 132] on div at bounding box center [971, 136] width 6 height 8
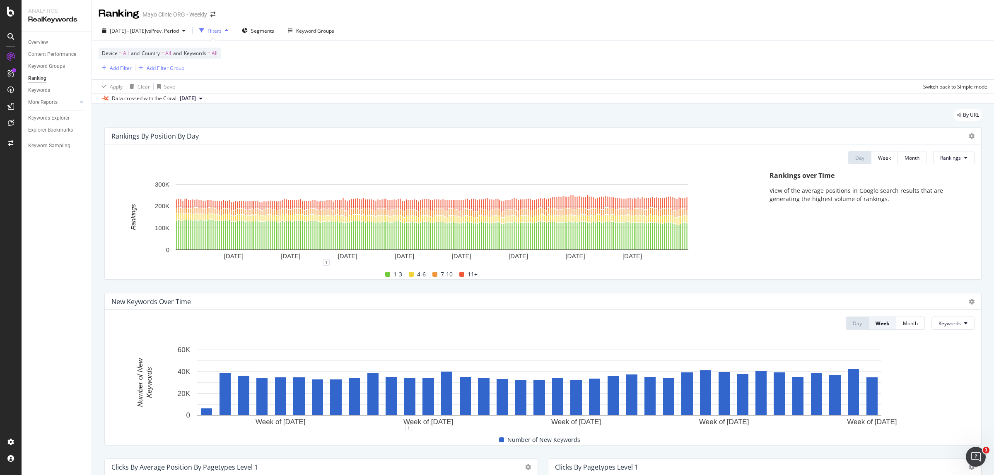
click at [973, 161] on div "Rankings By Position By Day Day Week Month Rankings Hold CTRL while clicking to…" at bounding box center [542, 204] width 877 height 152
click at [968, 137] on icon at bounding box center [971, 136] width 6 height 6
click at [947, 156] on span "Export as CSV" at bounding box center [931, 159] width 46 height 7
click at [114, 68] on div "Add Filter" at bounding box center [121, 68] width 22 height 7
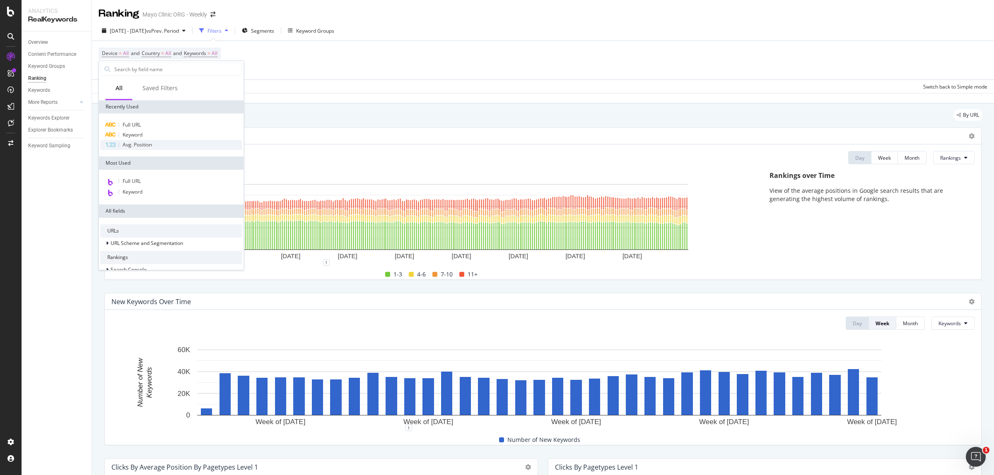
click at [118, 142] on div "Avg. Position" at bounding box center [172, 145] width 142 height 10
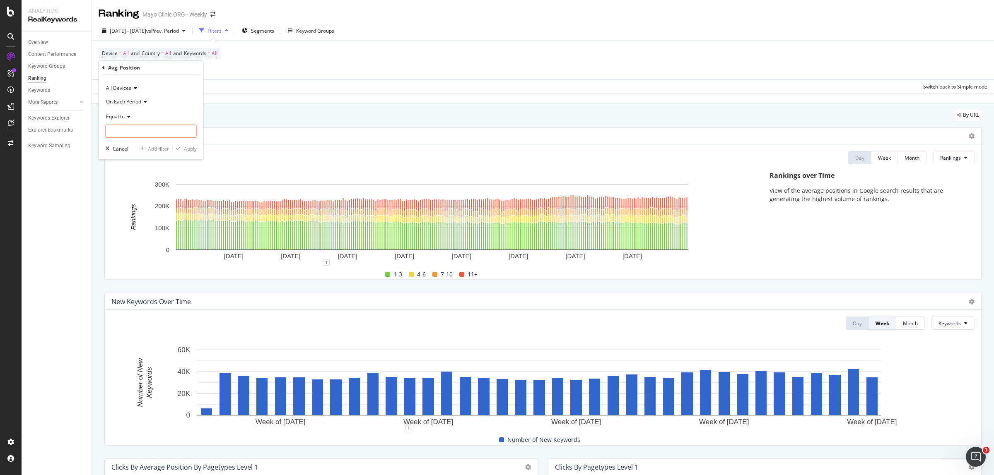
click at [122, 116] on span "Equal to" at bounding box center [115, 116] width 19 height 7
click at [133, 197] on div "Between" at bounding box center [152, 198] width 89 height 11
drag, startPoint x: 138, startPoint y: 130, endPoint x: 105, endPoint y: 135, distance: 33.6
click at [106, 135] on input "0" at bounding box center [151, 131] width 91 height 13
type input "1"
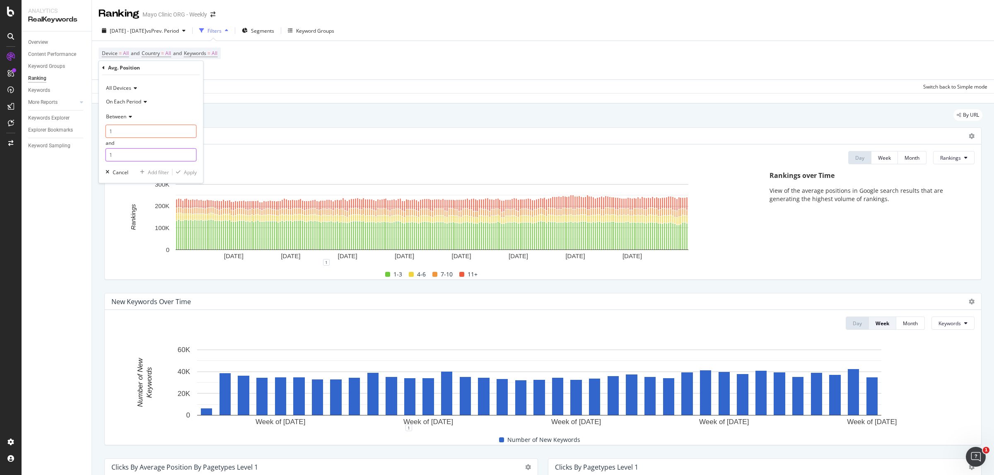
drag, startPoint x: 117, startPoint y: 156, endPoint x: 99, endPoint y: 160, distance: 19.2
click at [99, 160] on div "All Devices On Each Period Between 1 and 1 Cancel Add filter Apply" at bounding box center [151, 129] width 104 height 108
type input "3.99"
click at [184, 174] on div "Apply" at bounding box center [190, 172] width 13 height 7
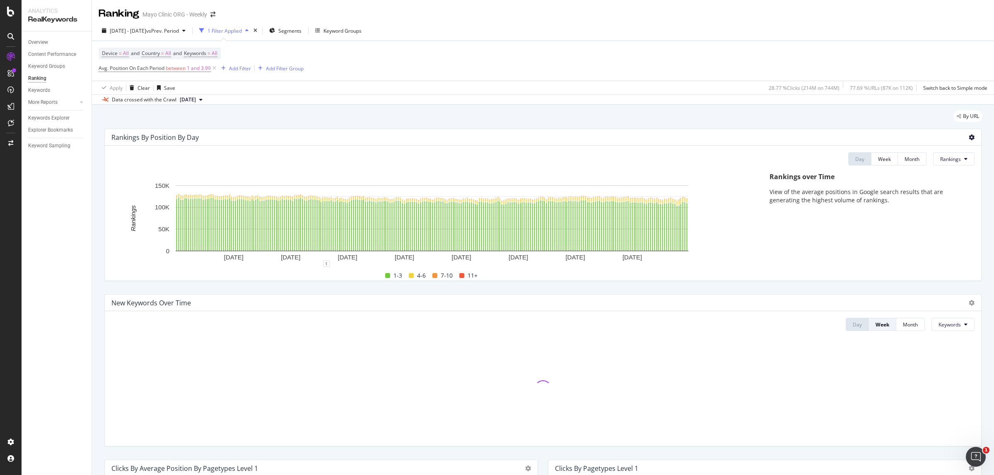
click at [968, 135] on icon at bounding box center [971, 138] width 6 height 6
click at [938, 162] on span "Export as CSV" at bounding box center [931, 160] width 46 height 7
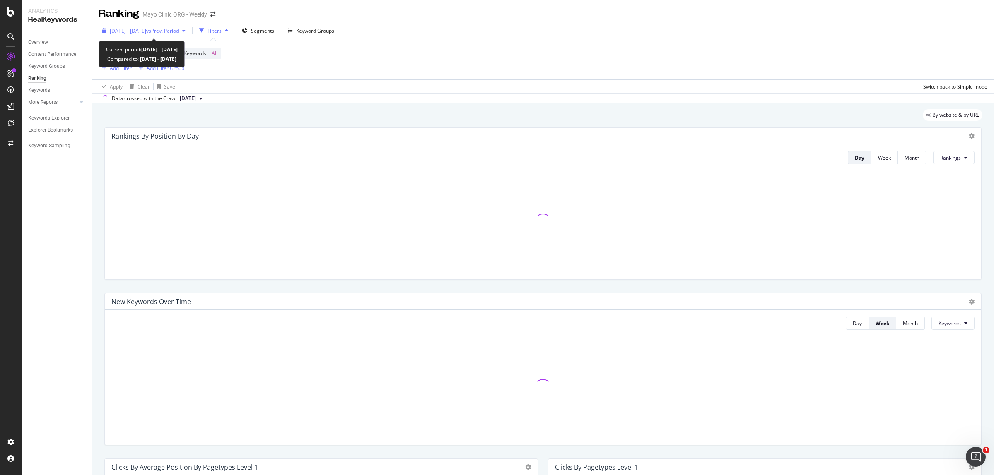
click at [137, 30] on span "[DATE] - [DATE]" at bounding box center [128, 30] width 36 height 7
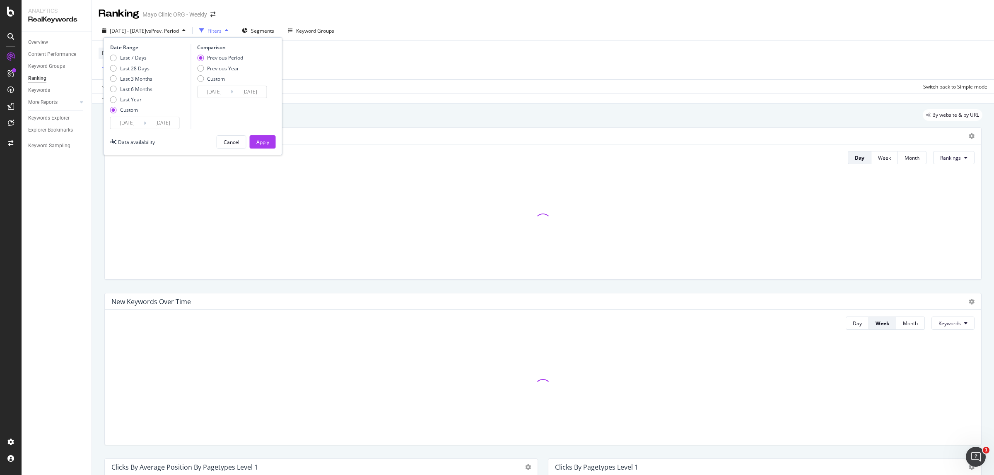
click at [120, 125] on input "[DATE]" at bounding box center [127, 123] width 33 height 12
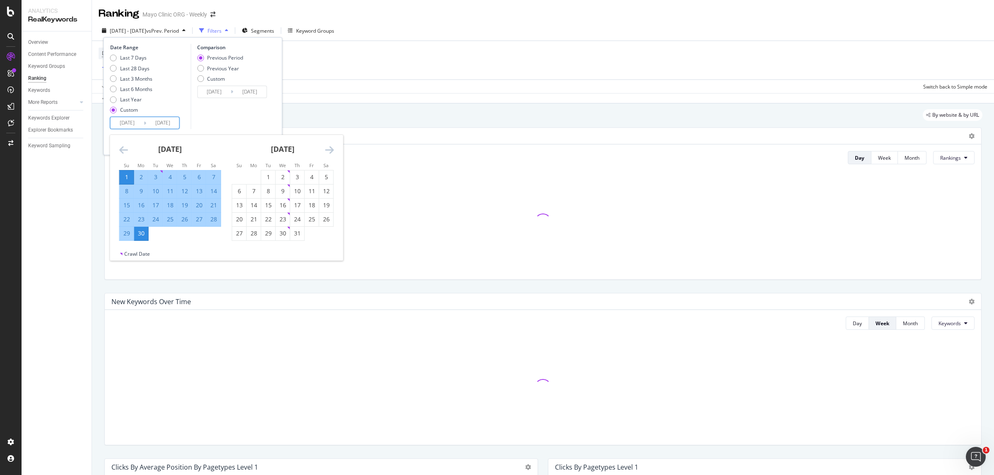
click at [325, 153] on icon "Move forward to switch to the next month." at bounding box center [329, 150] width 9 height 10
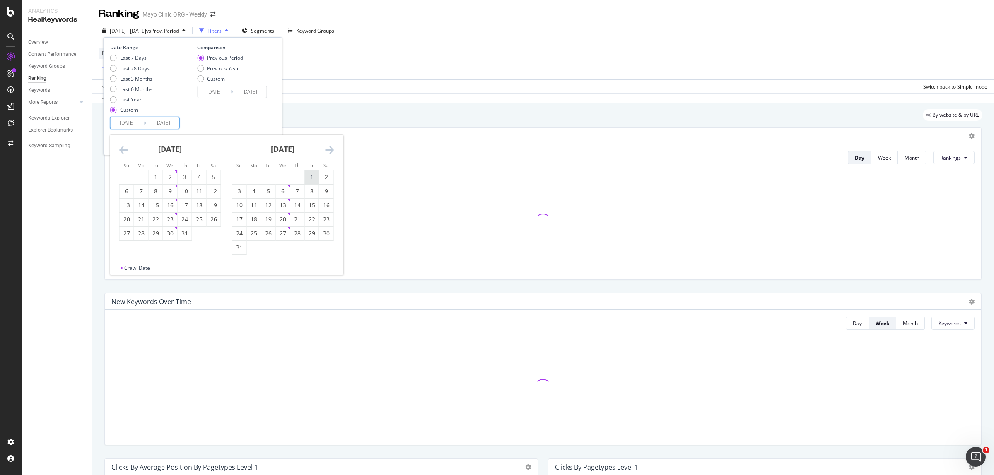
click at [307, 177] on div "1" at bounding box center [312, 177] width 14 height 8
type input "[DATE]"
click at [239, 253] on div "31" at bounding box center [239, 248] width 14 height 14
type input "[DATE]"
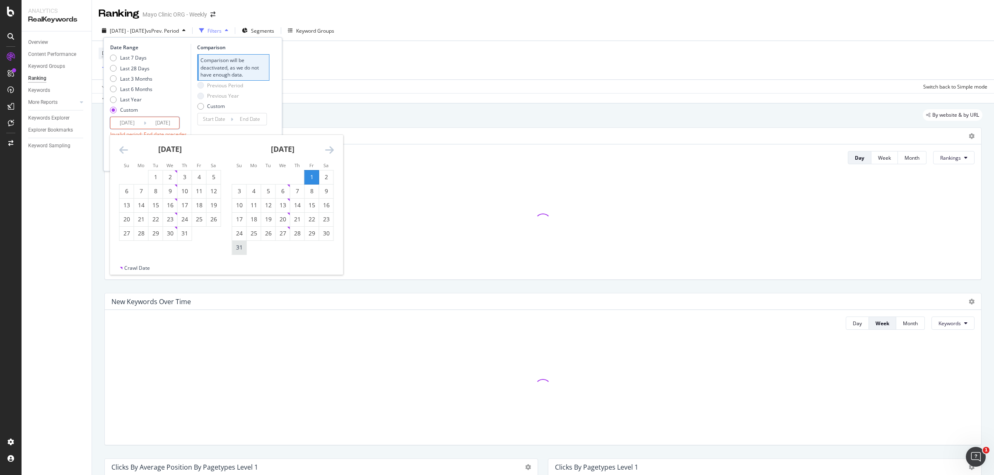
type input "[DATE]"
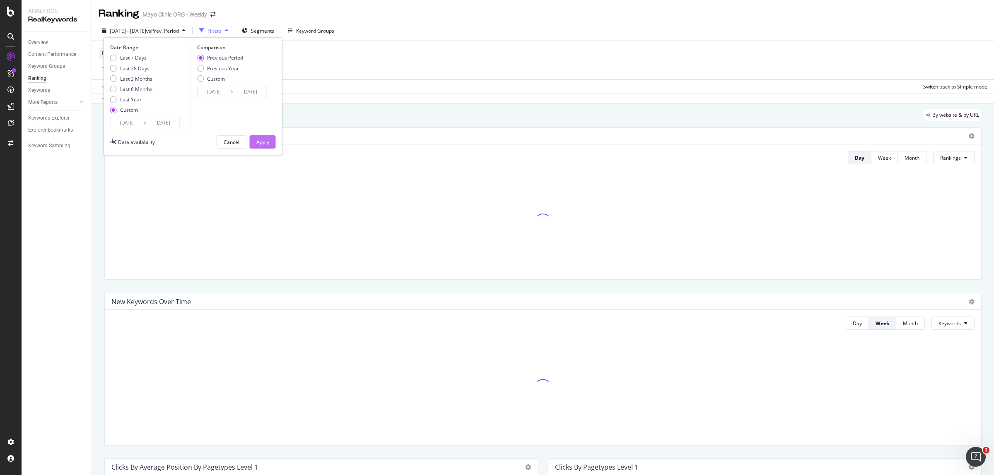
click at [266, 140] on div "Apply" at bounding box center [262, 142] width 13 height 7
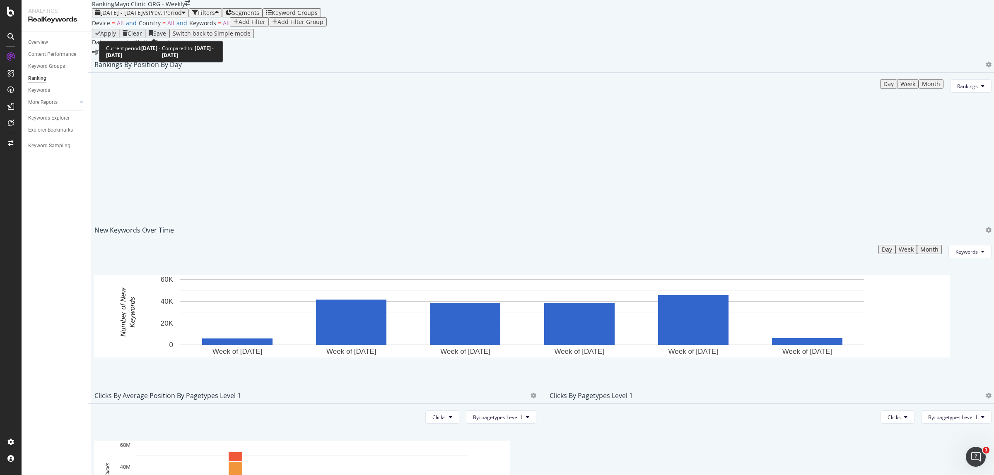
click at [143, 17] on span "[DATE] - [DATE]" at bounding box center [121, 13] width 43 height 8
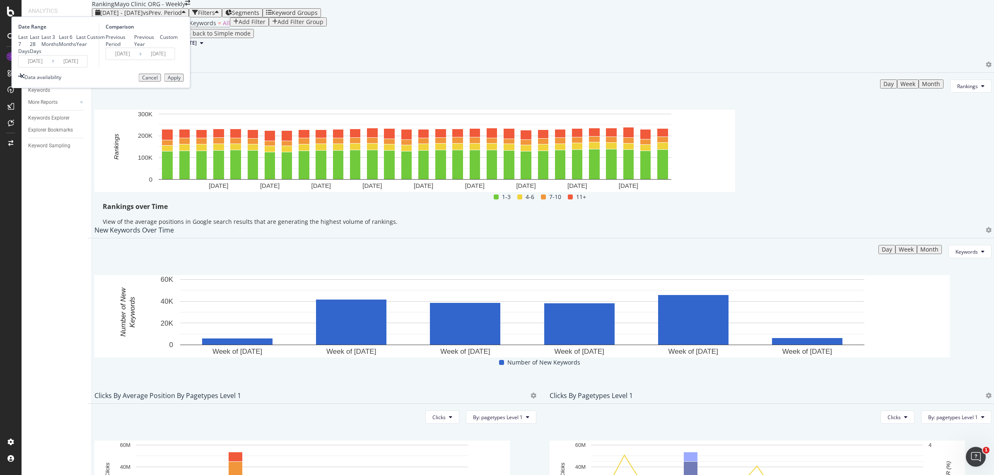
click at [52, 67] on input "[DATE]" at bounding box center [35, 61] width 33 height 12
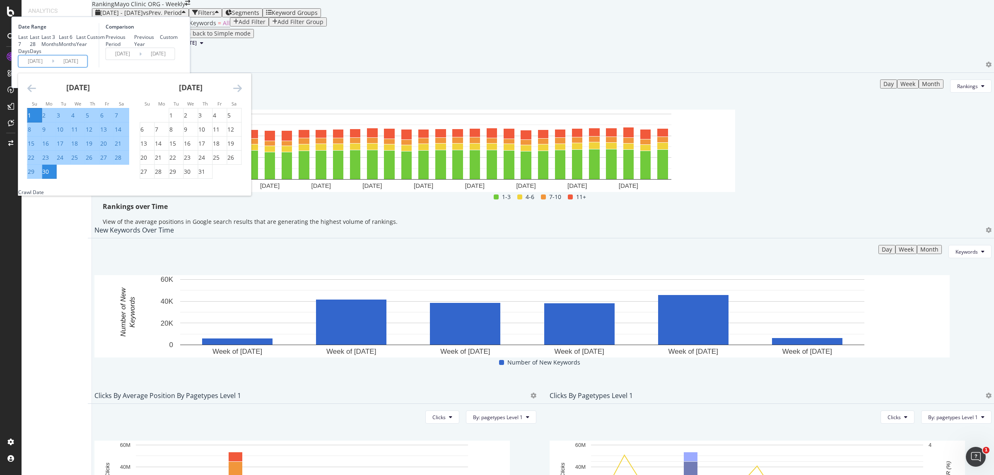
click at [242, 93] on icon "Move forward to switch to the next month." at bounding box center [237, 88] width 9 height 10
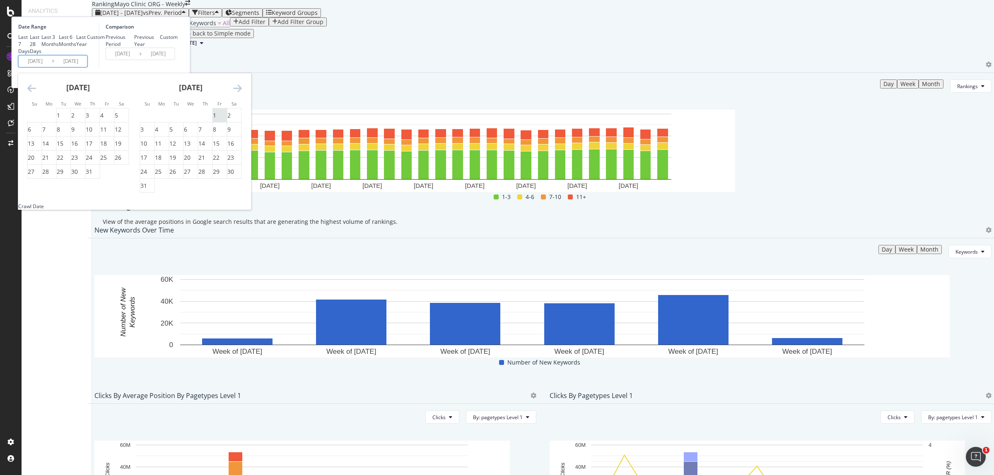
click at [216, 120] on div "1" at bounding box center [214, 115] width 3 height 8
type input "[DATE]"
click at [147, 190] on div "31" at bounding box center [143, 186] width 7 height 8
type input "[DATE]"
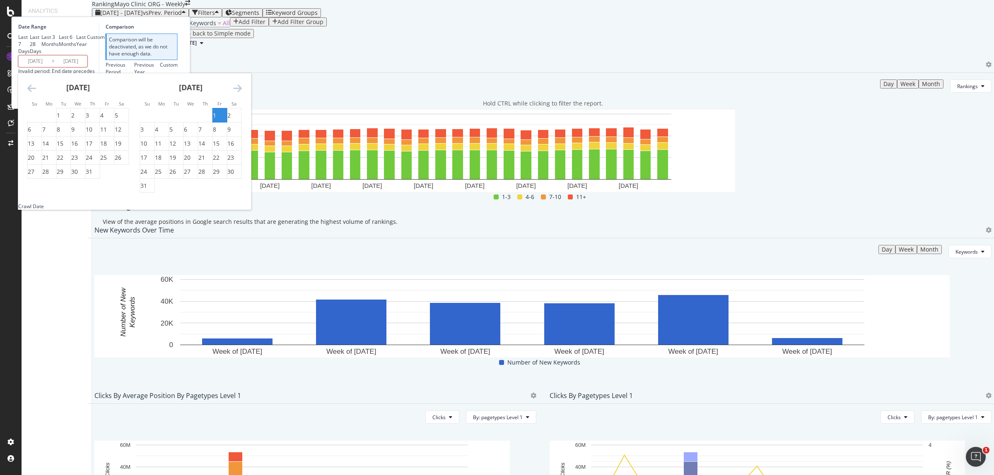
type input "[DATE]"
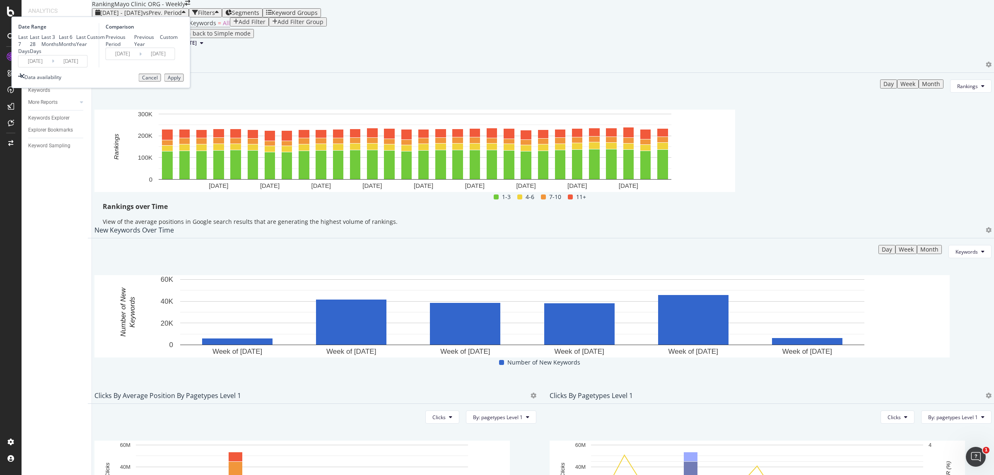
click at [181, 81] on div "Apply" at bounding box center [174, 78] width 13 height 6
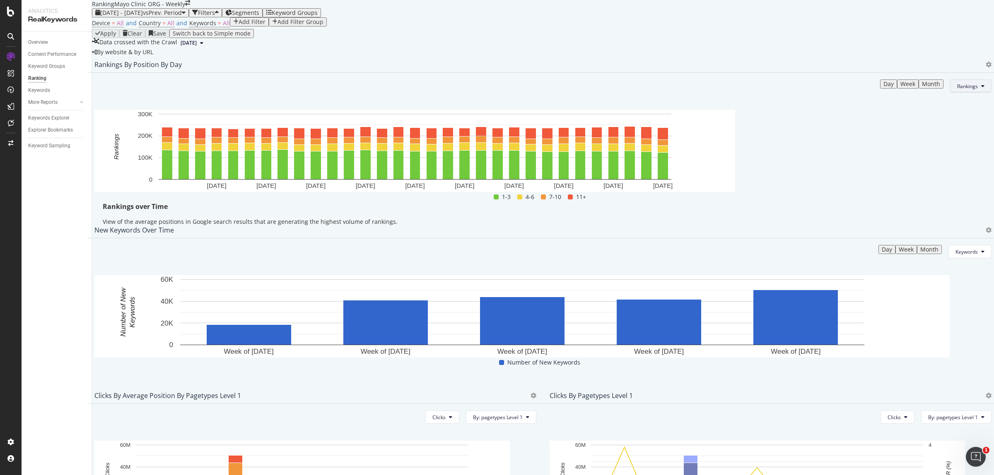
click at [960, 93] on button "Rankings" at bounding box center [970, 85] width 41 height 13
click at [947, 189] on span "Clicks" at bounding box center [947, 189] width 31 height 7
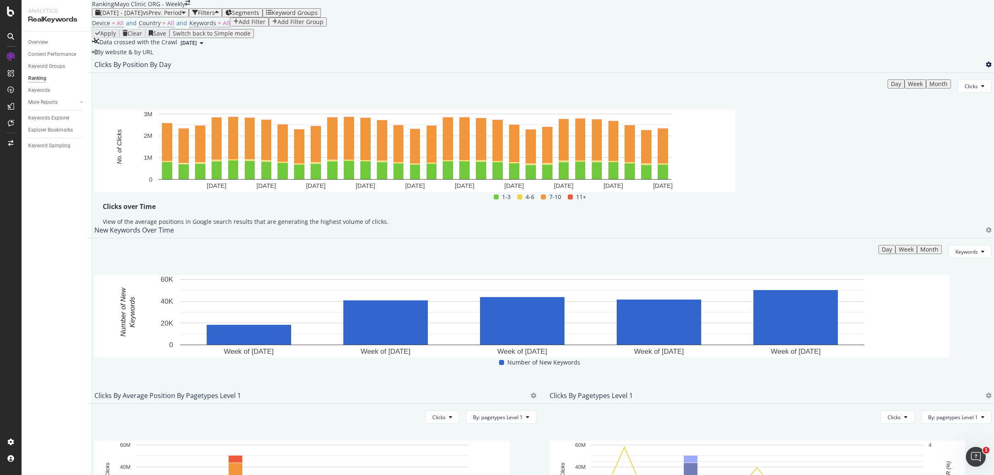
click at [985, 67] on icon at bounding box center [988, 65] width 6 height 6
click at [943, 156] on span "Export as CSV" at bounding box center [931, 159] width 46 height 7
click at [143, 17] on span "[DATE] - [DATE]" at bounding box center [121, 13] width 43 height 8
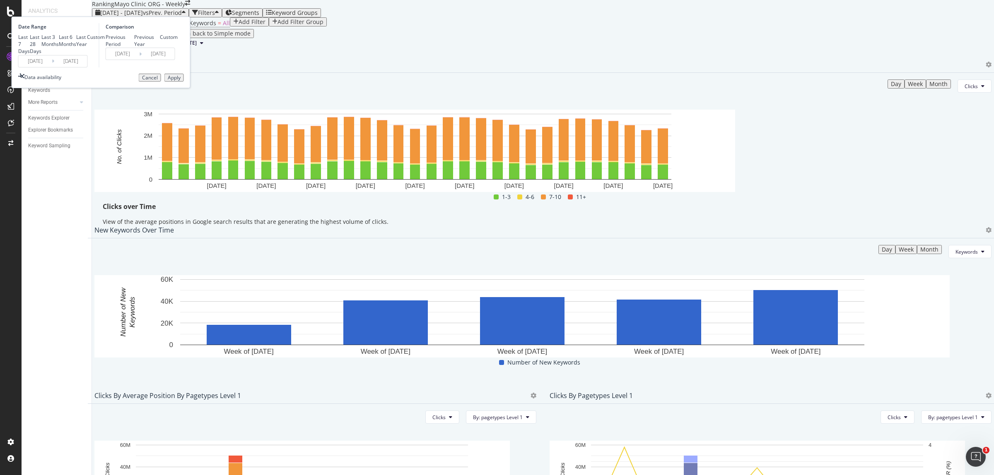
click at [52, 67] on input "[DATE]" at bounding box center [35, 61] width 33 height 12
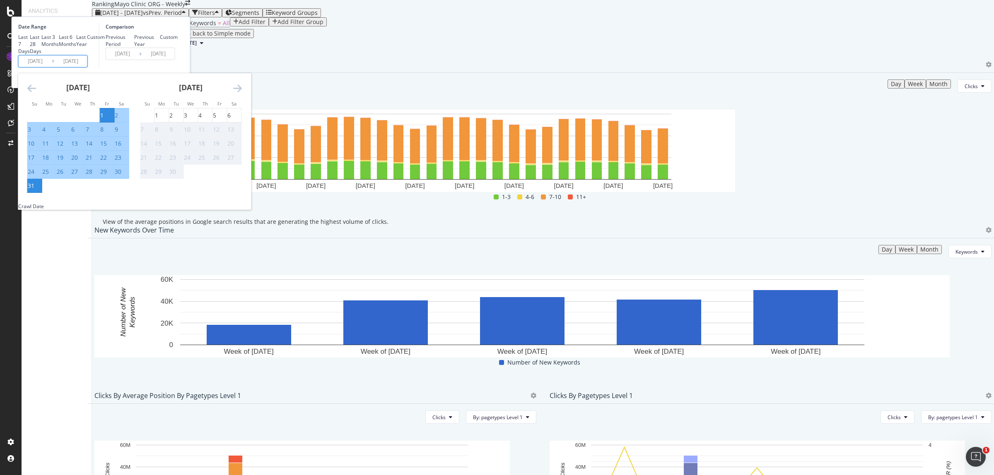
click at [36, 93] on icon "Move backward to switch to the previous month." at bounding box center [31, 88] width 9 height 10
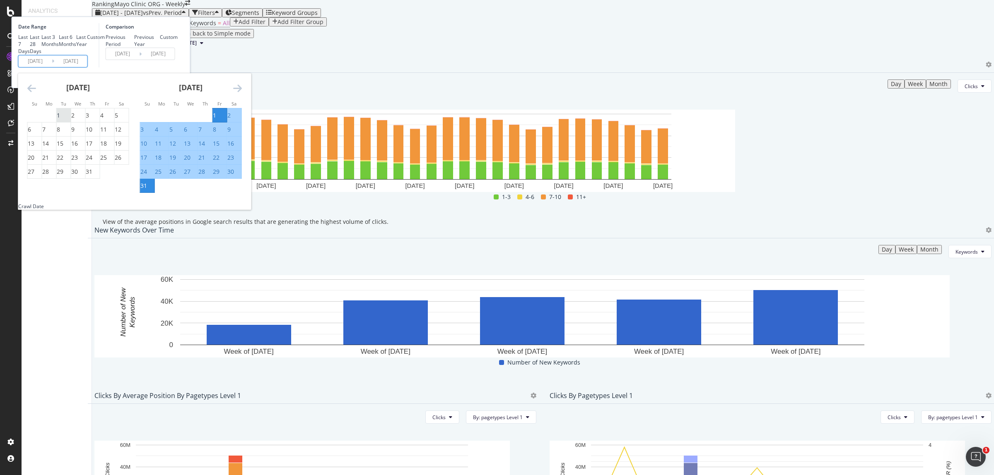
click at [60, 120] on div "1" at bounding box center [58, 115] width 3 height 8
type input "[DATE]"
type input "2025/04/30"
type input "[DATE]"
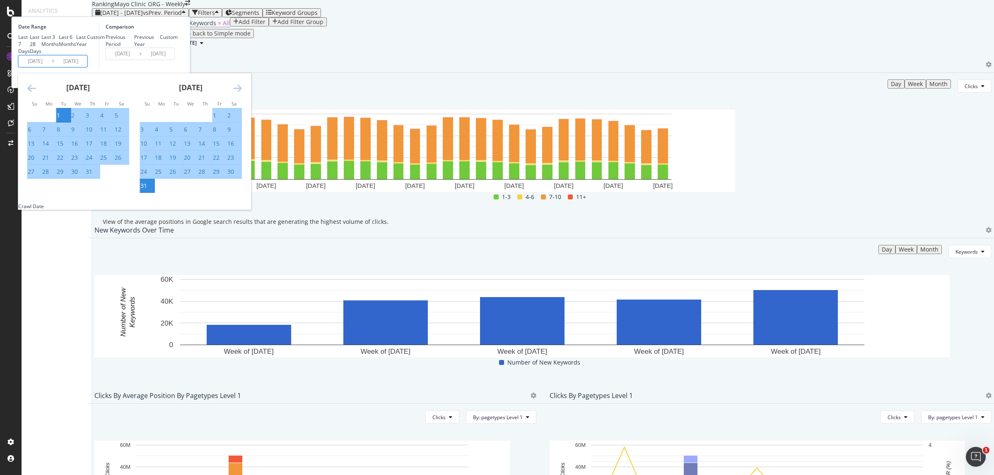
click at [92, 176] on div "31" at bounding box center [89, 172] width 7 height 8
type input "[DATE]"
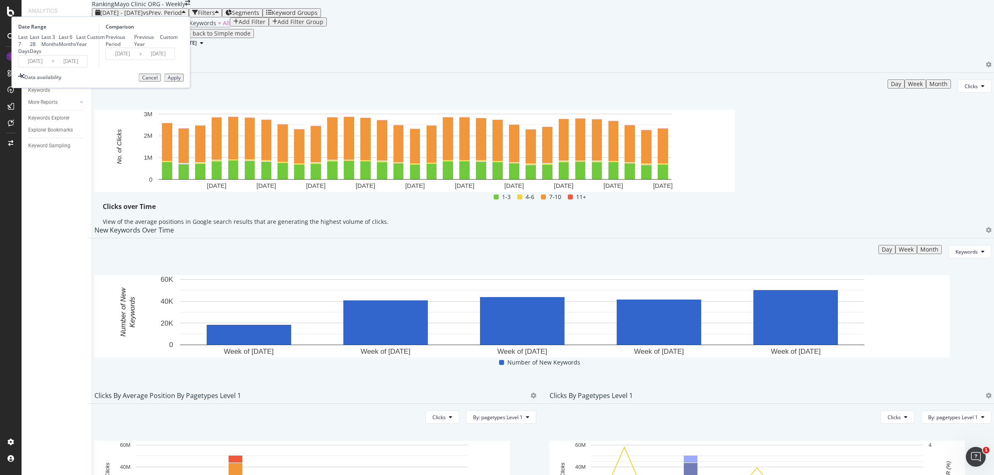
click at [181, 81] on div "Apply" at bounding box center [174, 78] width 13 height 6
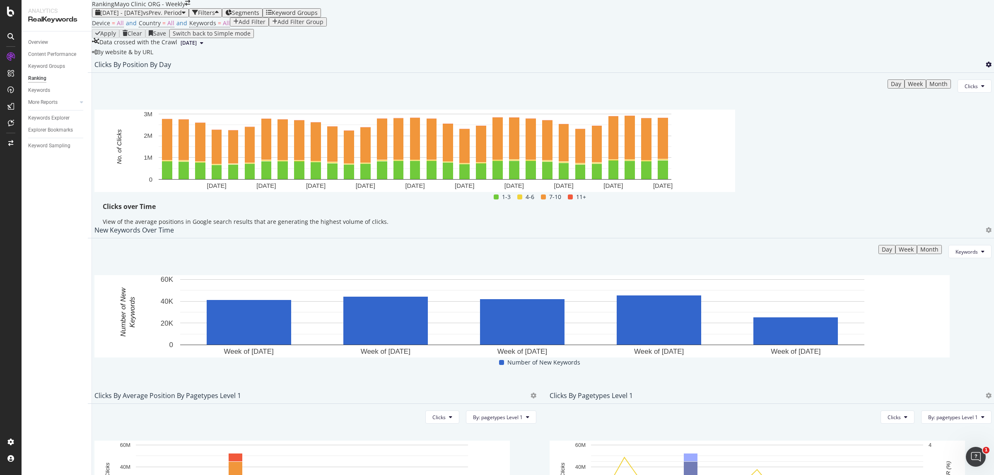
click at [985, 67] on icon at bounding box center [988, 65] width 6 height 6
click at [926, 166] on div "Export as CSV" at bounding box center [924, 160] width 72 height 12
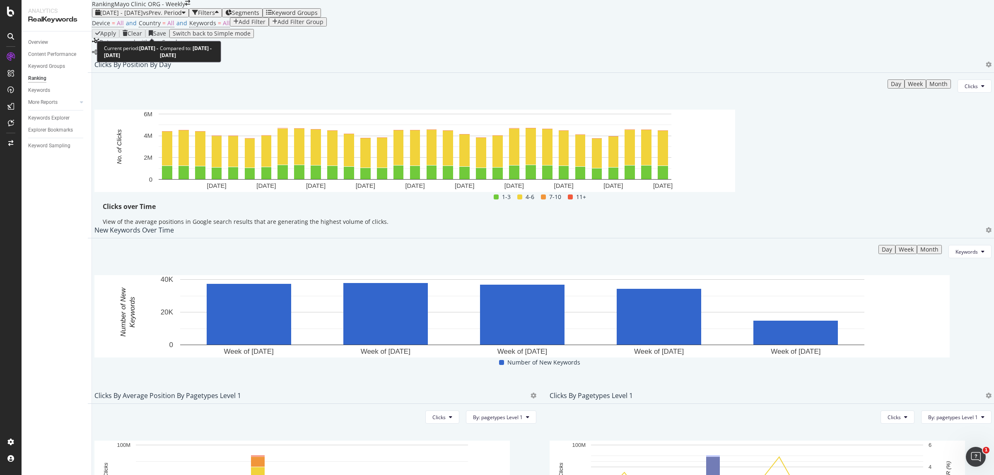
click at [131, 17] on span "[DATE] - [DATE]" at bounding box center [121, 13] width 43 height 8
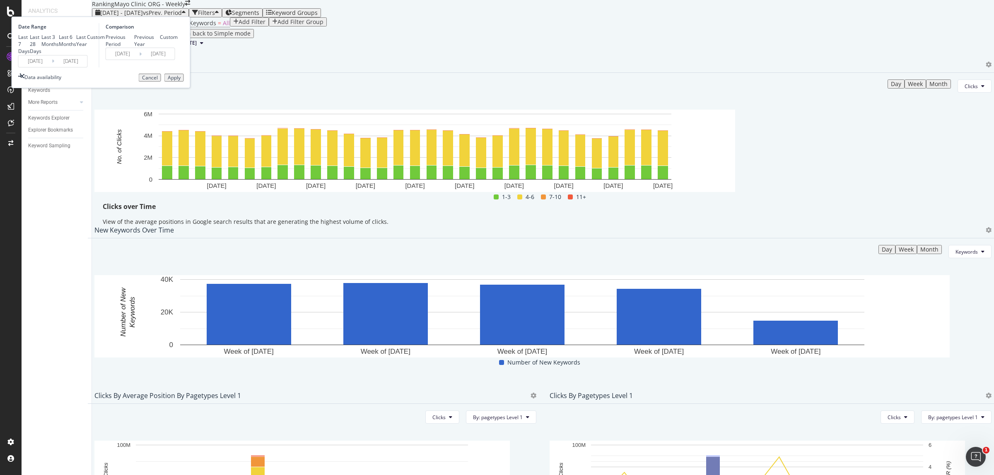
click at [52, 67] on input "[DATE]" at bounding box center [35, 61] width 33 height 12
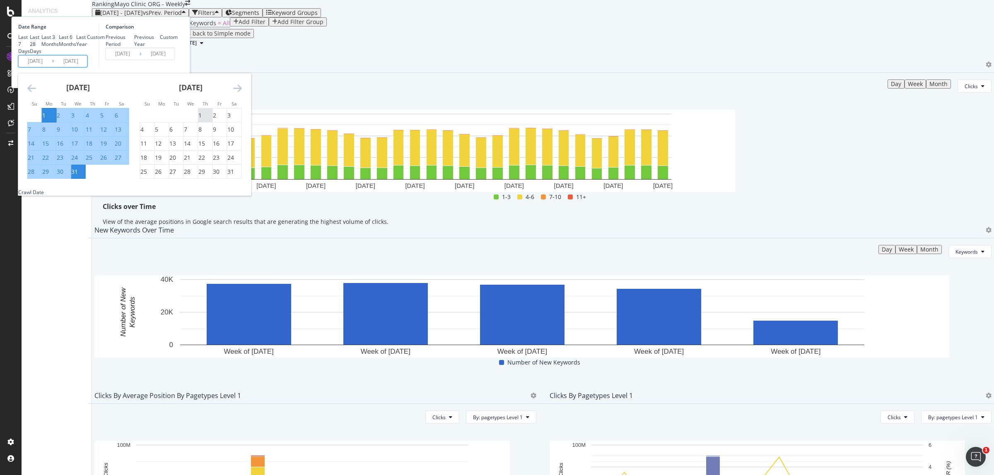
click at [202, 120] on div "1" at bounding box center [199, 115] width 3 height 8
type input "[DATE]"
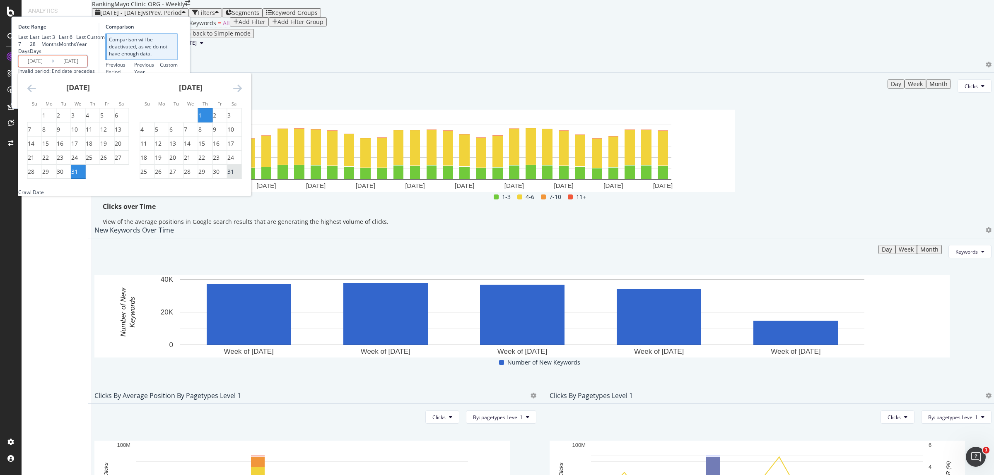
click at [234, 176] on div "31" at bounding box center [230, 172] width 7 height 8
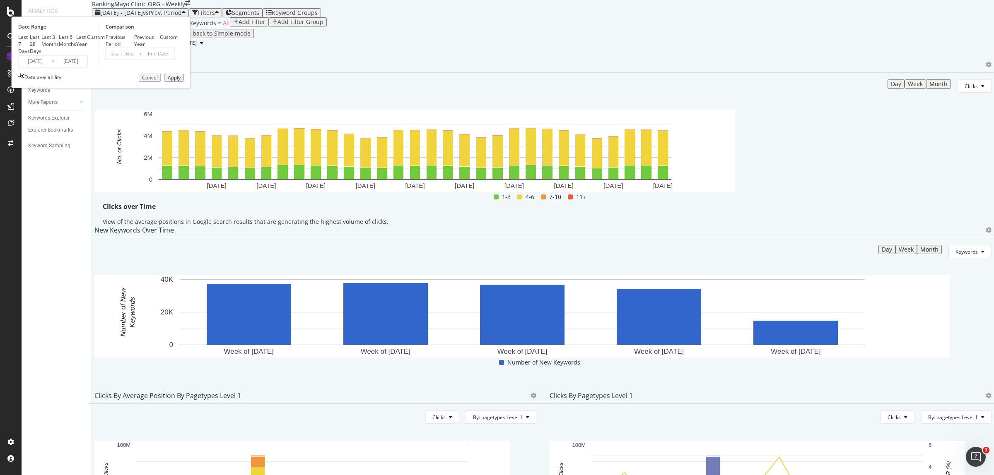
type input "[DATE]"
click at [181, 81] on div "Apply" at bounding box center [174, 78] width 13 height 6
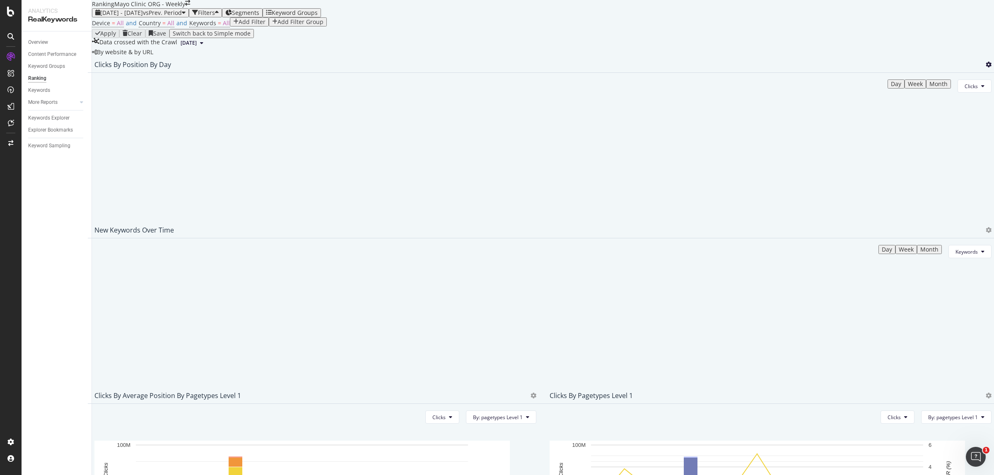
click at [985, 67] on icon at bounding box center [988, 65] width 6 height 6
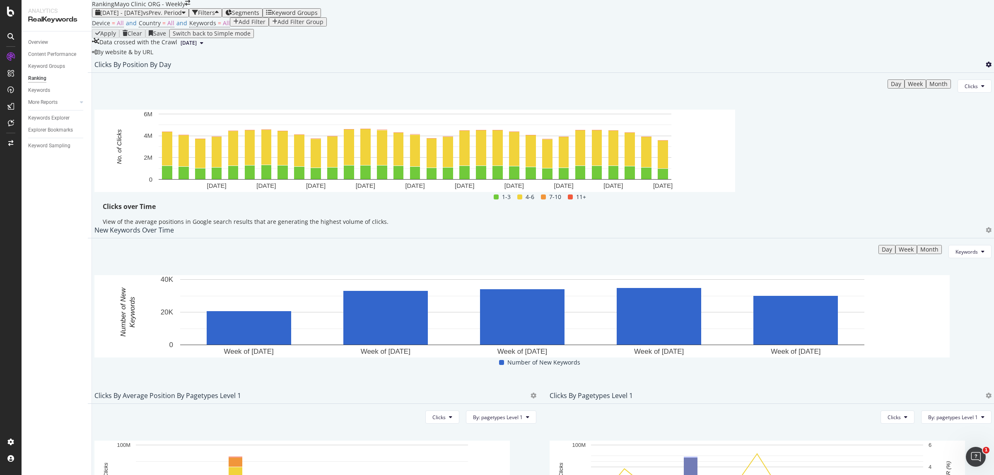
click at [985, 67] on icon at bounding box center [988, 65] width 6 height 6
click at [925, 158] on span "Export as CSV" at bounding box center [931, 159] width 46 height 7
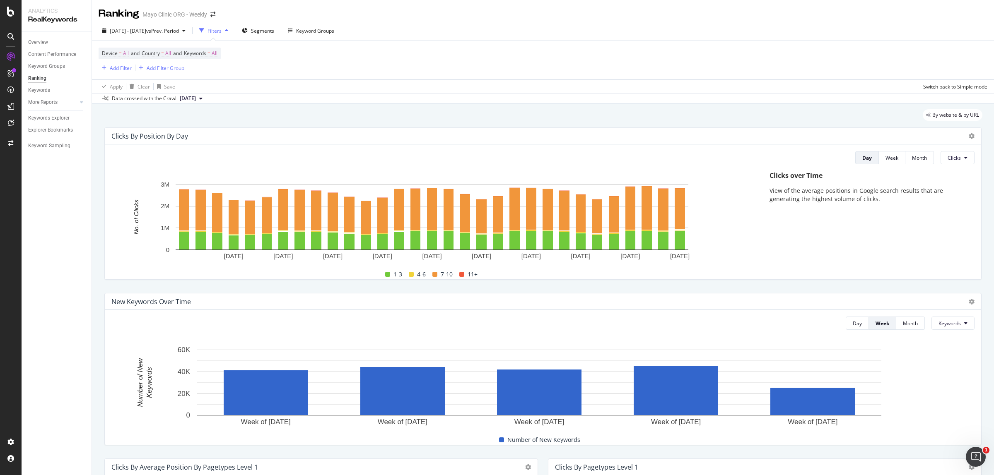
click at [955, 166] on div "Day Week Month Clicks Hold CTRL while clicking to filter the report. [DATE] [DA…" at bounding box center [543, 211] width 876 height 135
click at [964, 160] on icon at bounding box center [965, 157] width 3 height 5
click at [951, 172] on span "Rankings" at bounding box center [955, 174] width 31 height 7
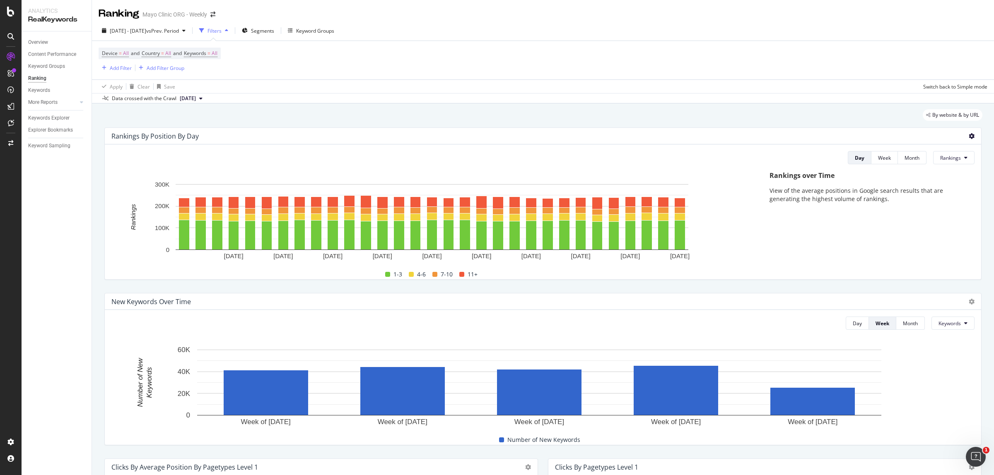
click at [968, 139] on icon at bounding box center [971, 136] width 6 height 6
click at [934, 165] on div "Export as CSV" at bounding box center [924, 160] width 72 height 12
click at [167, 26] on div "[DATE] - [DATE] vs Prev. Period" at bounding box center [144, 30] width 90 height 12
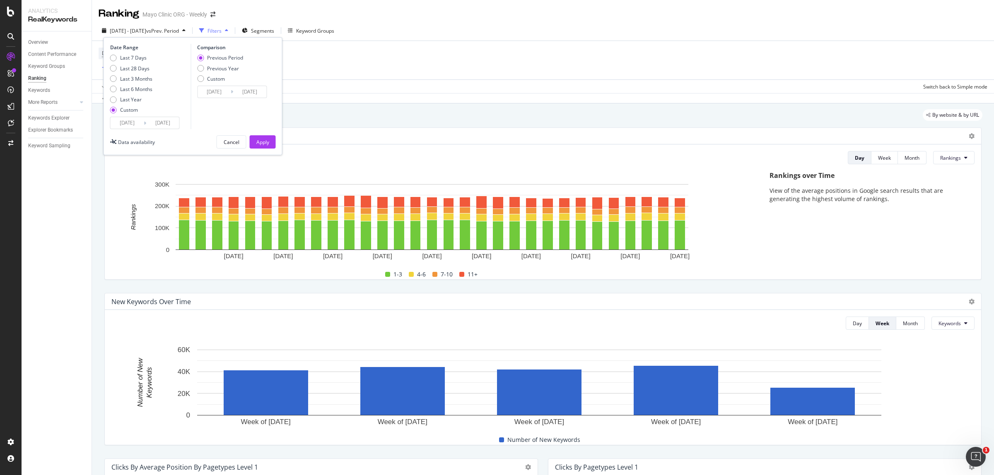
click at [127, 123] on input "[DATE]" at bounding box center [127, 123] width 33 height 12
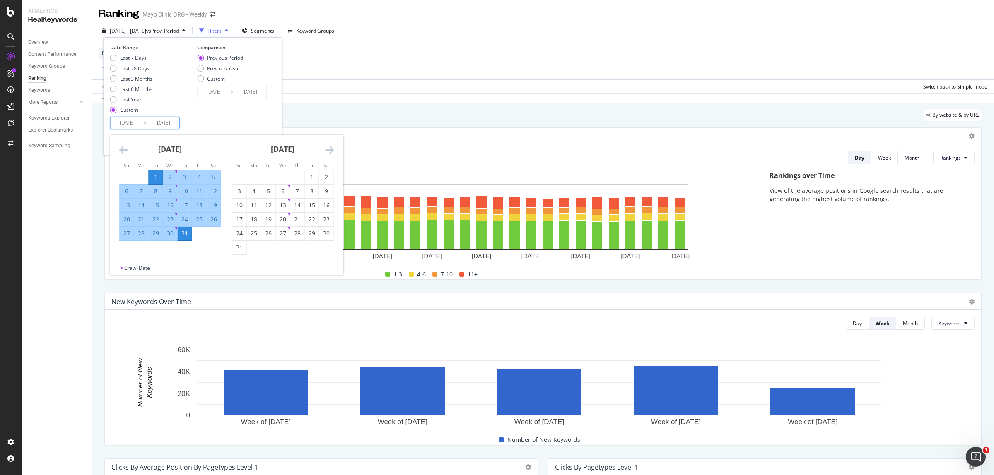
click at [125, 152] on icon "Move backward to switch to the previous month." at bounding box center [123, 150] width 9 height 10
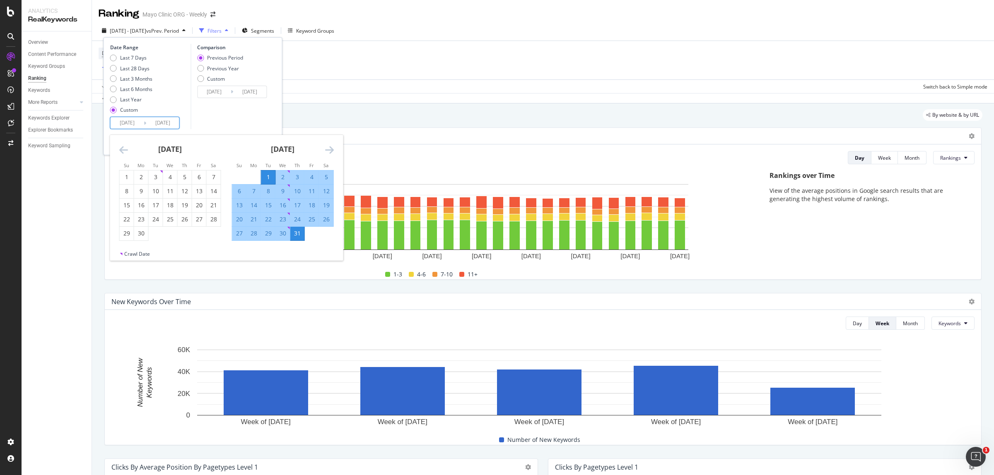
click at [125, 152] on icon "Move backward to switch to the previous month." at bounding box center [123, 150] width 9 height 10
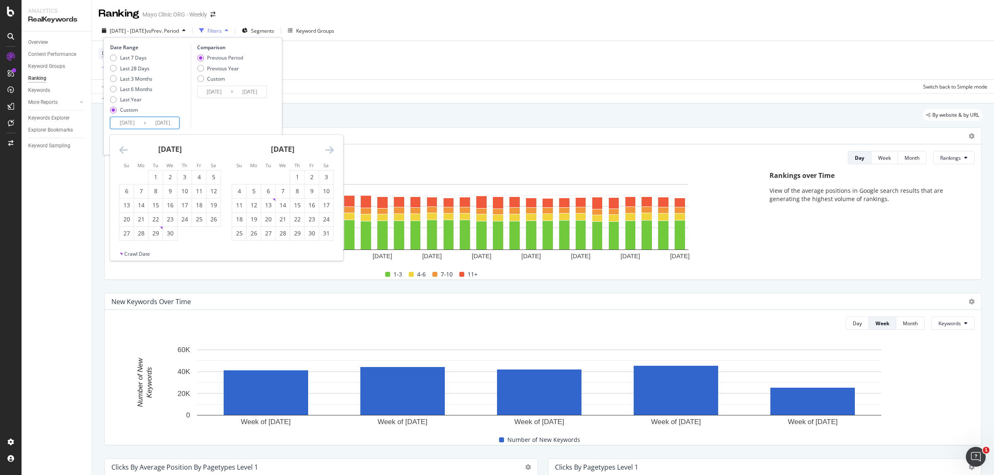
click at [125, 152] on icon "Move backward to switch to the previous month." at bounding box center [123, 150] width 9 height 10
click at [125, 151] on icon "Move backward to switch to the previous month." at bounding box center [123, 150] width 9 height 10
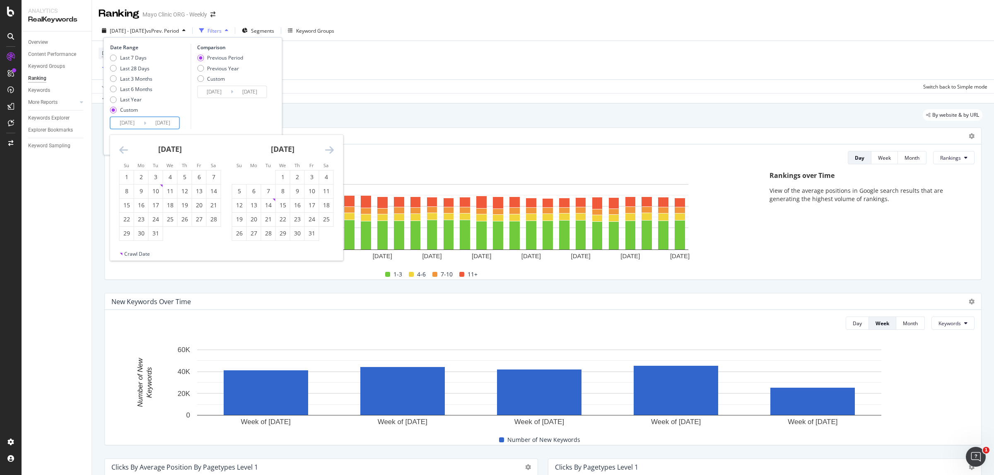
click at [125, 150] on icon "Move backward to switch to the previous month." at bounding box center [123, 150] width 9 height 10
click at [126, 149] on icon "Move backward to switch to the previous month." at bounding box center [123, 150] width 9 height 10
click at [125, 149] on icon "Move backward to switch to the previous month." at bounding box center [123, 150] width 9 height 10
click at [144, 177] on div "1" at bounding box center [141, 177] width 14 height 8
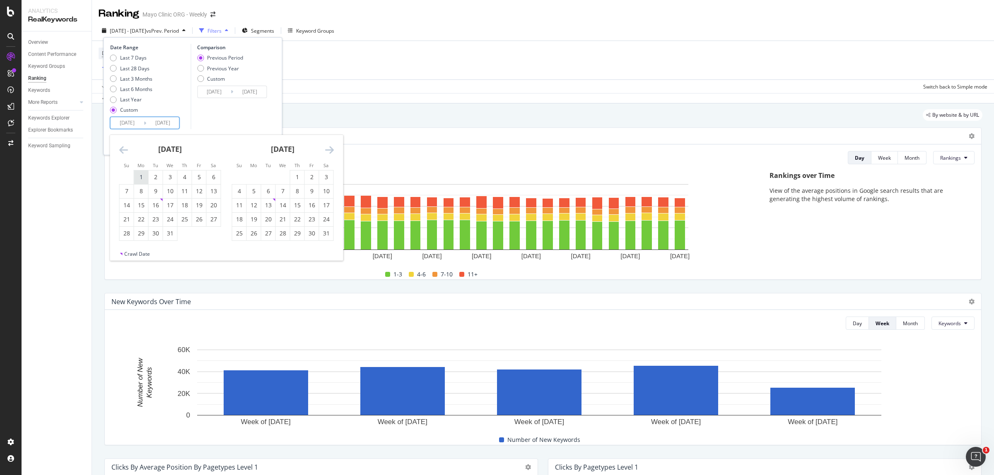
type input "[DATE]"
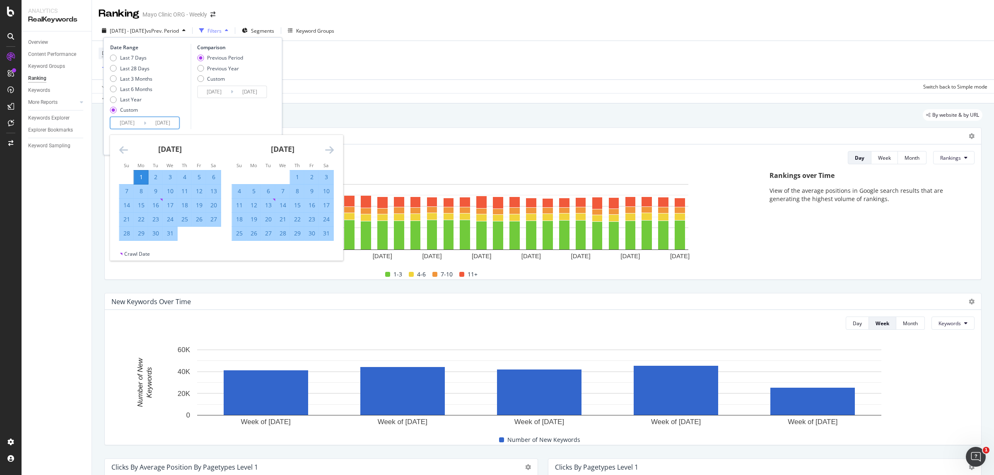
click at [169, 237] on div "31" at bounding box center [170, 233] width 14 height 8
type input "[DATE]"
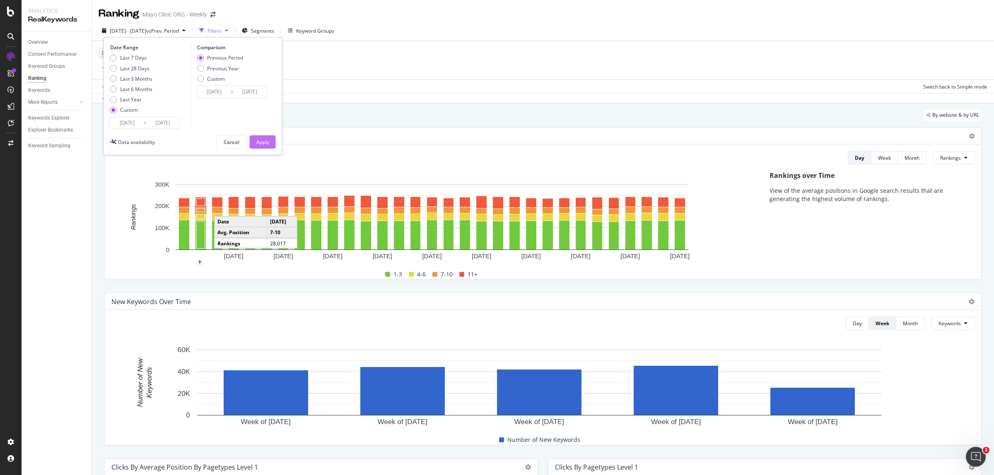
click at [272, 141] on button "Apply" at bounding box center [263, 141] width 26 height 13
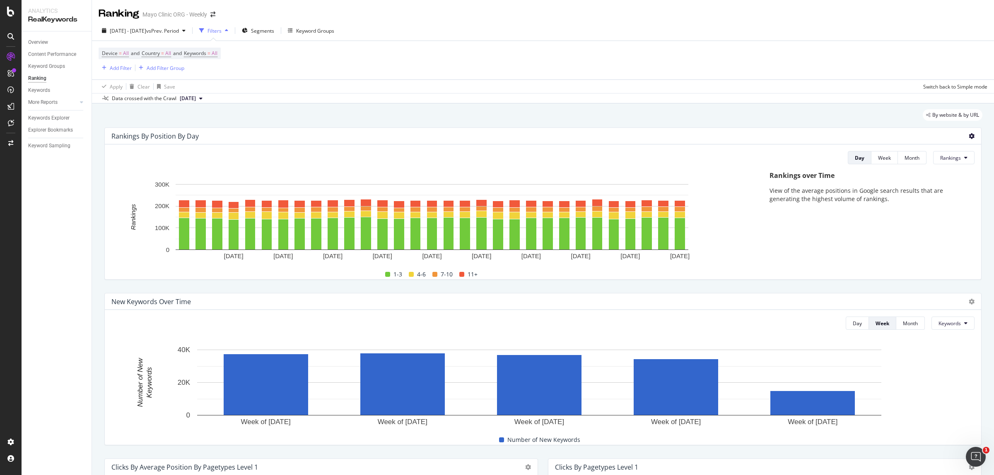
click at [968, 133] on icon at bounding box center [971, 136] width 6 height 6
click at [926, 157] on span "Export as CSV" at bounding box center [931, 159] width 46 height 7
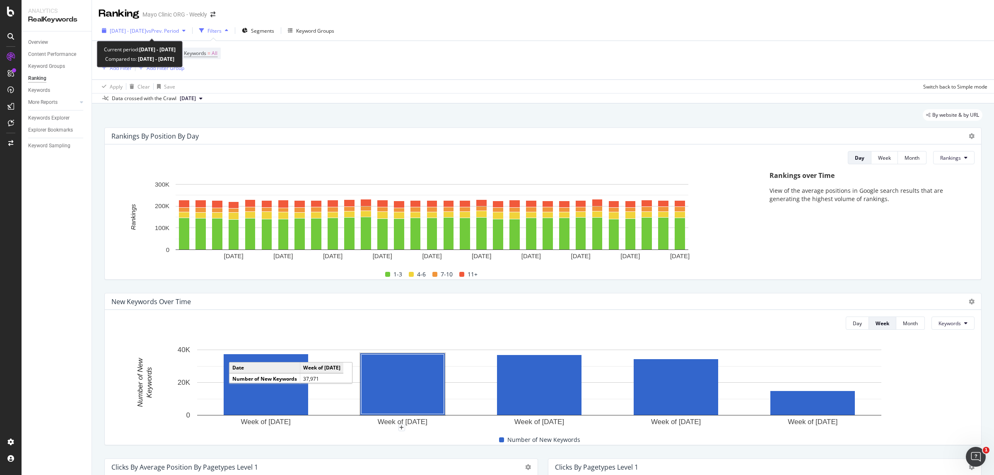
click at [146, 28] on span "[DATE] - [DATE]" at bounding box center [128, 30] width 36 height 7
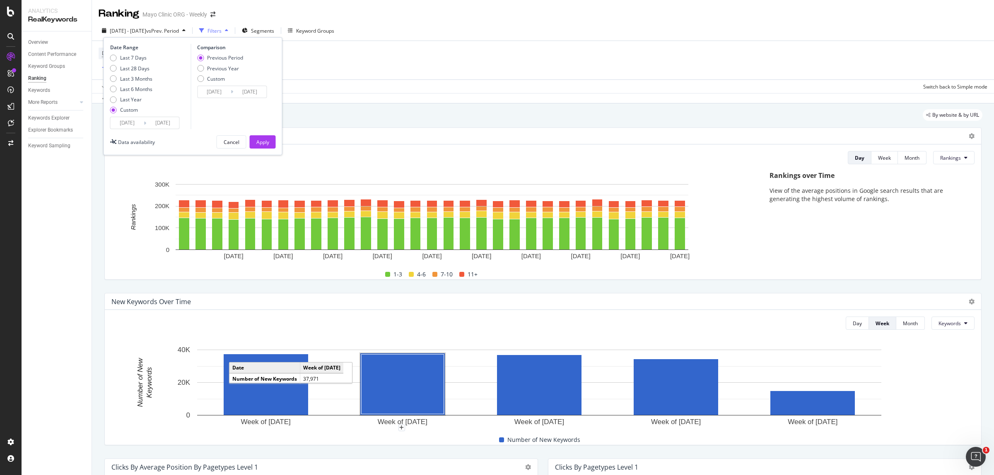
click at [117, 125] on input "[DATE]" at bounding box center [127, 123] width 33 height 12
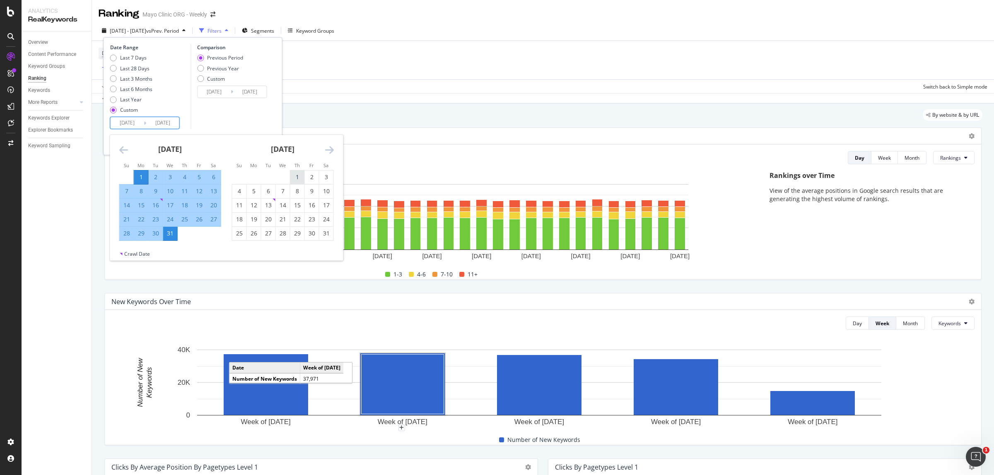
drag, startPoint x: 290, startPoint y: 177, endPoint x: 295, endPoint y: 175, distance: 4.8
click at [293, 176] on div "1" at bounding box center [297, 177] width 14 height 8
type input "[DATE]"
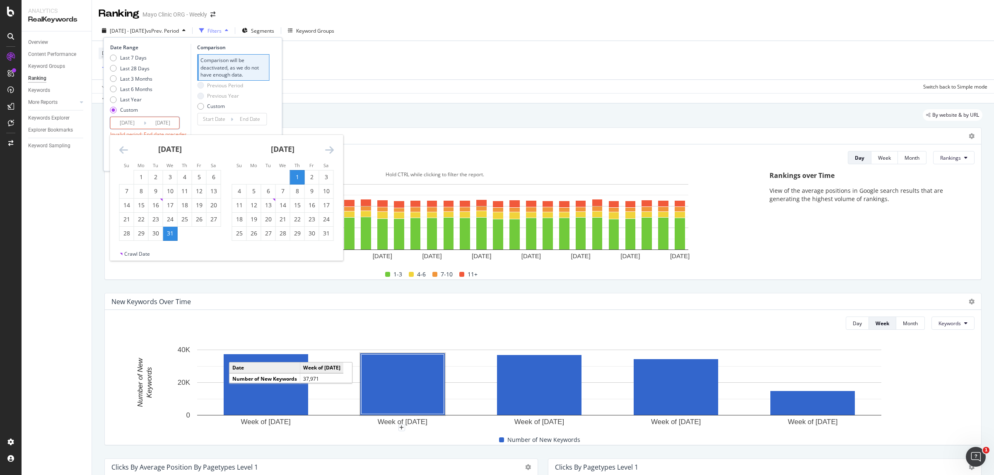
click at [328, 234] on div "31" at bounding box center [326, 233] width 14 height 8
type input "[DATE]"
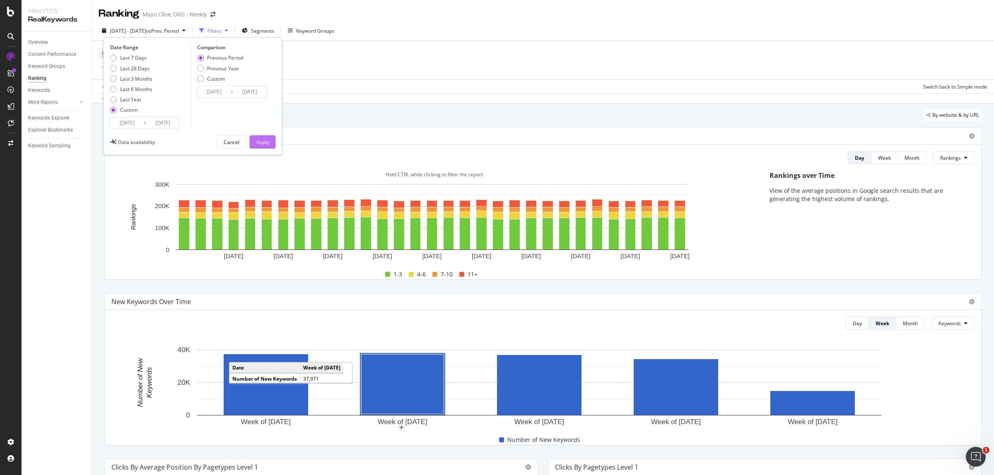
click at [267, 142] on div "Apply" at bounding box center [262, 142] width 13 height 7
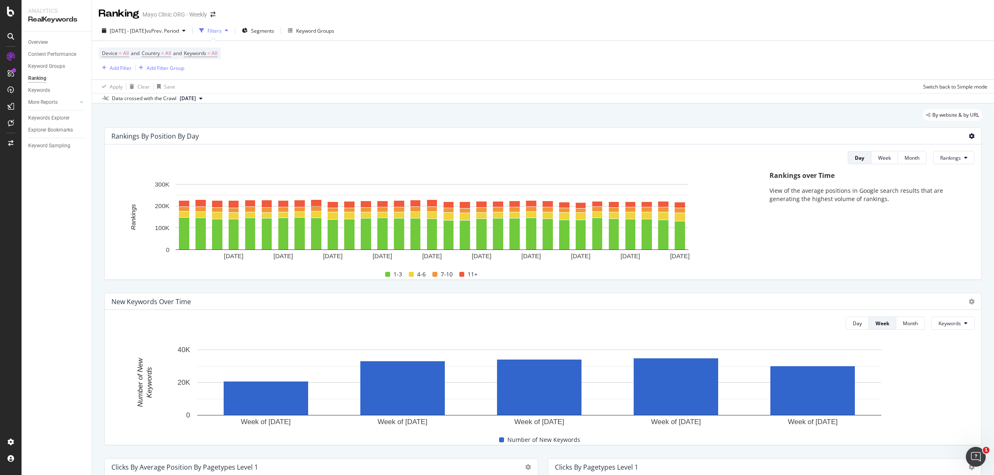
click at [968, 135] on icon at bounding box center [971, 136] width 6 height 6
click at [910, 160] on span "Export as CSV" at bounding box center [931, 159] width 46 height 7
click at [128, 31] on span "[DATE] - [DATE]" at bounding box center [128, 30] width 36 height 7
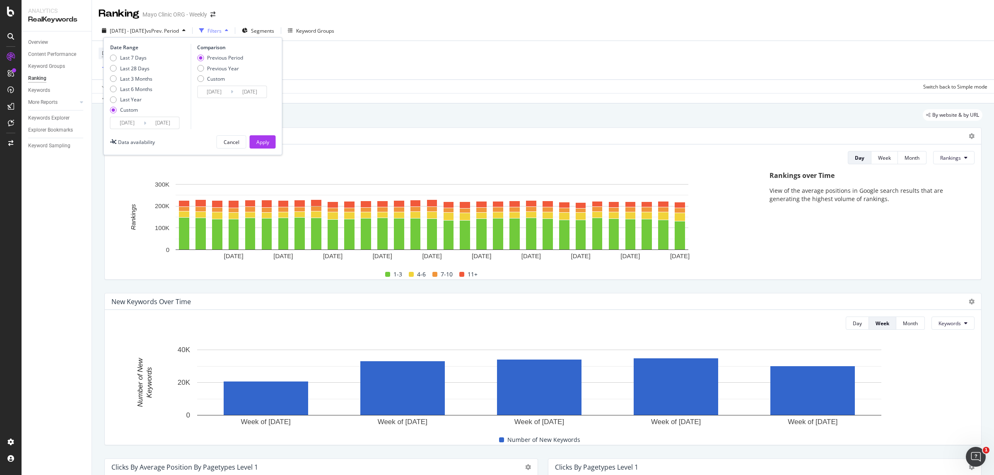
click at [120, 120] on input "[DATE]" at bounding box center [127, 123] width 33 height 12
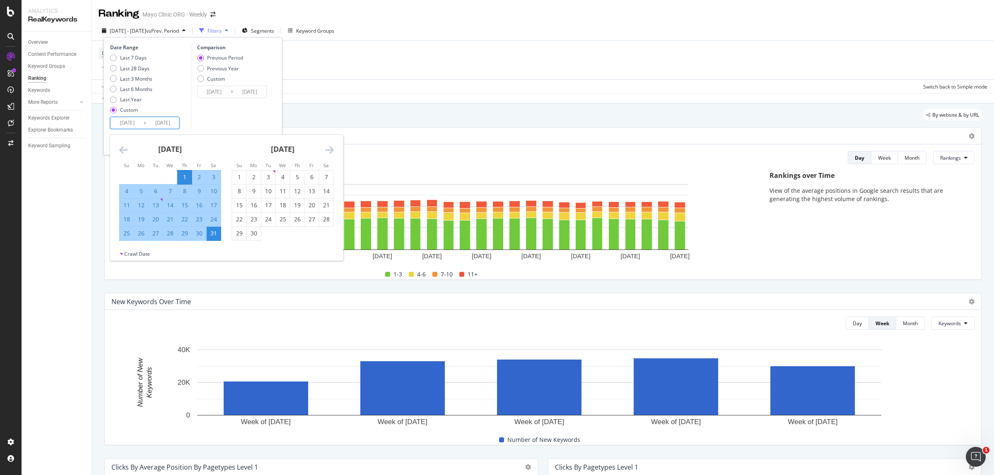
click at [121, 152] on icon "Move backward to switch to the previous month." at bounding box center [123, 150] width 9 height 10
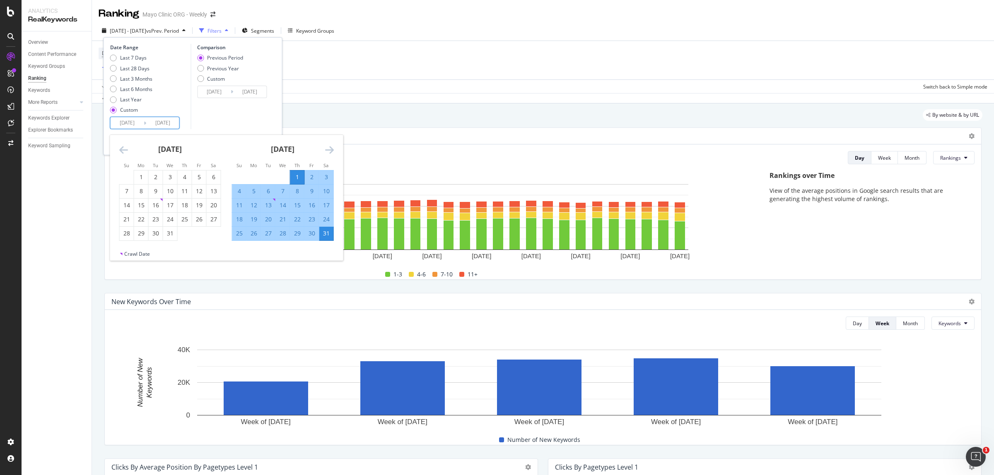
click at [121, 152] on icon "Move backward to switch to the previous month." at bounding box center [123, 150] width 9 height 10
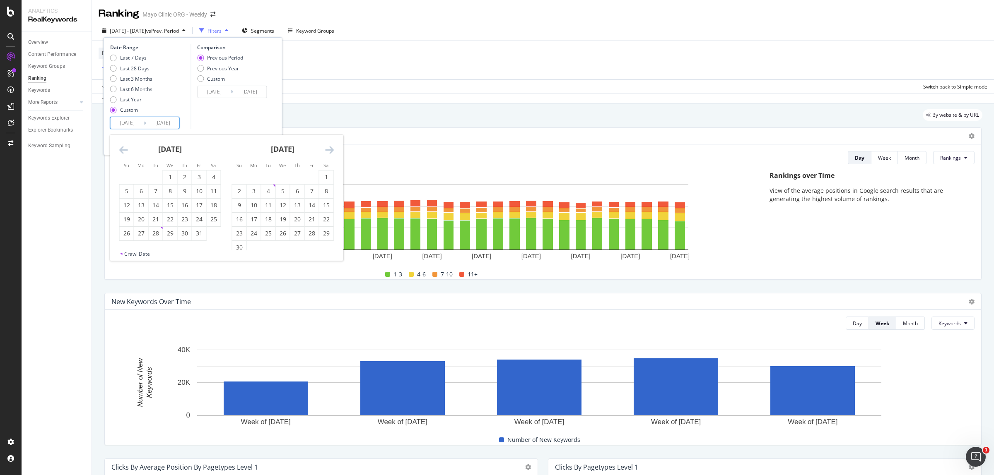
click at [121, 152] on icon "Move backward to switch to the previous month." at bounding box center [123, 150] width 9 height 10
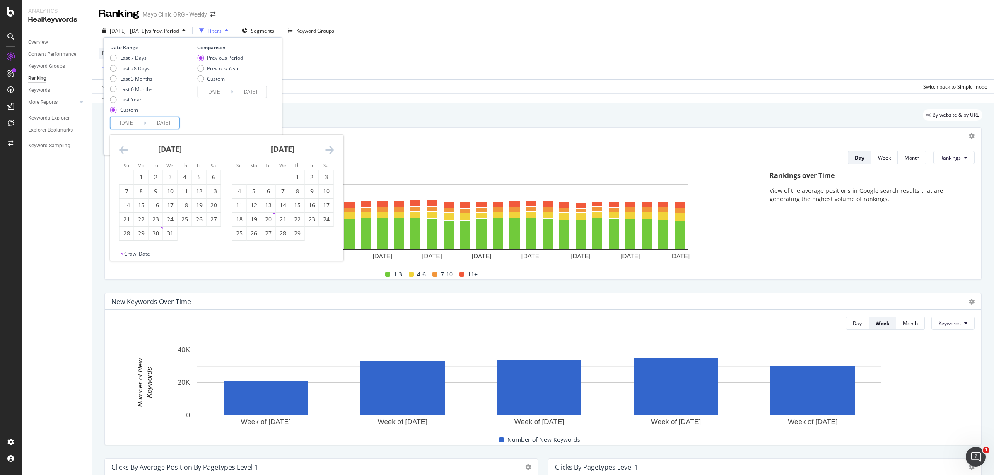
click at [121, 152] on icon "Move backward to switch to the previous month." at bounding box center [123, 150] width 9 height 10
click at [120, 151] on icon "Move backward to switch to the previous month." at bounding box center [123, 150] width 9 height 10
click at [120, 150] on icon "Move backward to switch to the previous month." at bounding box center [123, 150] width 9 height 10
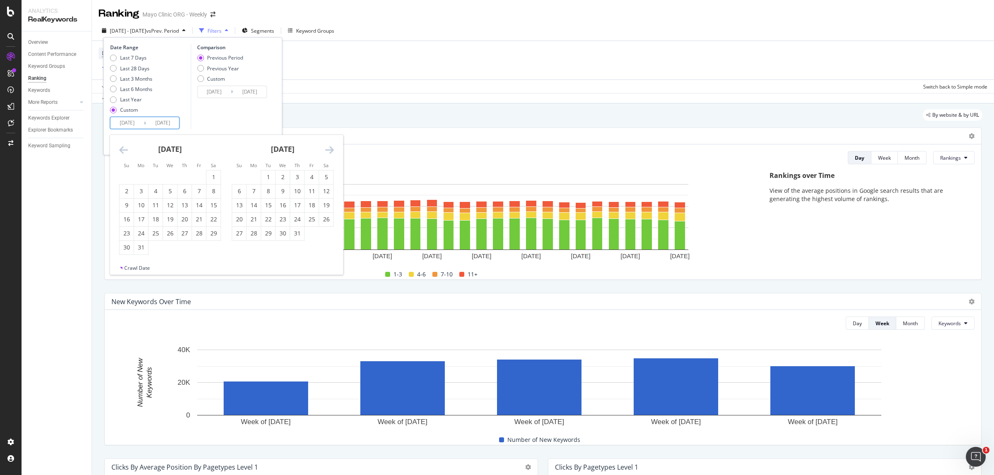
click at [120, 150] on icon "Move backward to switch to the previous month." at bounding box center [123, 150] width 9 height 10
click at [330, 146] on icon "Move forward to switch to the next month." at bounding box center [329, 150] width 9 height 10
click at [330, 147] on icon "Move forward to switch to the next month." at bounding box center [329, 150] width 9 height 10
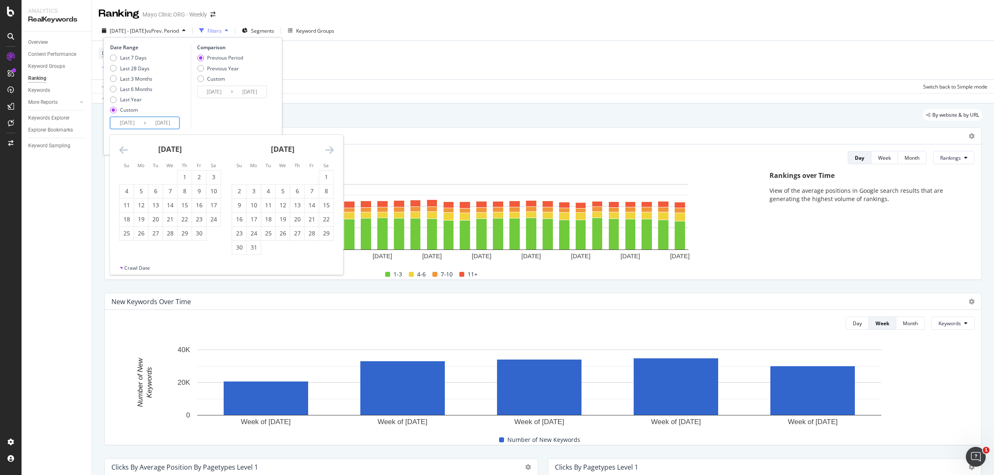
click at [330, 147] on icon "Move forward to switch to the next month." at bounding box center [329, 150] width 9 height 10
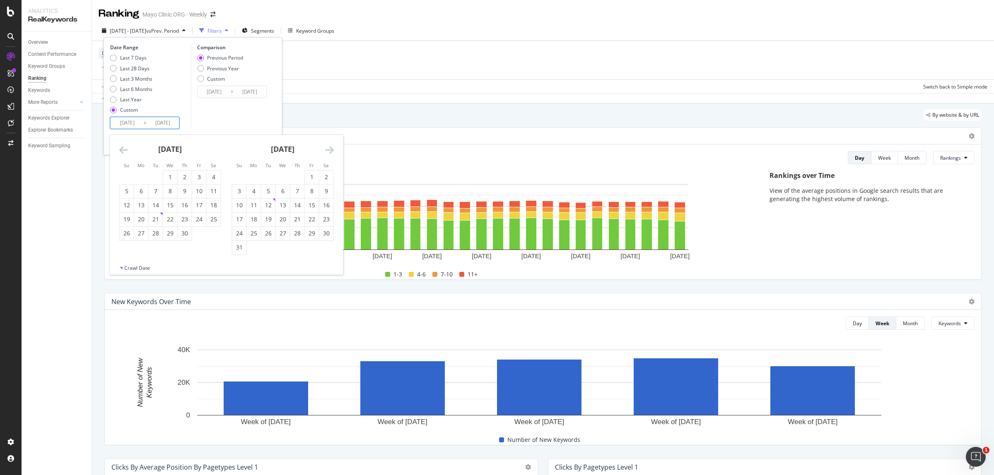
click at [330, 147] on icon "Move forward to switch to the next month." at bounding box center [329, 150] width 9 height 10
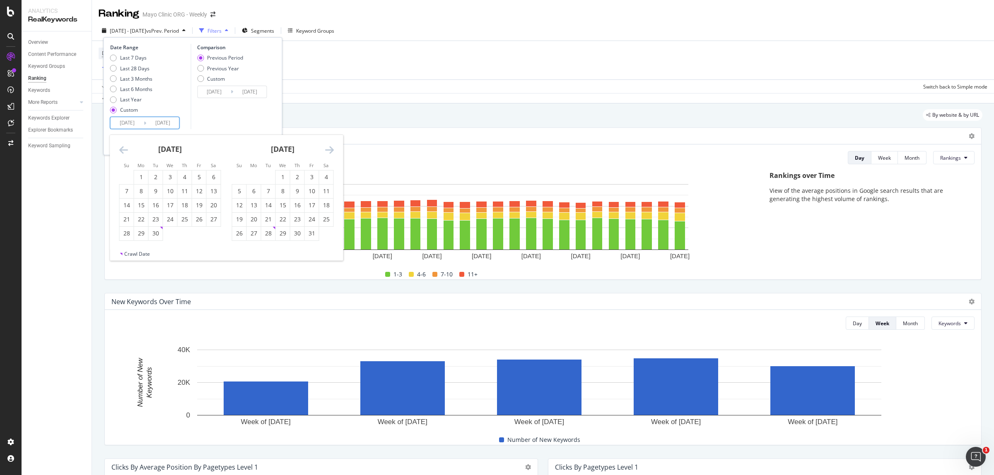
click at [330, 147] on icon "Move forward to switch to the next month." at bounding box center [329, 150] width 9 height 10
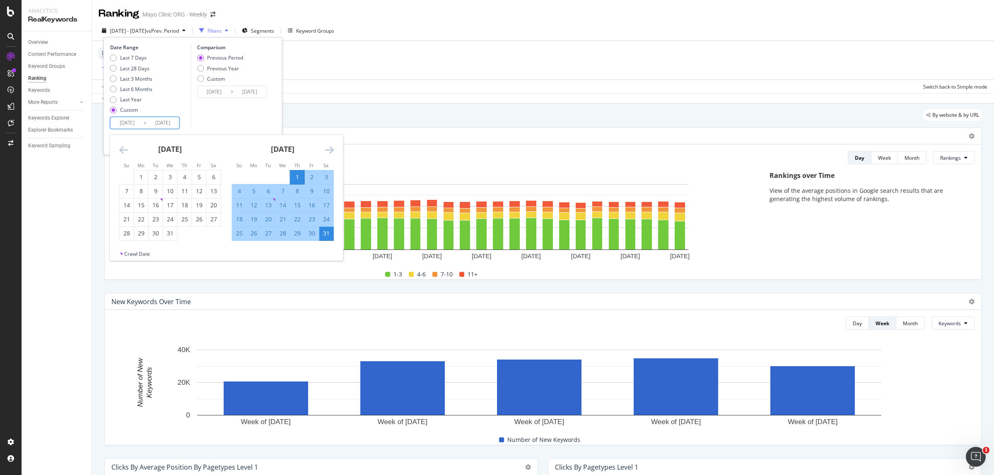
click at [330, 147] on icon "Move forward to switch to the next month." at bounding box center [329, 150] width 9 height 10
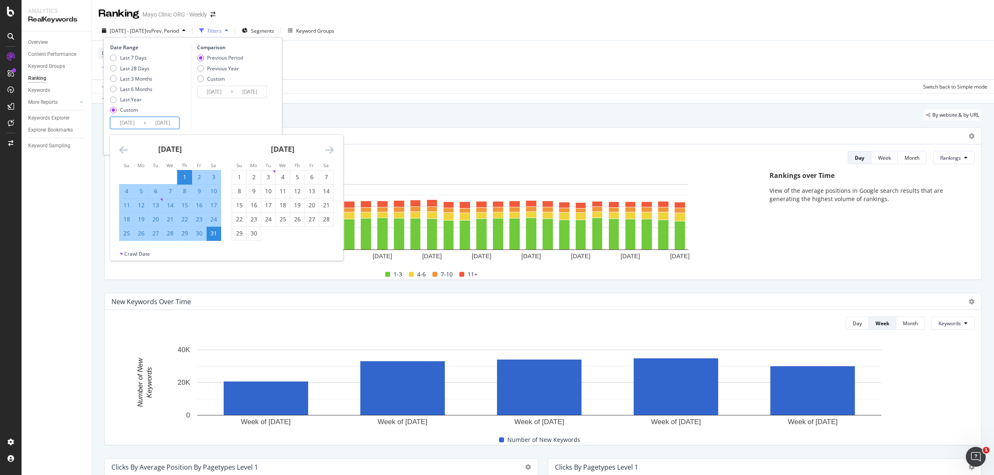
click at [330, 147] on icon "Move forward to switch to the next month." at bounding box center [329, 150] width 9 height 10
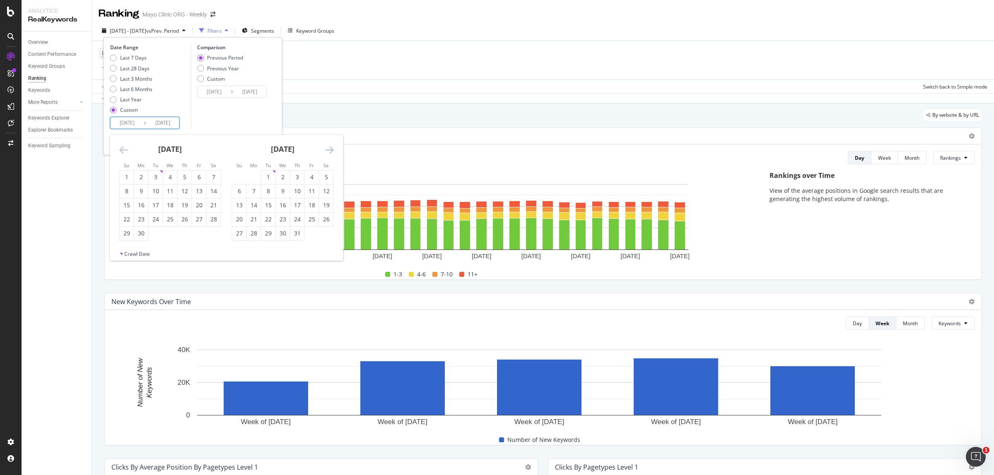
click at [330, 147] on icon "Move forward to switch to the next month." at bounding box center [329, 150] width 9 height 10
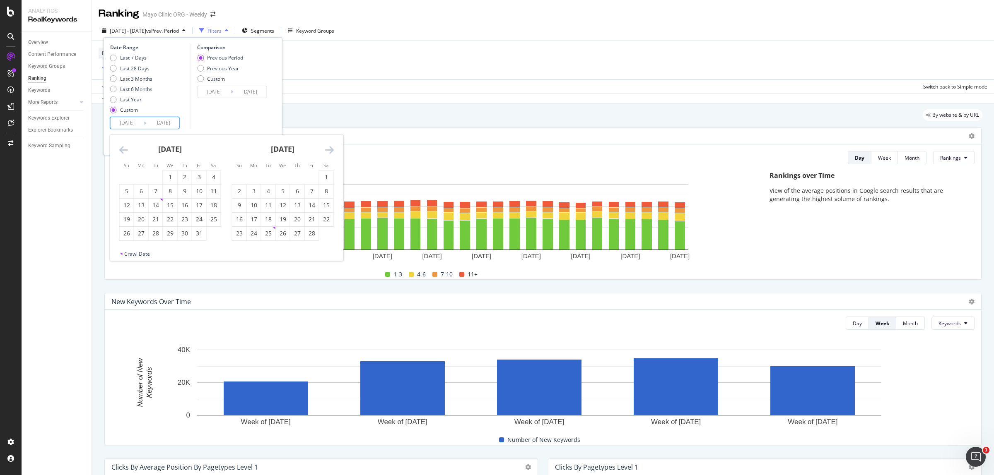
click at [330, 147] on icon "Move forward to switch to the next month." at bounding box center [329, 150] width 9 height 10
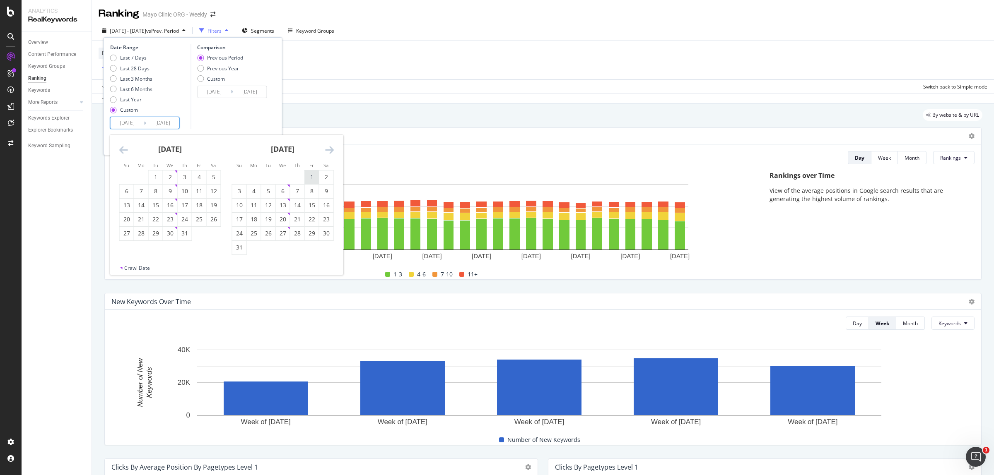
click at [307, 178] on div "1" at bounding box center [312, 177] width 14 height 8
type input "[DATE]"
click at [240, 251] on div "31" at bounding box center [239, 247] width 14 height 8
type input "[DATE]"
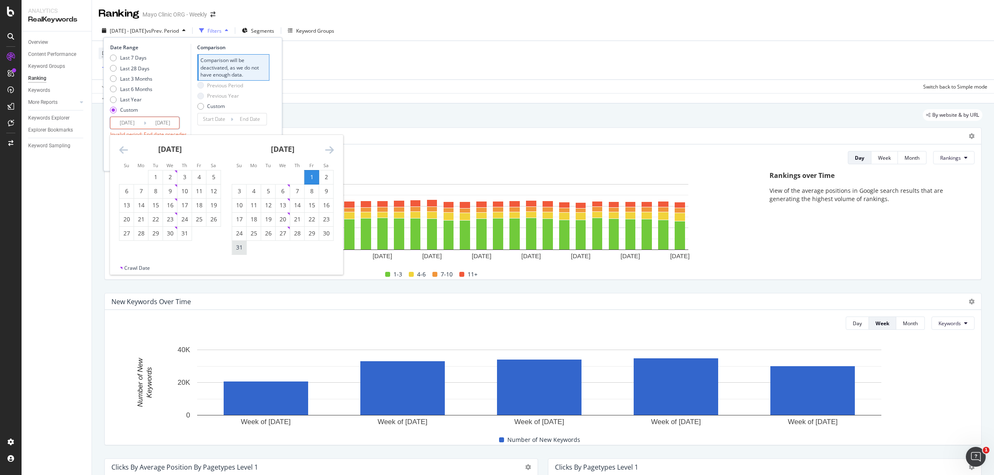
type input "[DATE]"
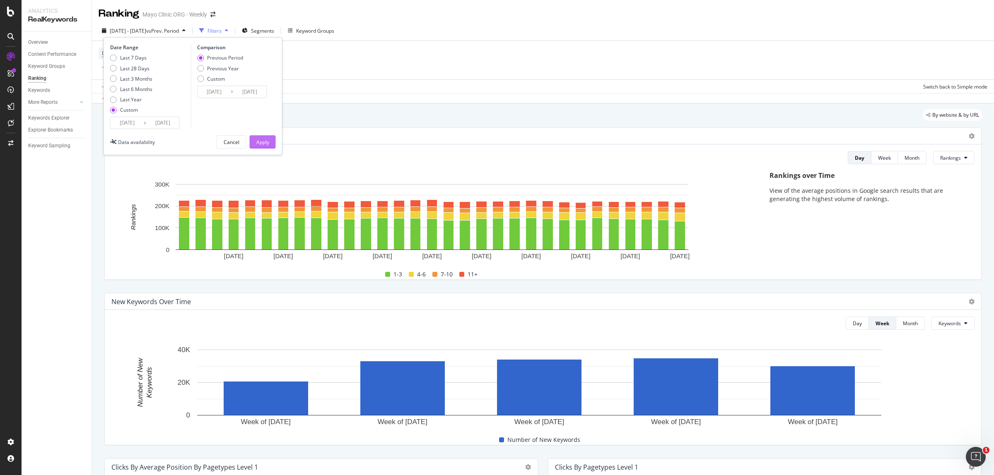
click at [266, 141] on div "Apply" at bounding box center [262, 142] width 13 height 7
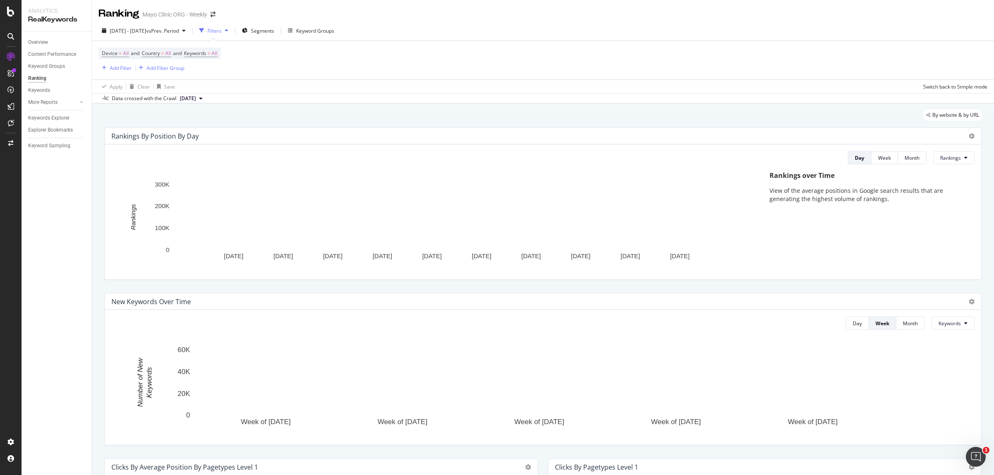
click at [968, 135] on div "Rankings By Position By Day" at bounding box center [543, 136] width 876 height 17
click at [968, 135] on icon at bounding box center [971, 136] width 6 height 6
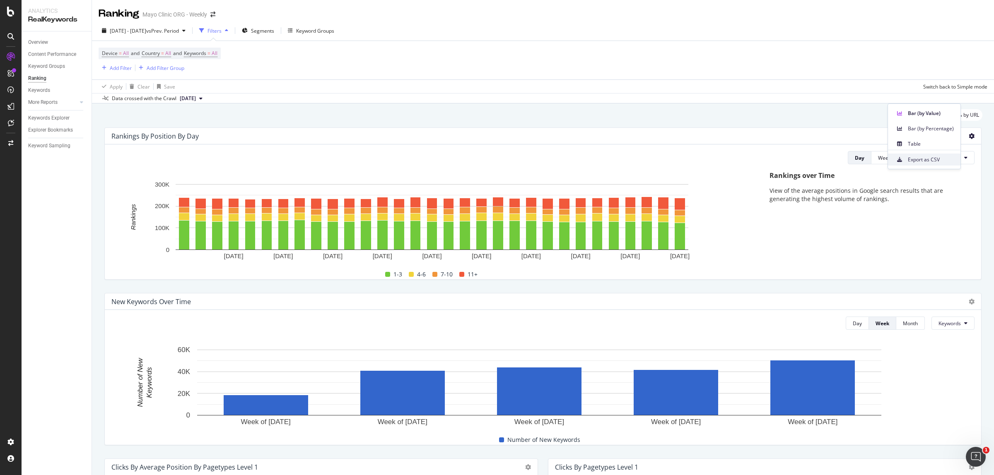
click at [939, 156] on span "Export as CSV" at bounding box center [931, 159] width 46 height 7
